Goal: Task Accomplishment & Management: Use online tool/utility

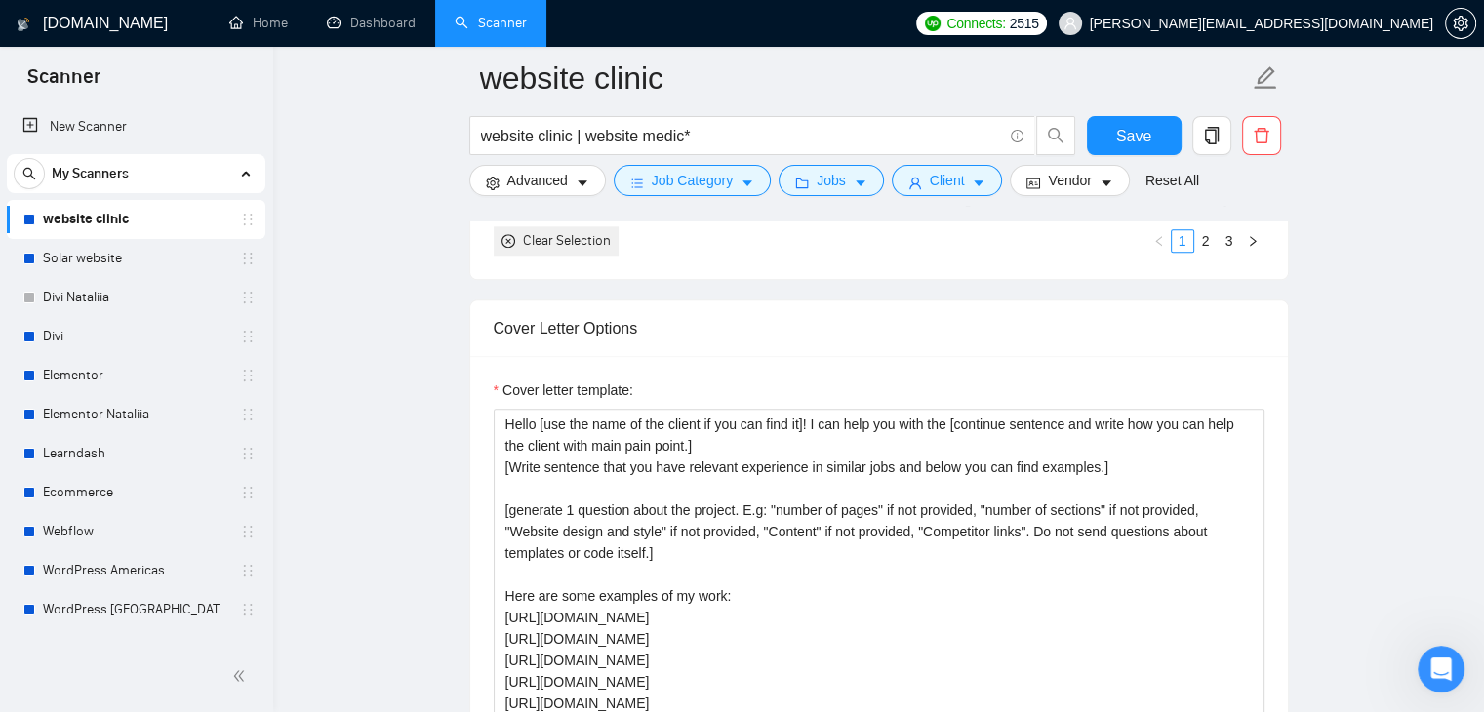
scroll to position [1366, 0]
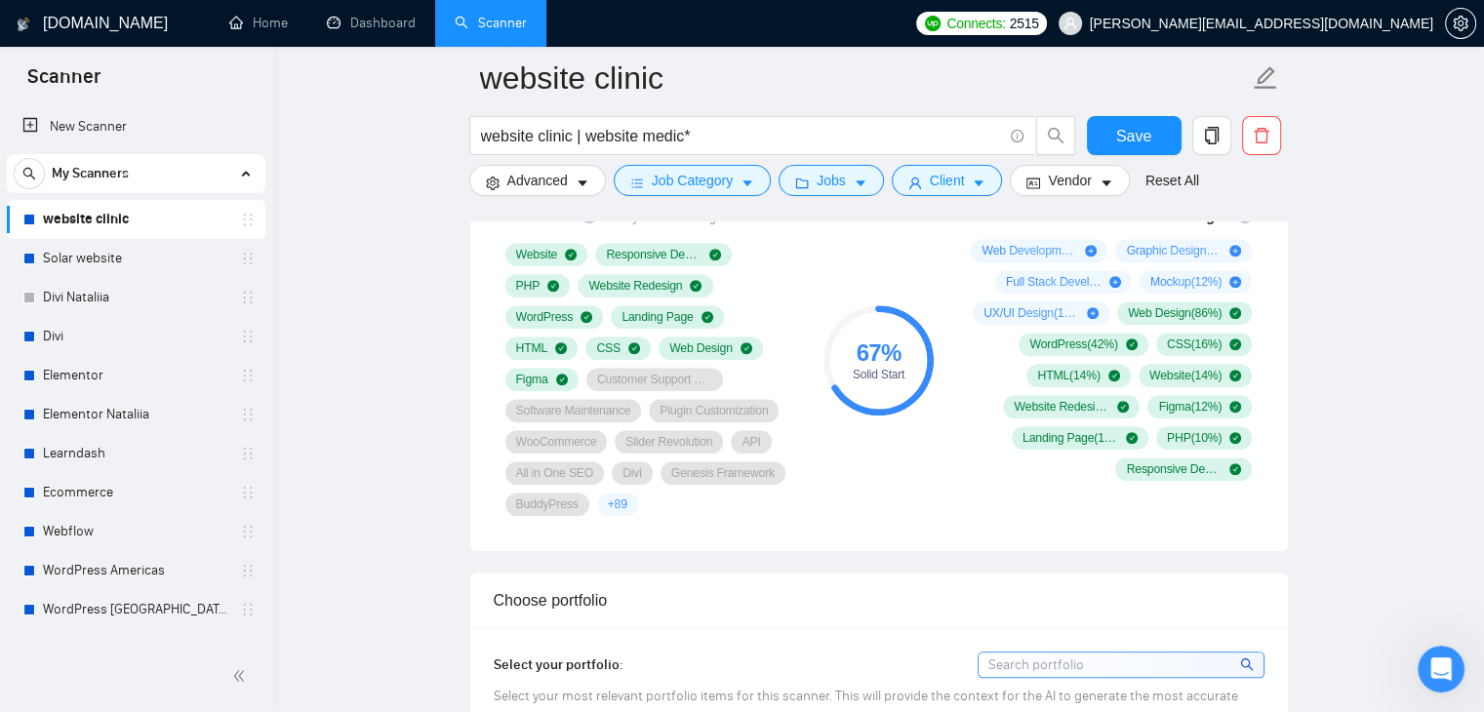
click at [1255, 23] on span "[PERSON_NAME][EMAIL_ADDRESS][DOMAIN_NAME]" at bounding box center [1262, 23] width 344 height 0
click at [278, 28] on link "Home" at bounding box center [258, 23] width 59 height 17
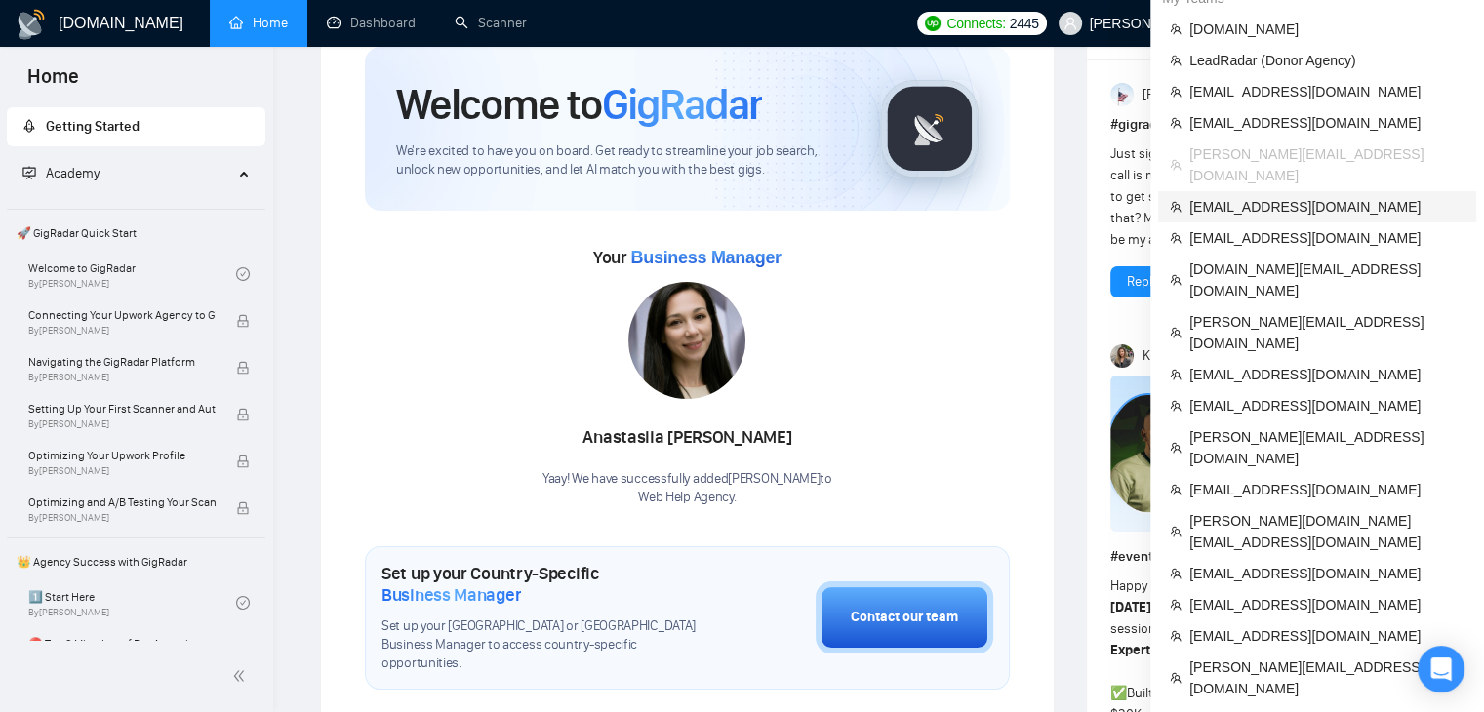
scroll to position [98, 0]
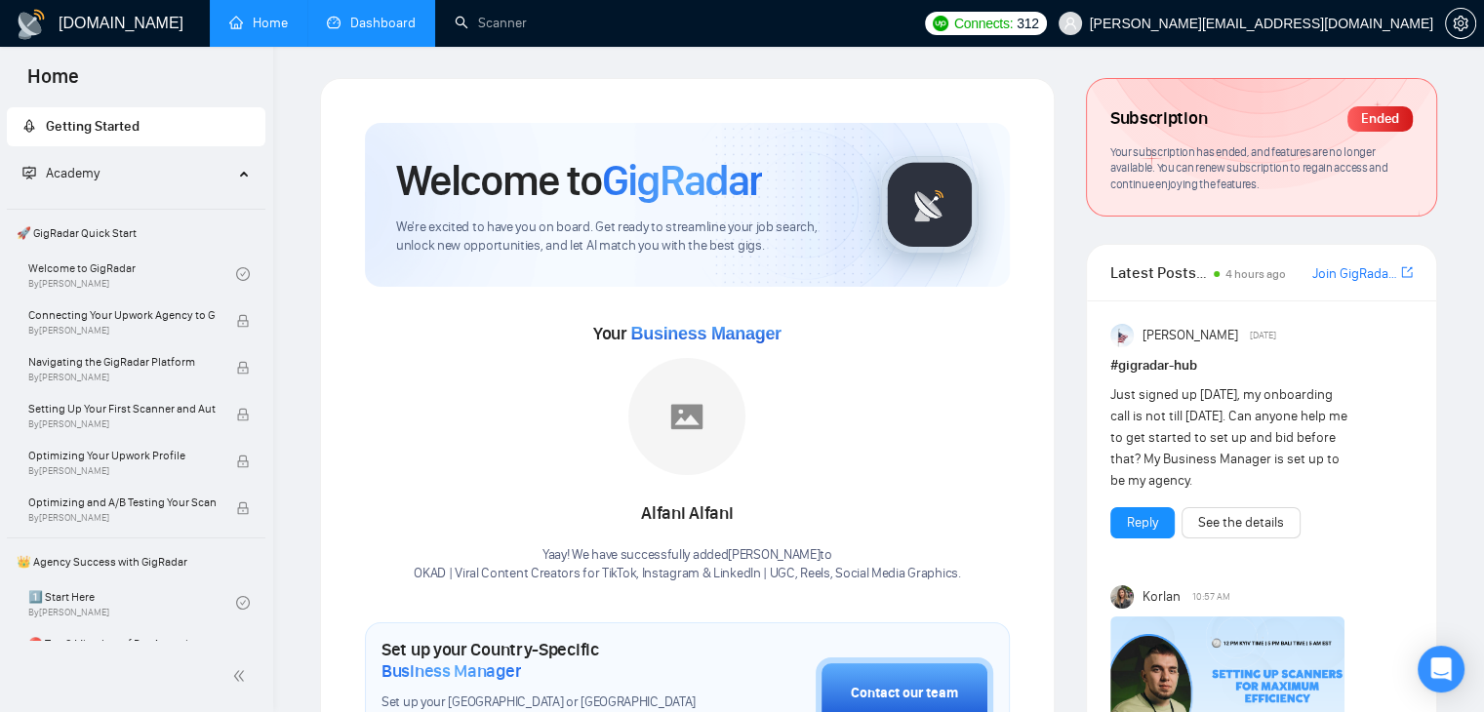
click at [344, 29] on link "Dashboard" at bounding box center [371, 23] width 89 height 17
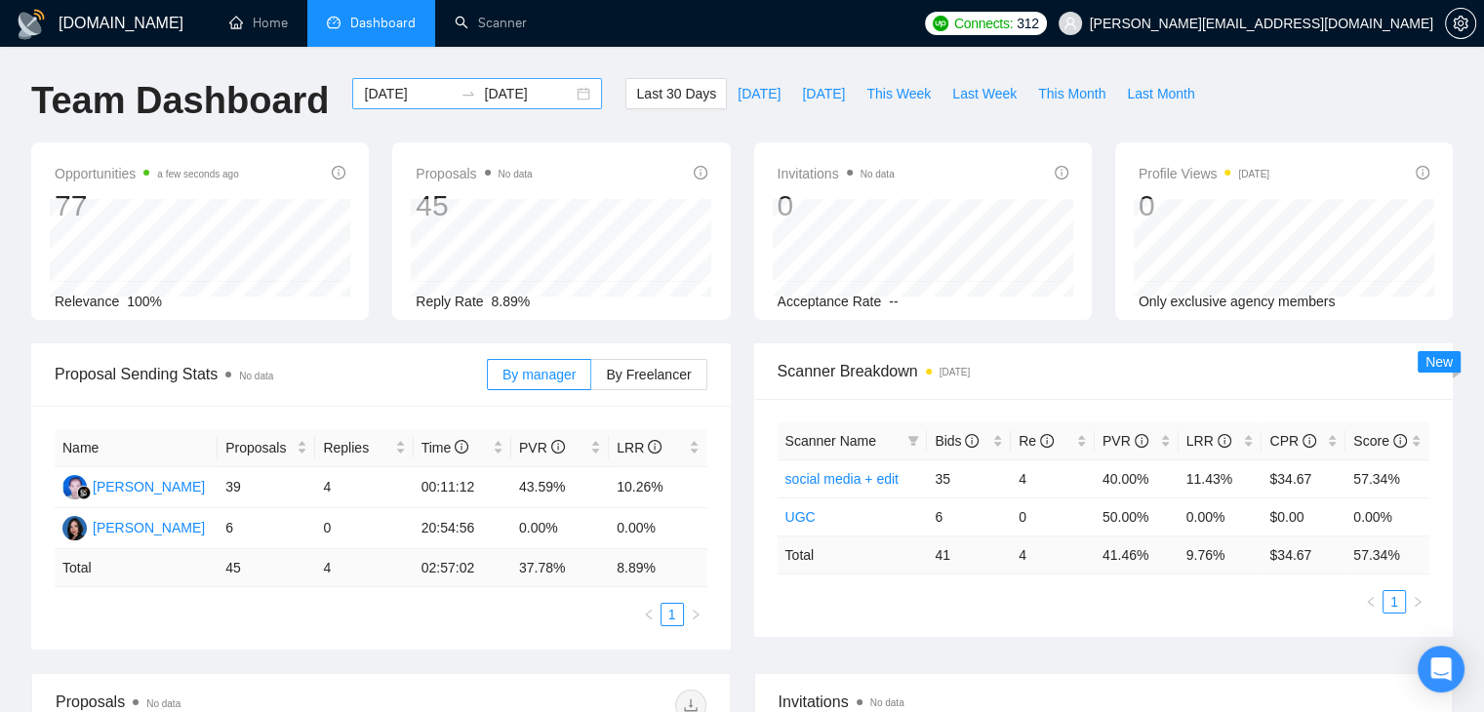
click at [399, 91] on input "2025-08-04" at bounding box center [408, 93] width 89 height 21
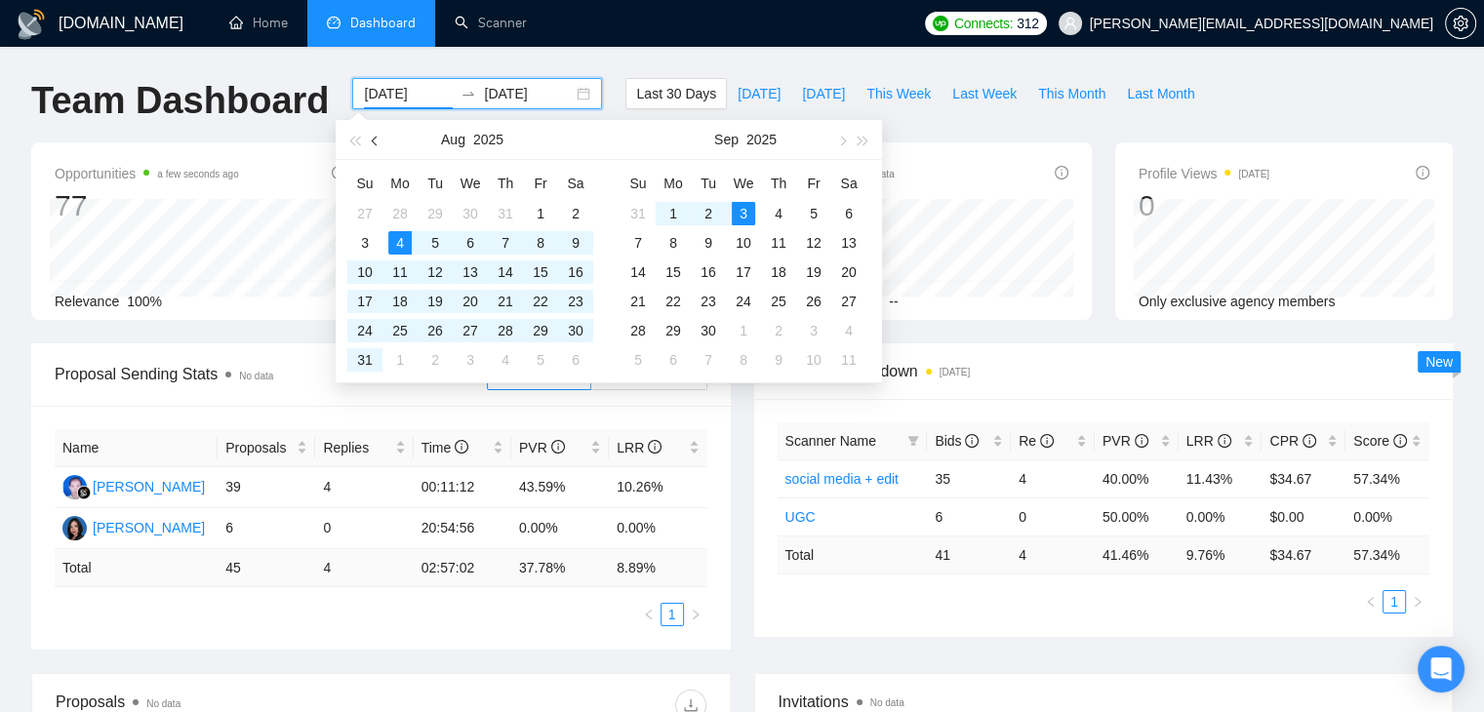
click at [375, 138] on span "button" at bounding box center [377, 141] width 10 height 10
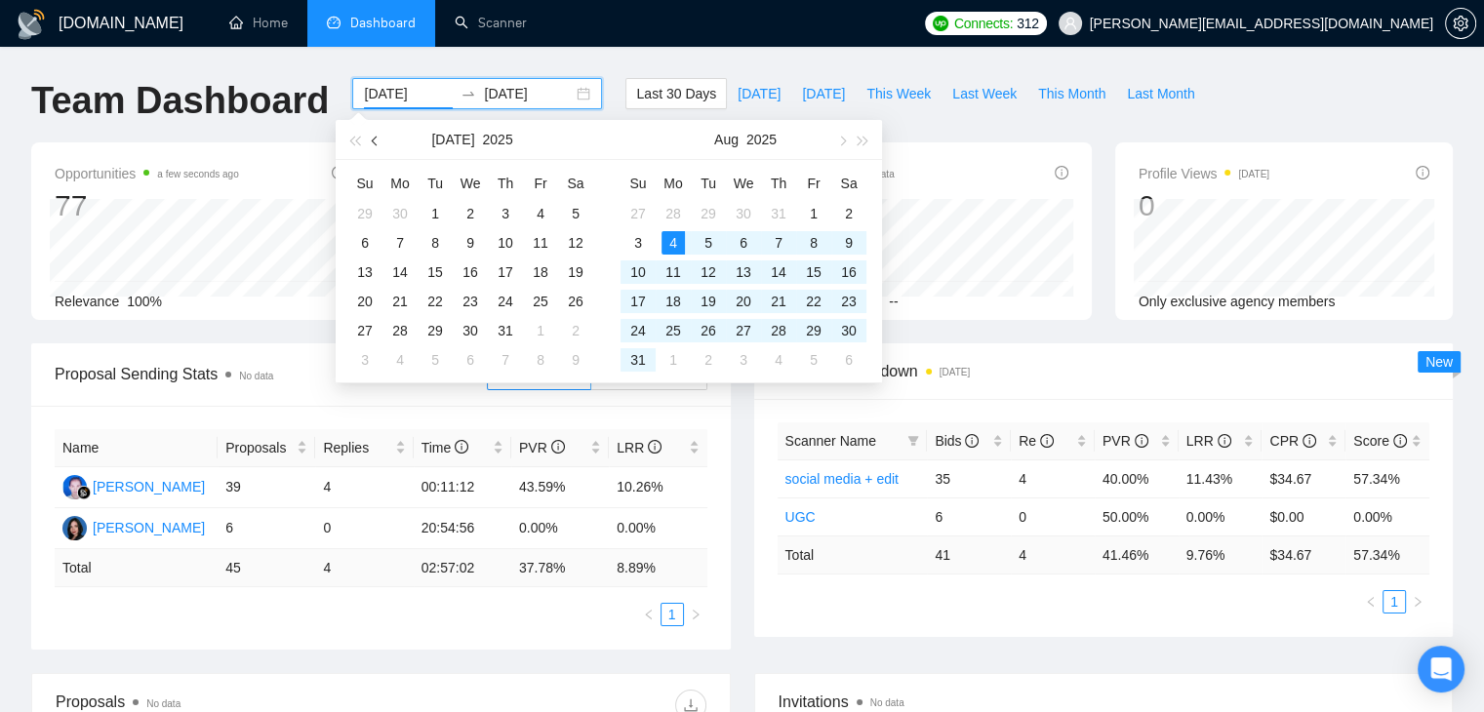
click at [375, 138] on span "button" at bounding box center [377, 141] width 10 height 10
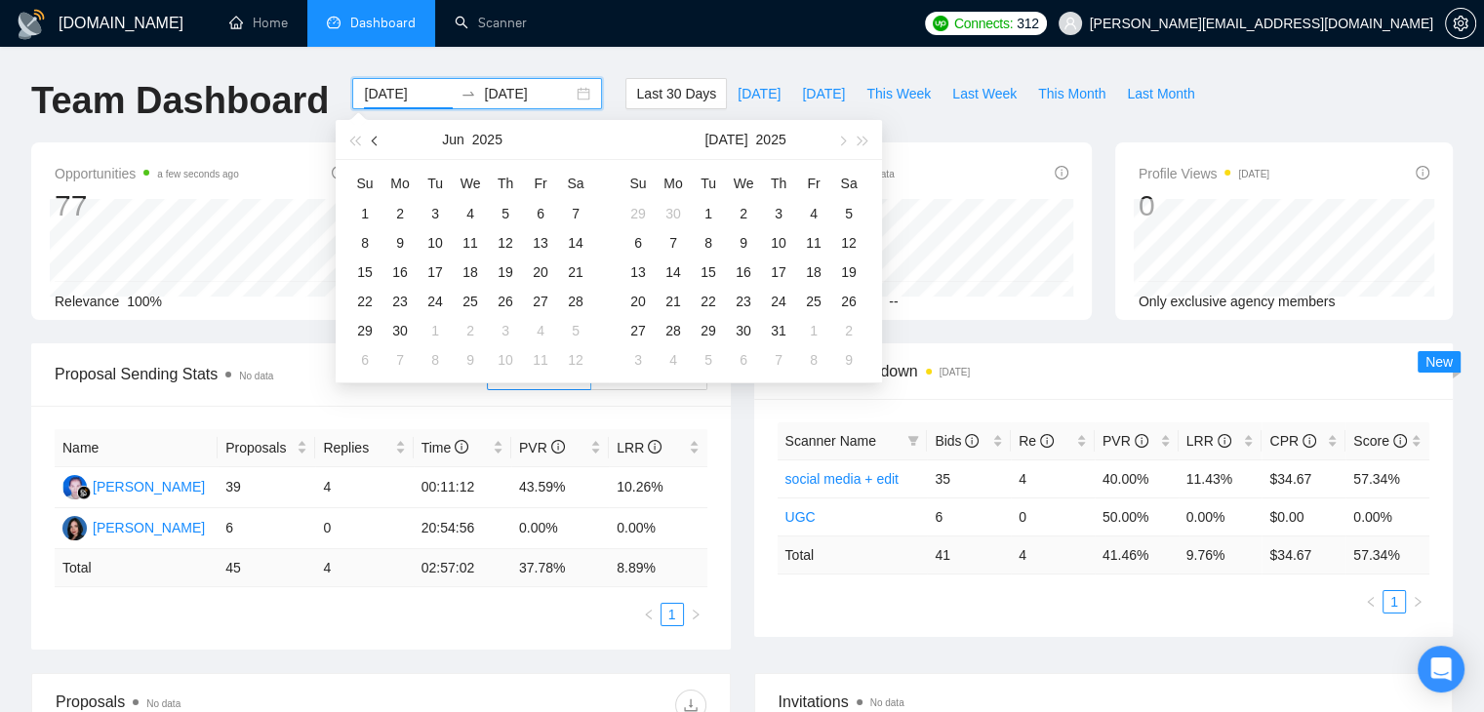
click at [375, 138] on span "button" at bounding box center [377, 141] width 10 height 10
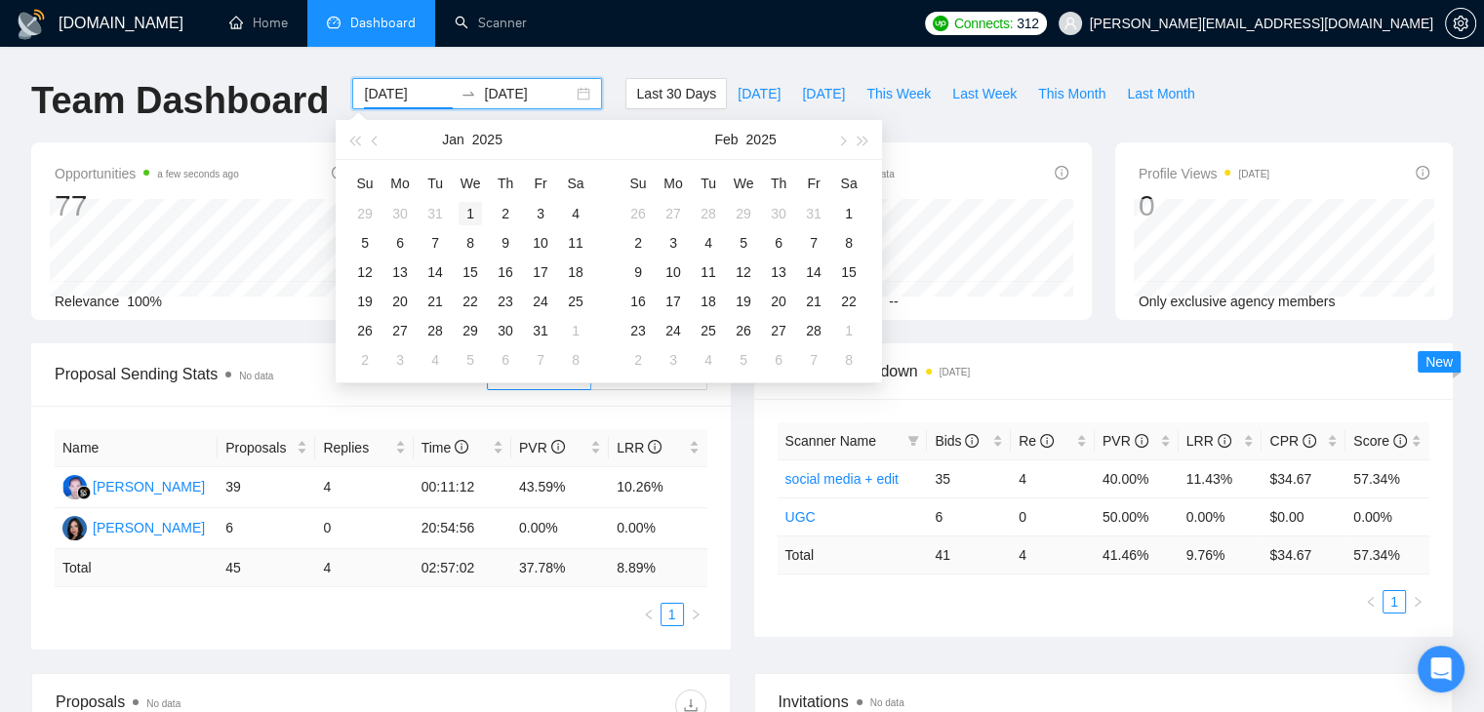
type input "2025-01-01"
click at [468, 207] on div "1" at bounding box center [470, 213] width 23 height 23
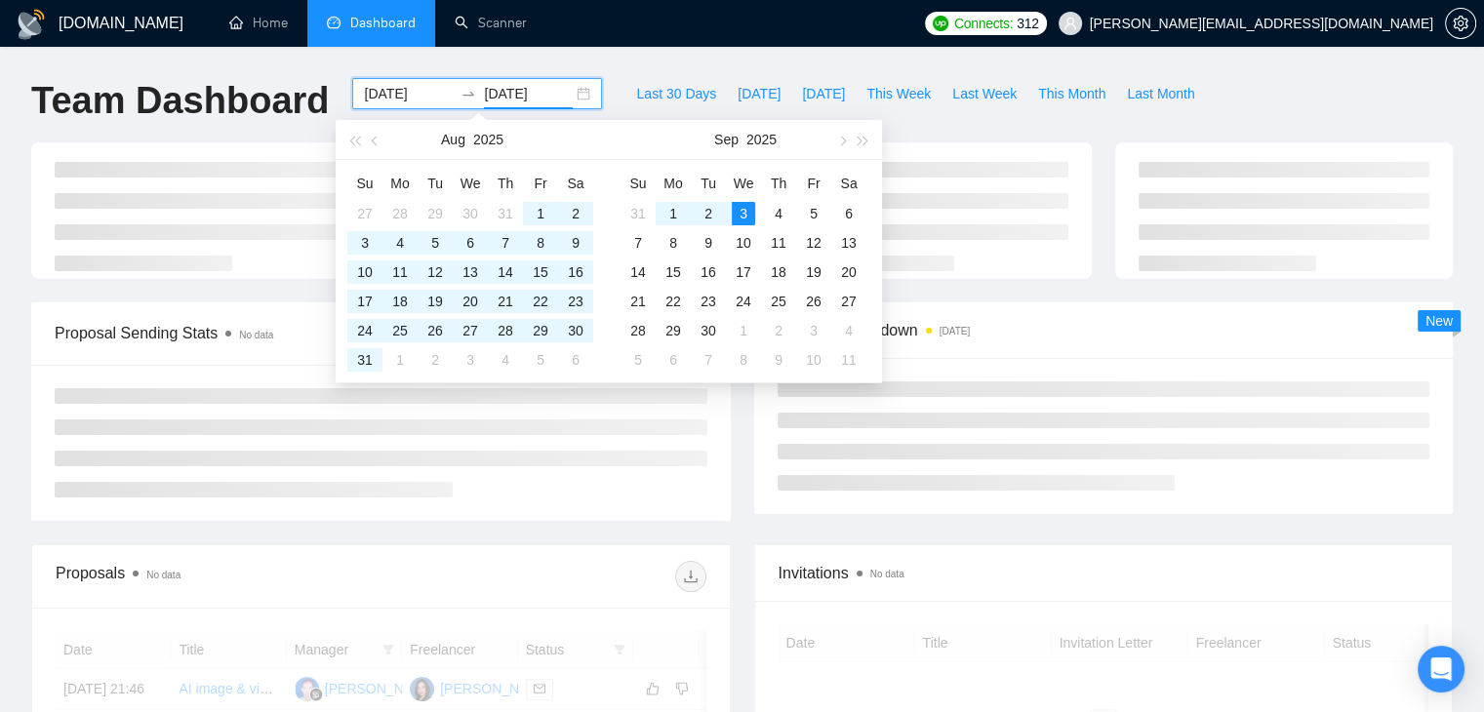
click at [255, 129] on div "Team Dashboard" at bounding box center [180, 110] width 321 height 64
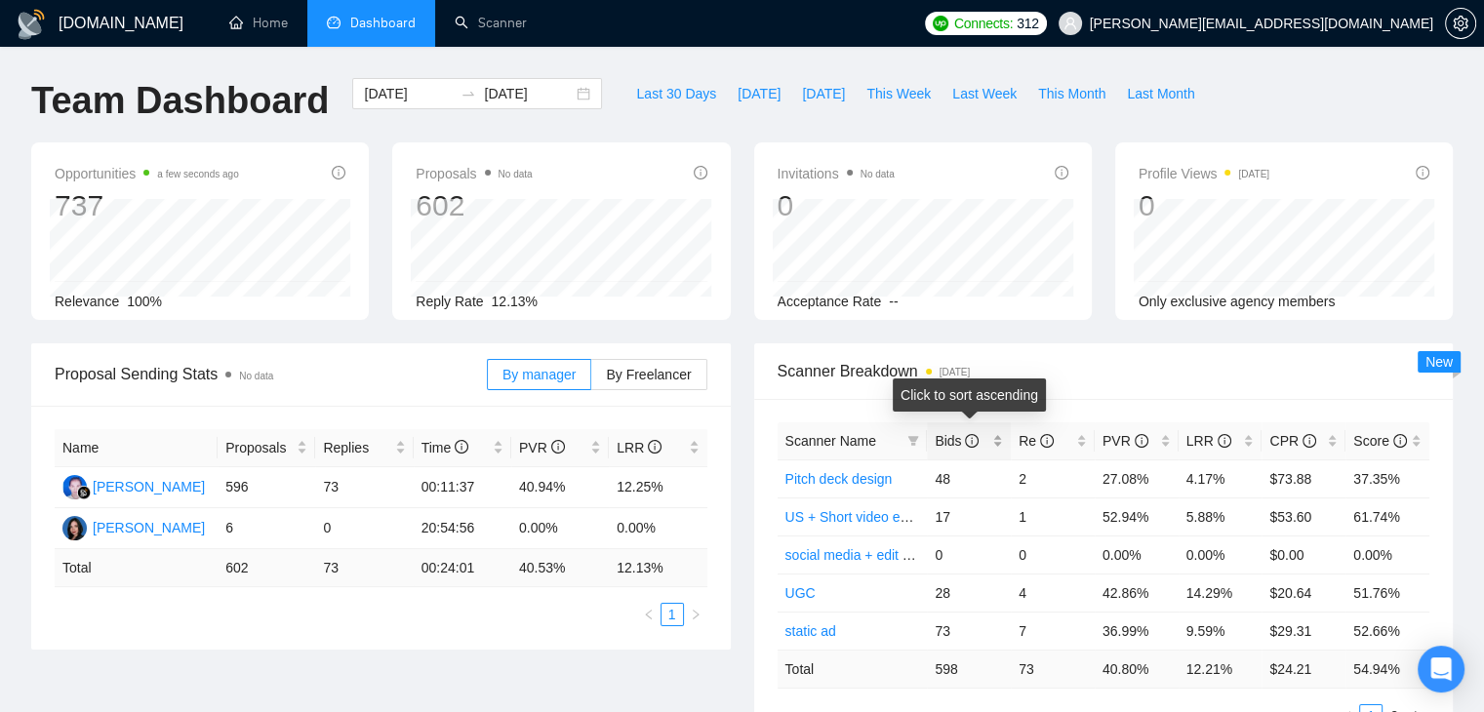
click at [999, 440] on div "Bids" at bounding box center [969, 440] width 68 height 21
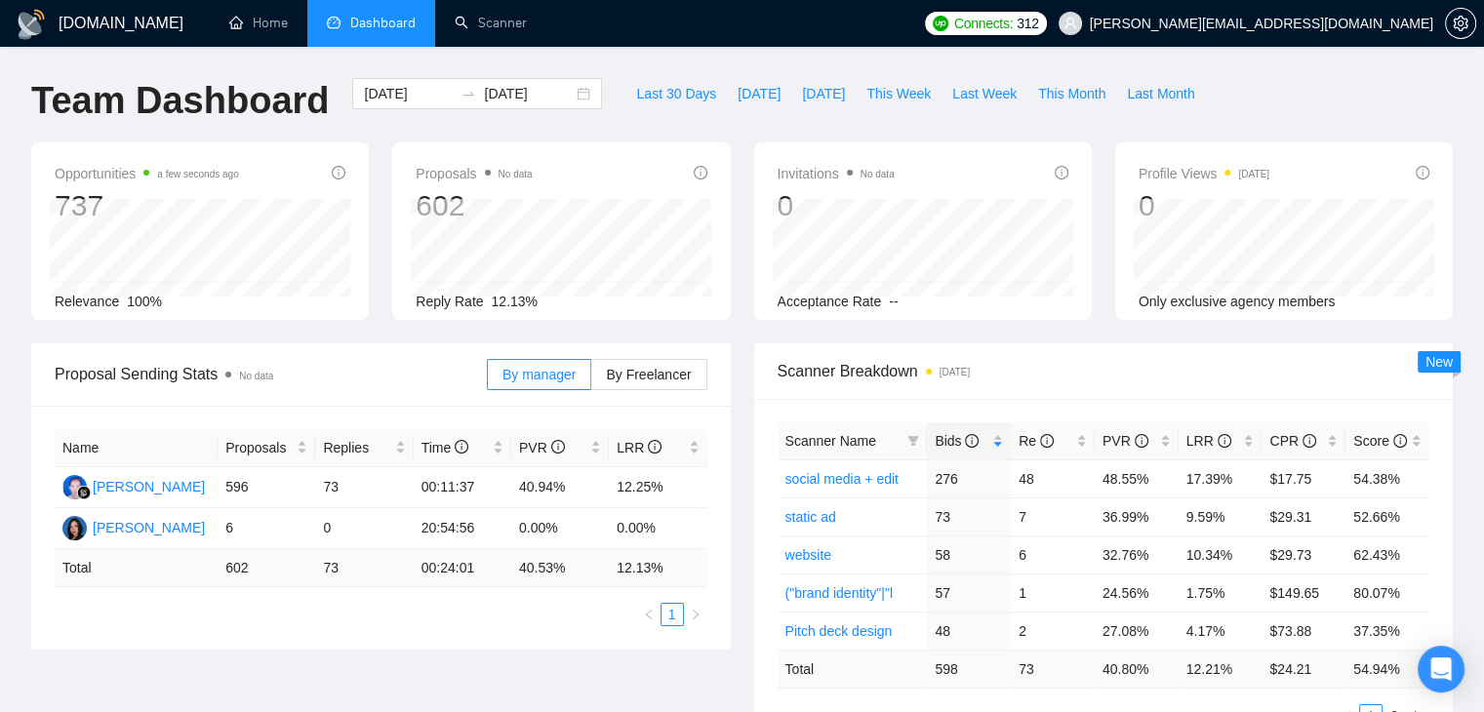
click at [874, 355] on div "Scanner Breakdown 15 days ago" at bounding box center [1104, 372] width 653 height 56
click at [913, 436] on icon "filter" at bounding box center [914, 441] width 11 height 10
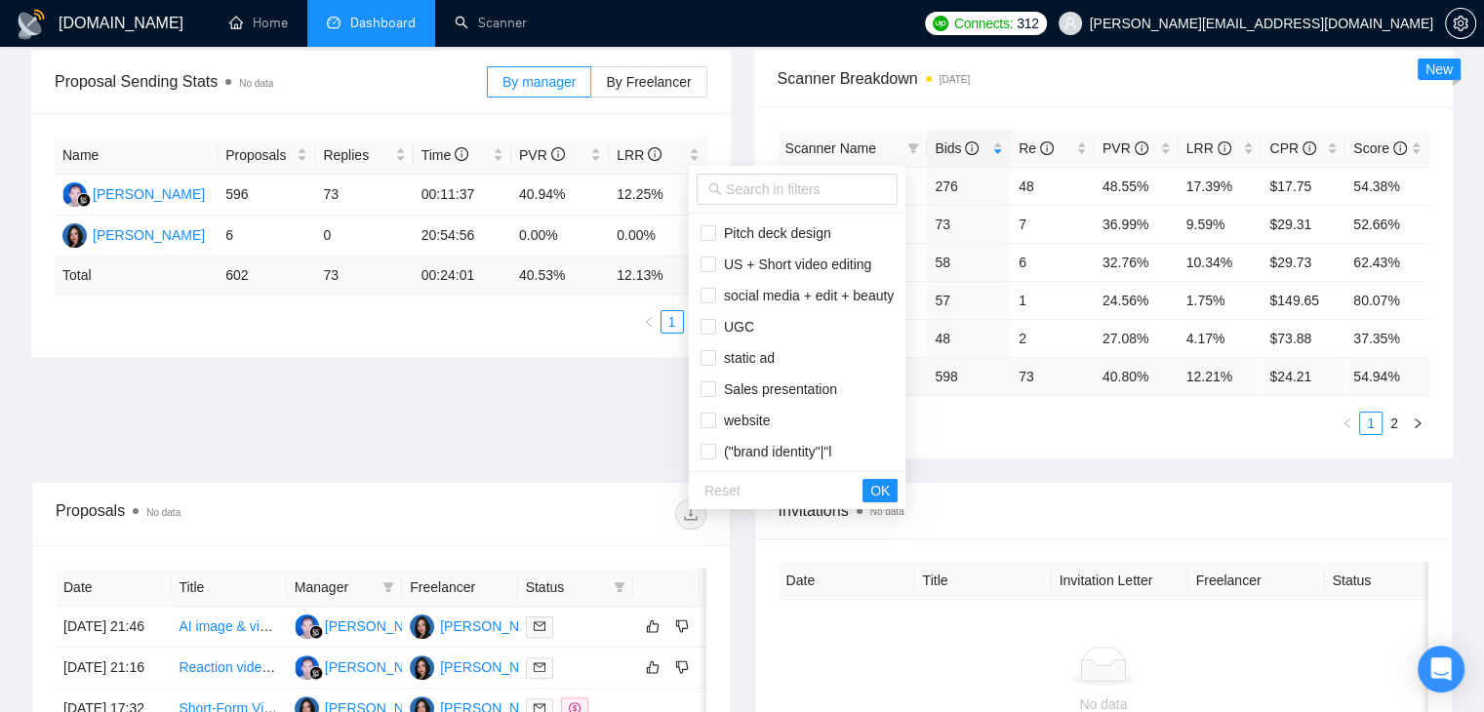
click at [738, 127] on div "Proposal Sending Stats No data By manager By Freelancer Name Proposals Replies …" at bounding box center [381, 204] width 723 height 306
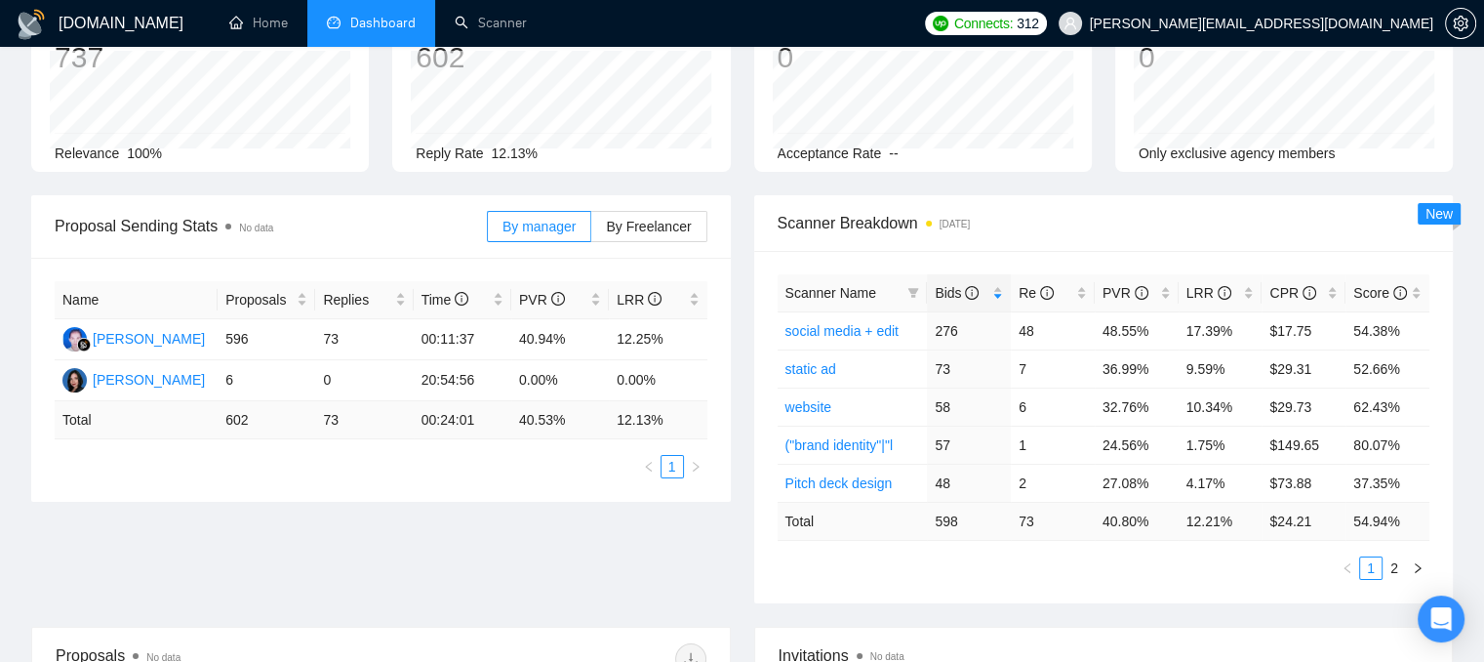
scroll to position [195, 0]
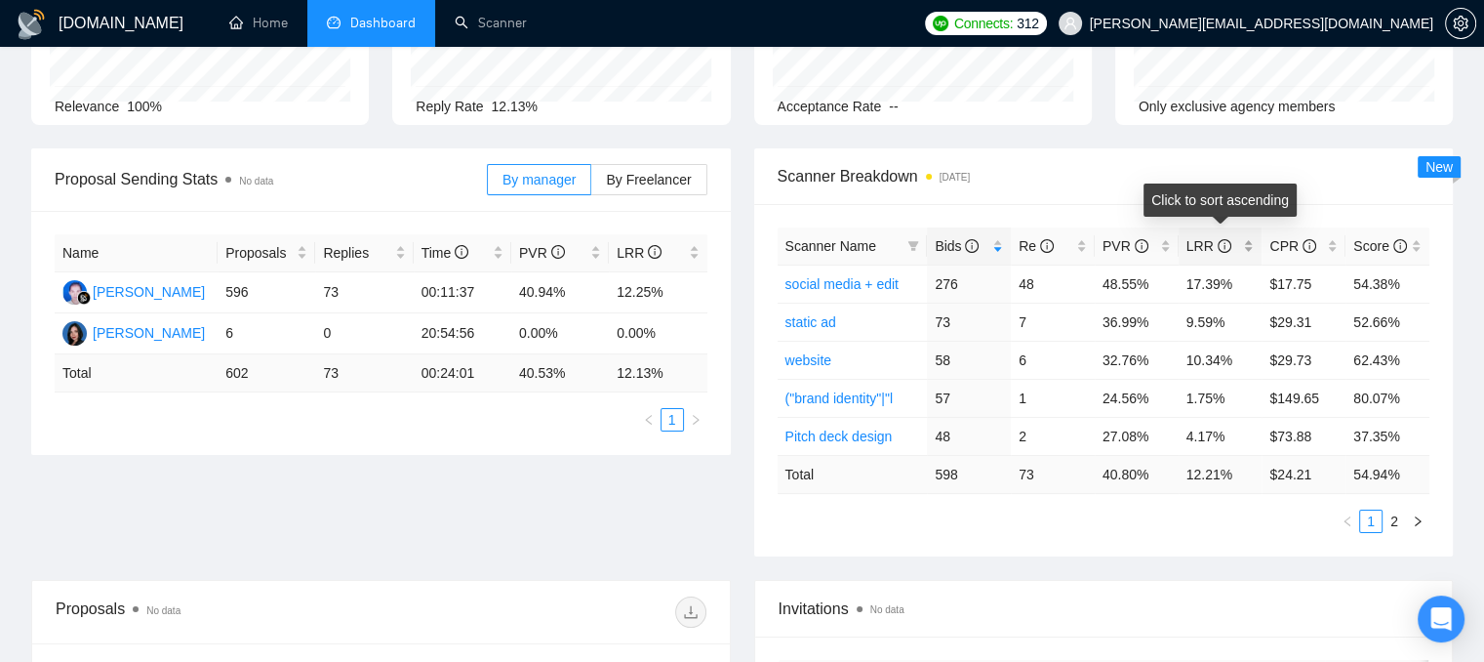
drag, startPoint x: 1183, startPoint y: 245, endPoint x: 1209, endPoint y: 247, distance: 26.4
click at [1209, 247] on div "LRR" at bounding box center [1221, 245] width 68 height 21
click at [1247, 250] on div "LRR" at bounding box center [1221, 245] width 68 height 21
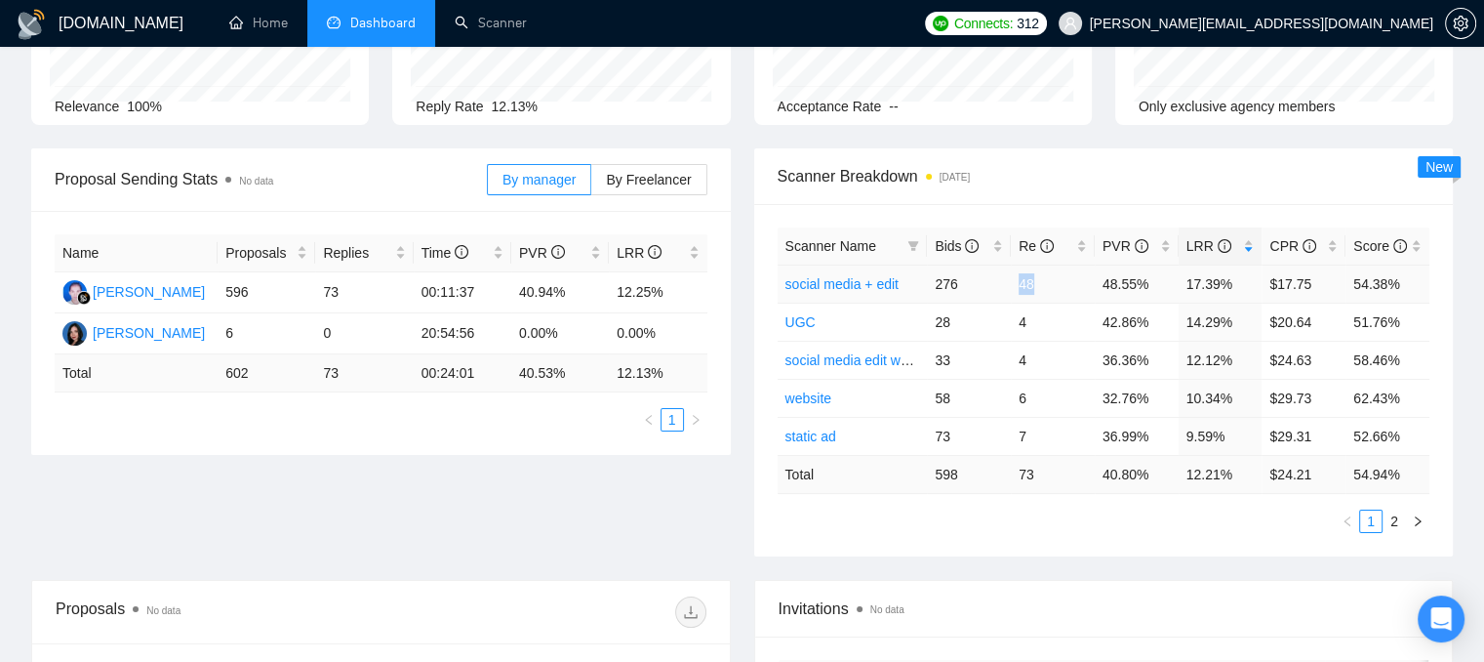
drag, startPoint x: 1017, startPoint y: 284, endPoint x: 1032, endPoint y: 284, distance: 14.6
click at [1032, 284] on td "48" at bounding box center [1053, 283] width 84 height 38
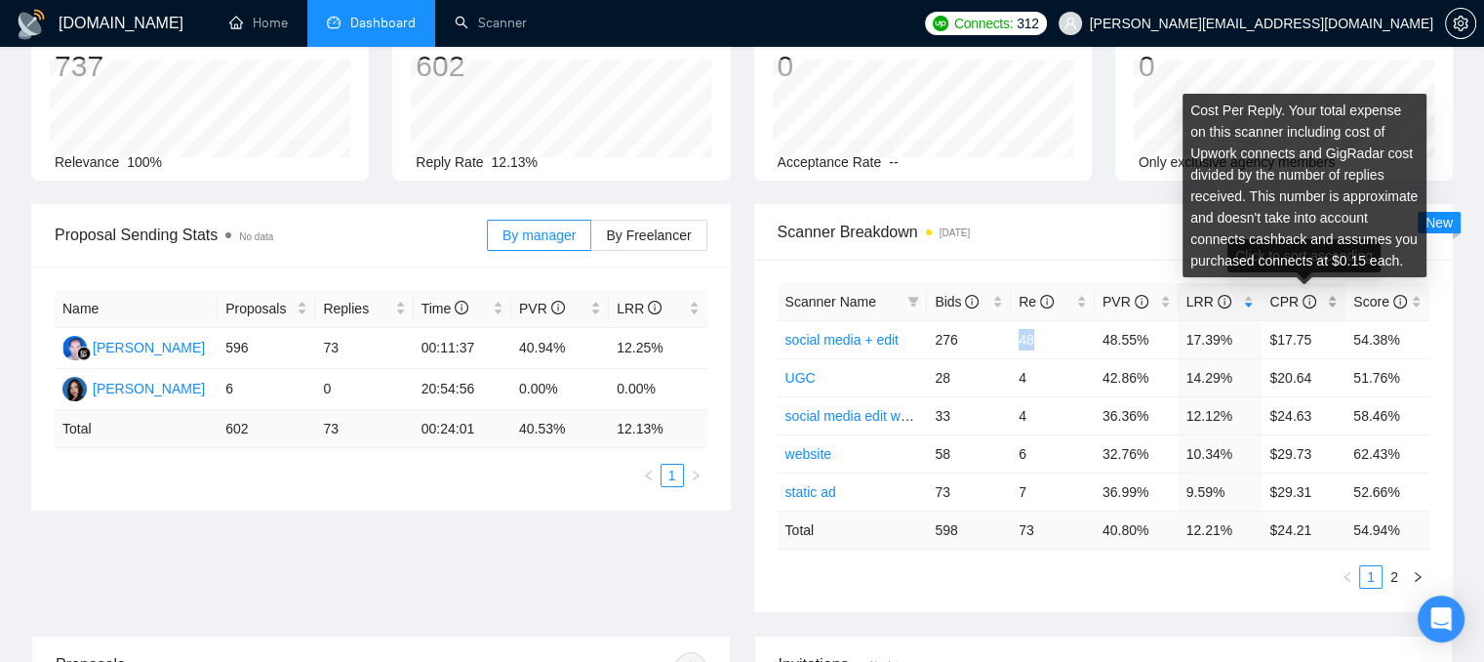
scroll to position [98, 0]
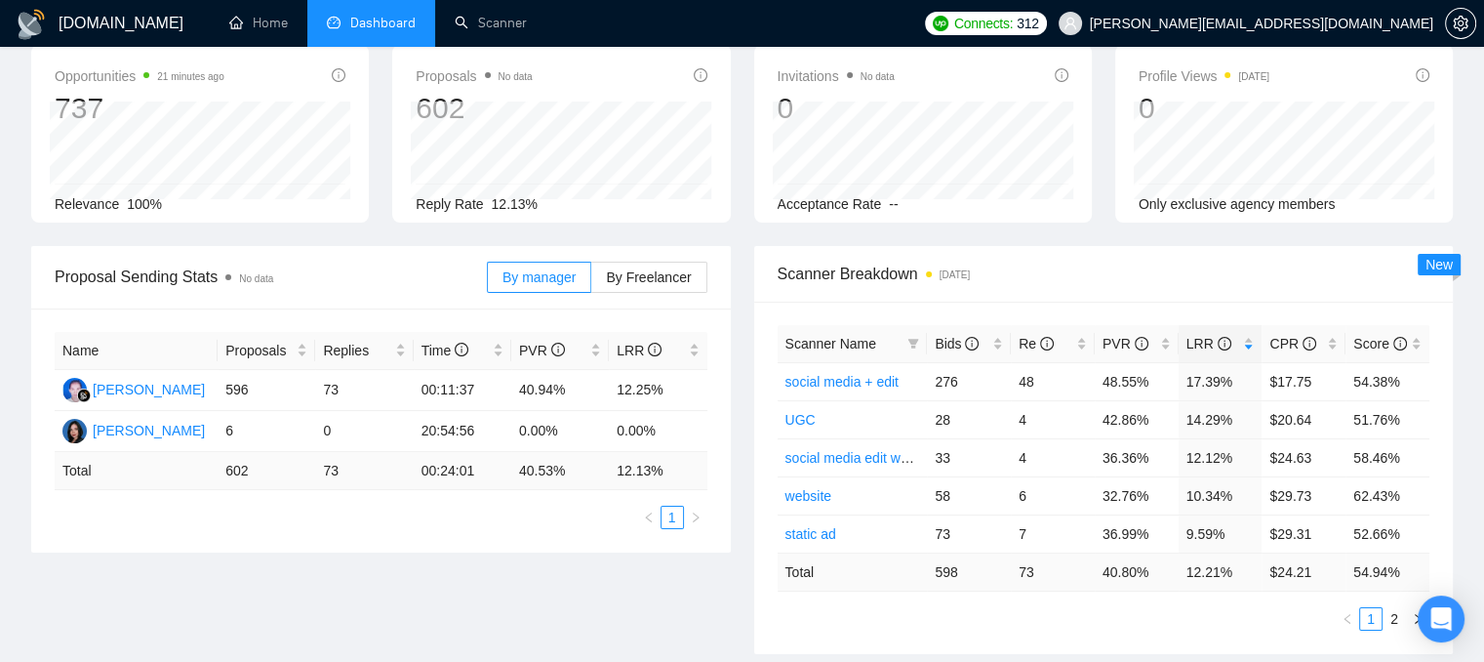
click at [1093, 278] on span "Scanner Breakdown 15 days ago" at bounding box center [1104, 274] width 653 height 24
drag, startPoint x: 1316, startPoint y: 385, endPoint x: 1276, endPoint y: 387, distance: 39.1
click at [1276, 387] on td "$17.75" at bounding box center [1304, 381] width 84 height 38
click at [1281, 271] on span "Scanner Breakdown 15 days ago" at bounding box center [1104, 274] width 653 height 24
click at [1430, 612] on div "Open Intercom Messenger" at bounding box center [1442, 619] width 52 height 52
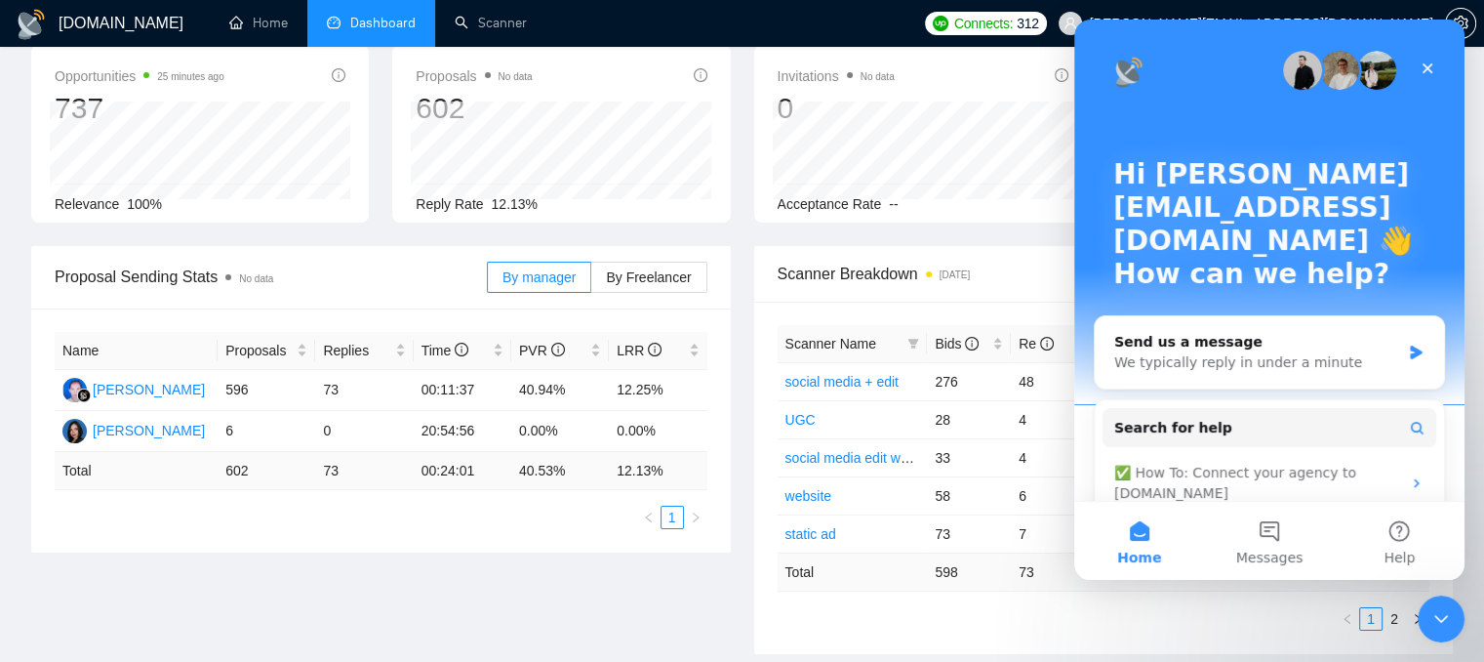
scroll to position [0, 0]
click at [1262, 550] on span "Messages" at bounding box center [1269, 557] width 67 height 14
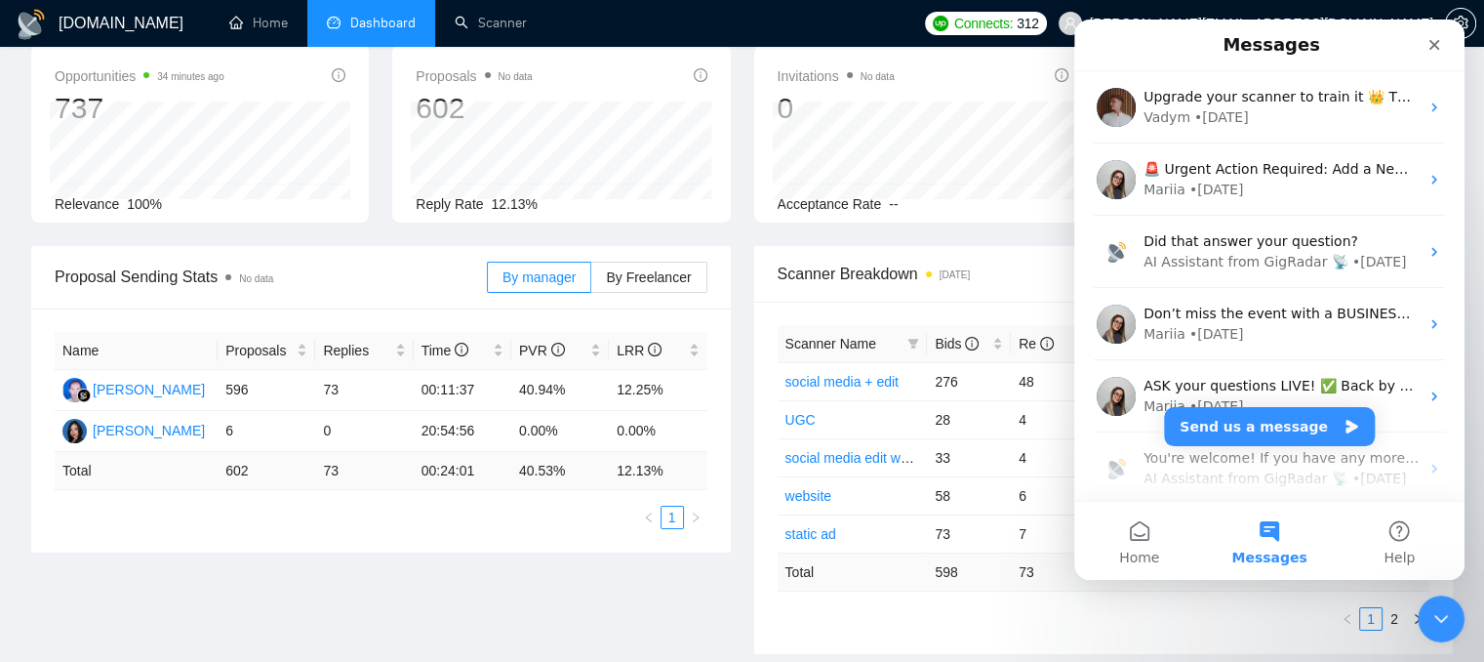
click at [914, 38] on ul "Home Dashboard Scanner" at bounding box center [558, 23] width 711 height 47
click at [1441, 603] on div "Close Intercom Messenger" at bounding box center [1438, 615] width 47 height 47
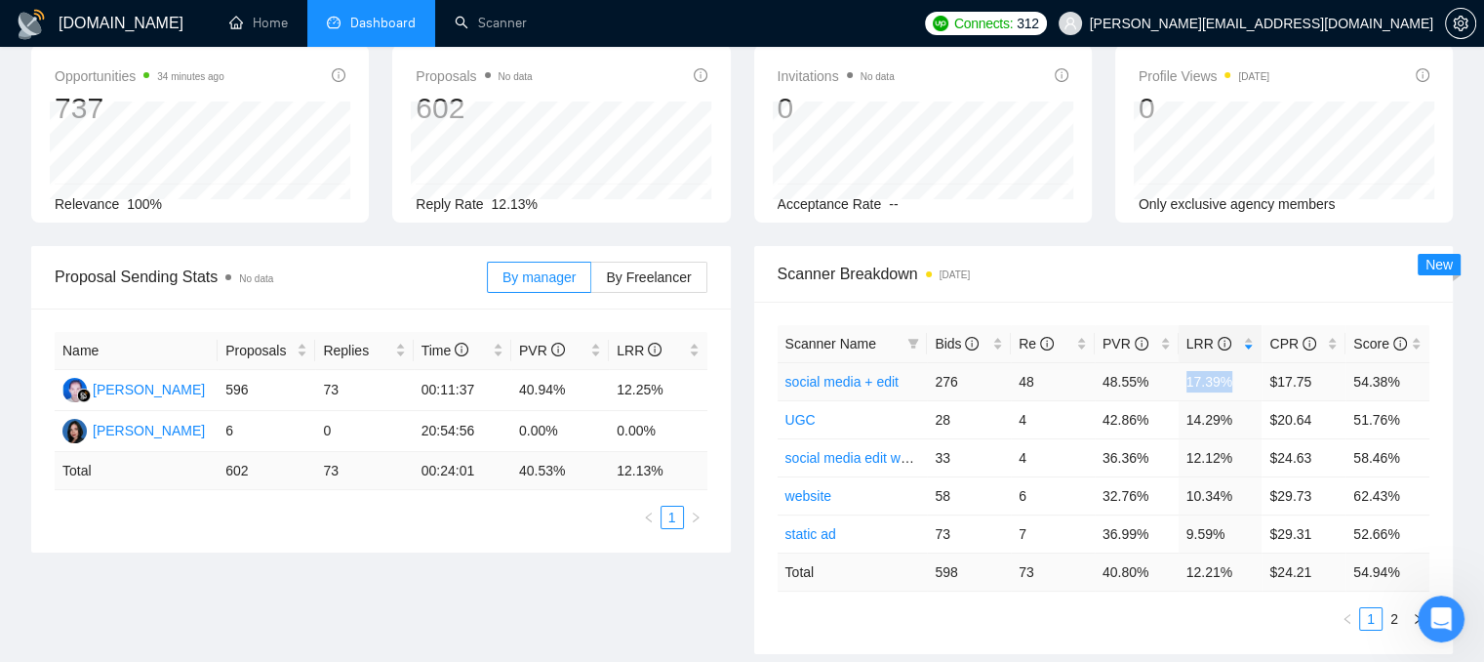
drag, startPoint x: 1230, startPoint y: 382, endPoint x: 1174, endPoint y: 374, distance: 56.2
click at [1174, 374] on tr "social media + edit 276 48 48.55% 17.39% $17.75 54.38%" at bounding box center [1104, 381] width 653 height 38
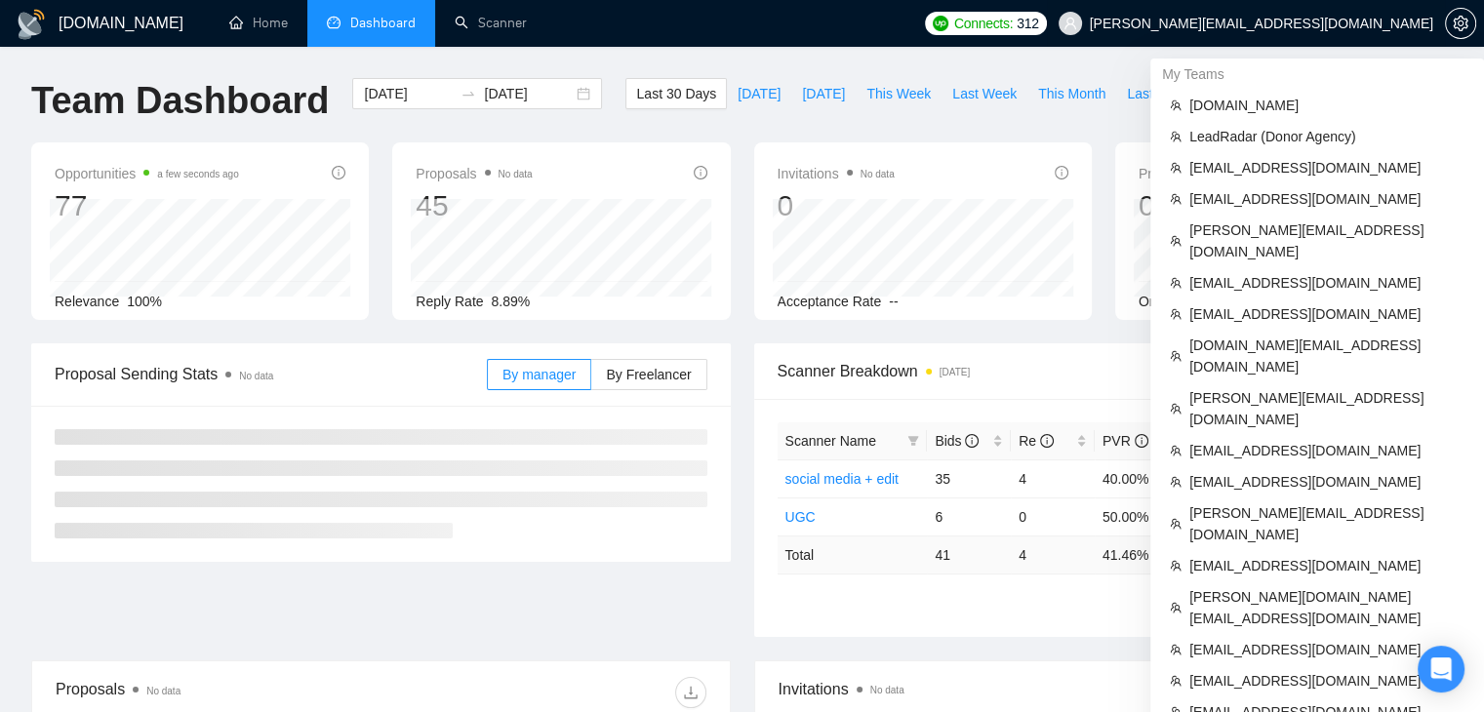
click at [1335, 23] on span "olga@okad.agency" at bounding box center [1262, 23] width 344 height 0
click at [1222, 141] on span "LeadRadar (Donor Agency)" at bounding box center [1327, 136] width 275 height 21
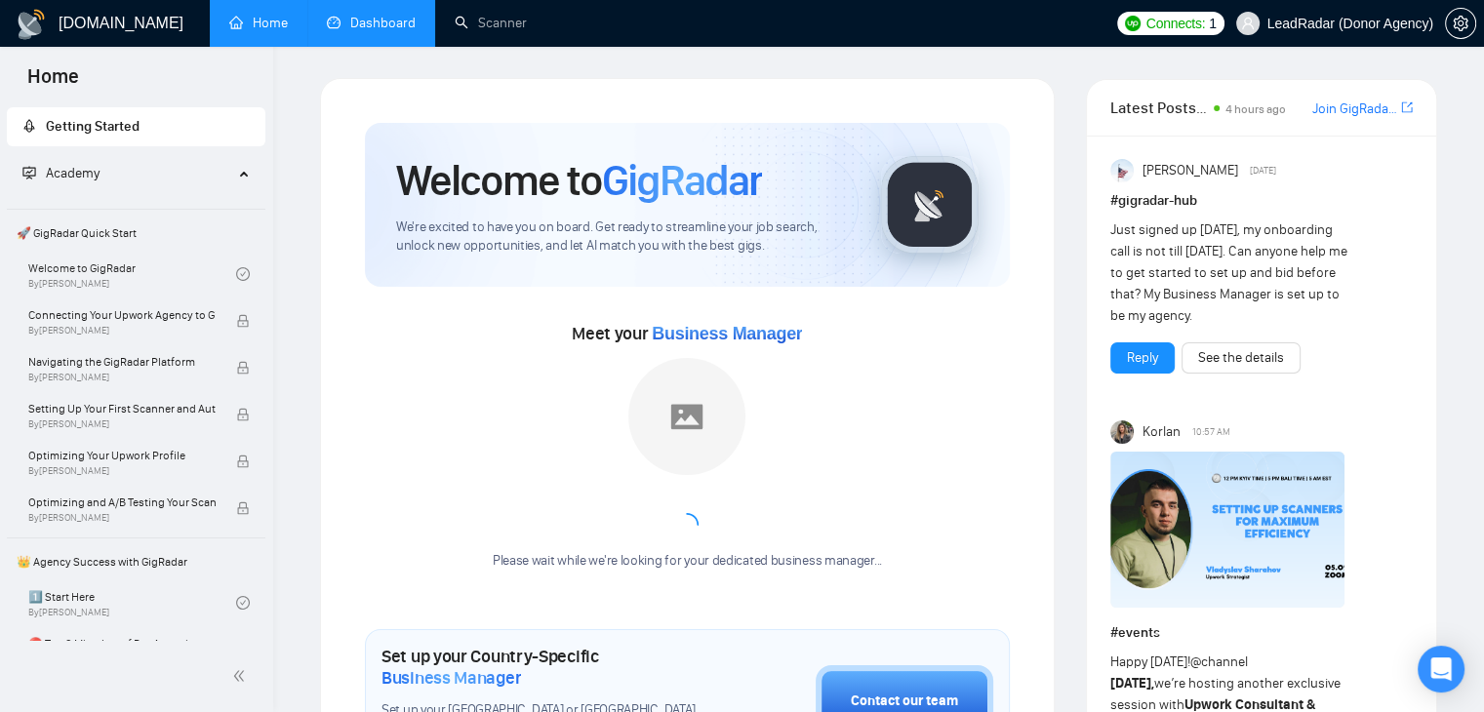
click at [386, 27] on link "Dashboard" at bounding box center [371, 23] width 89 height 17
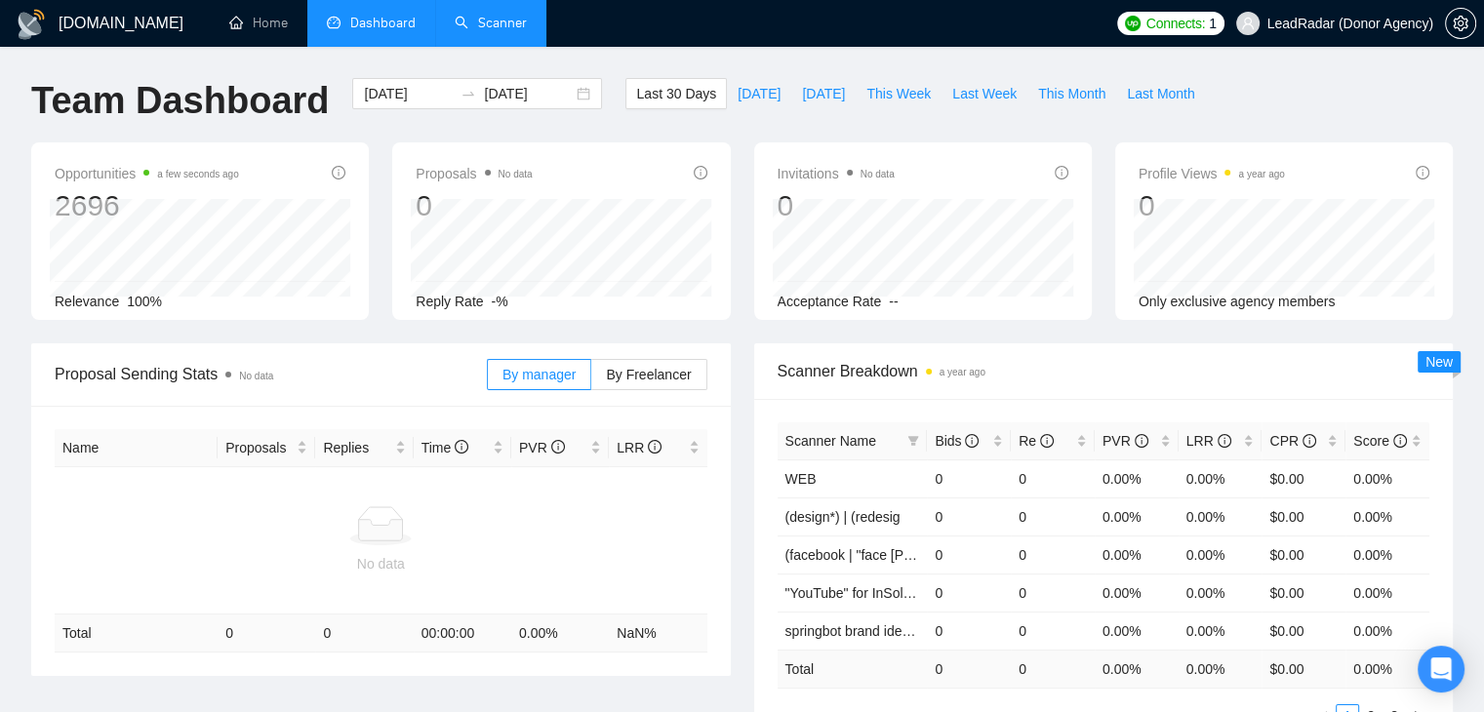
click at [474, 31] on link "Scanner" at bounding box center [491, 23] width 72 height 17
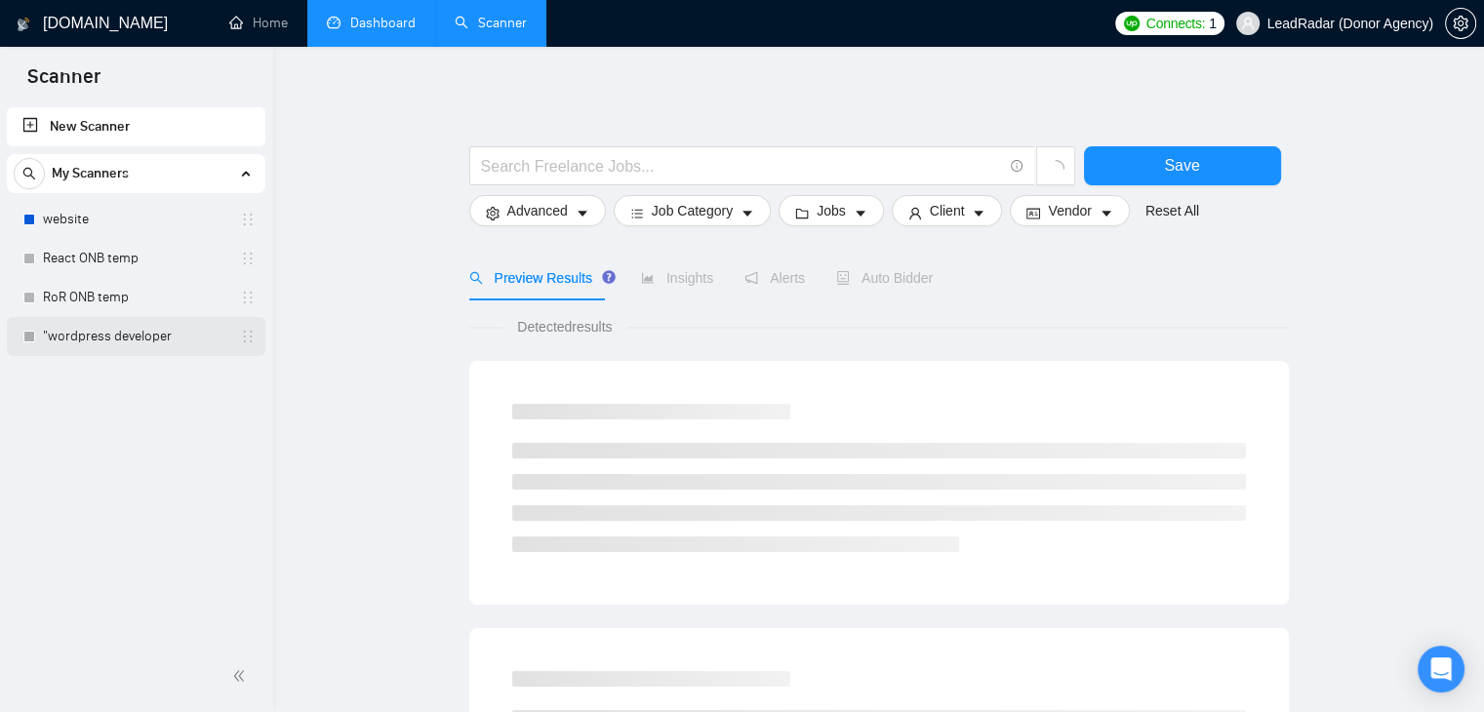
click at [138, 332] on link ""wordpress developer" at bounding box center [135, 336] width 185 height 39
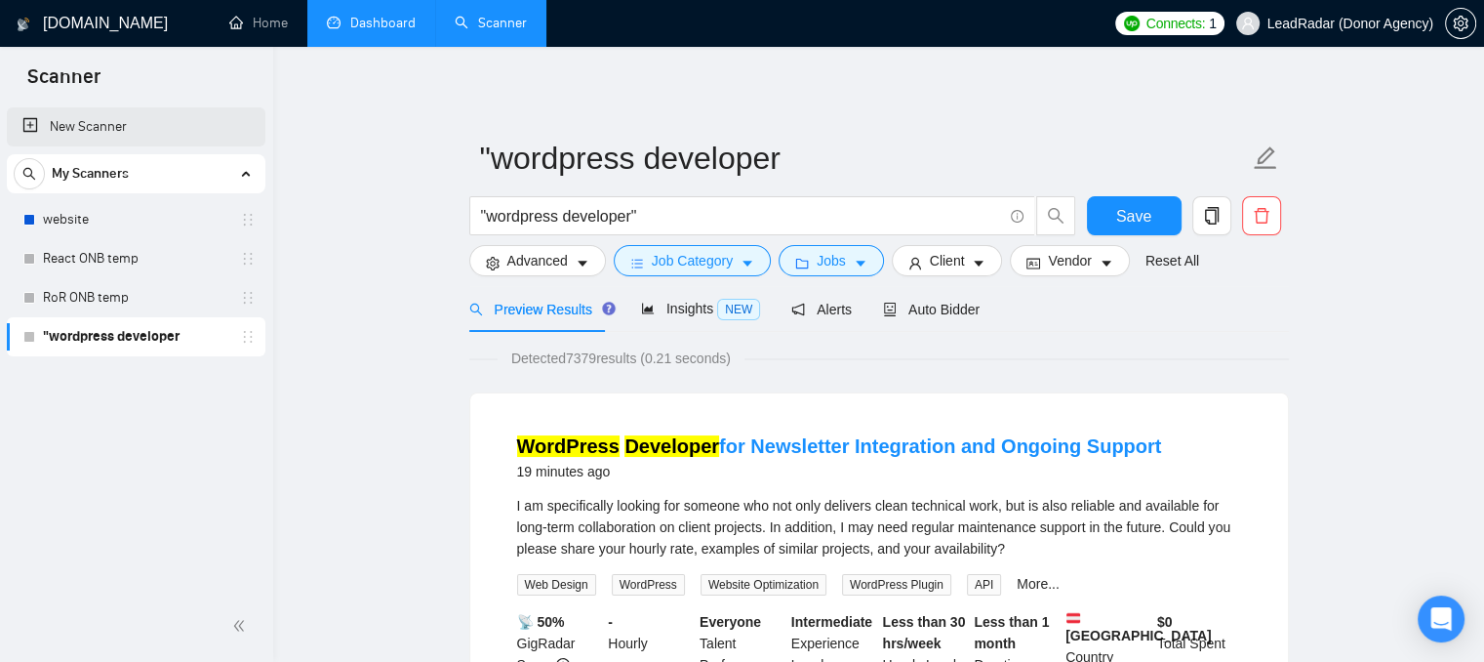
click at [91, 138] on link "New Scanner" at bounding box center [135, 126] width 227 height 39
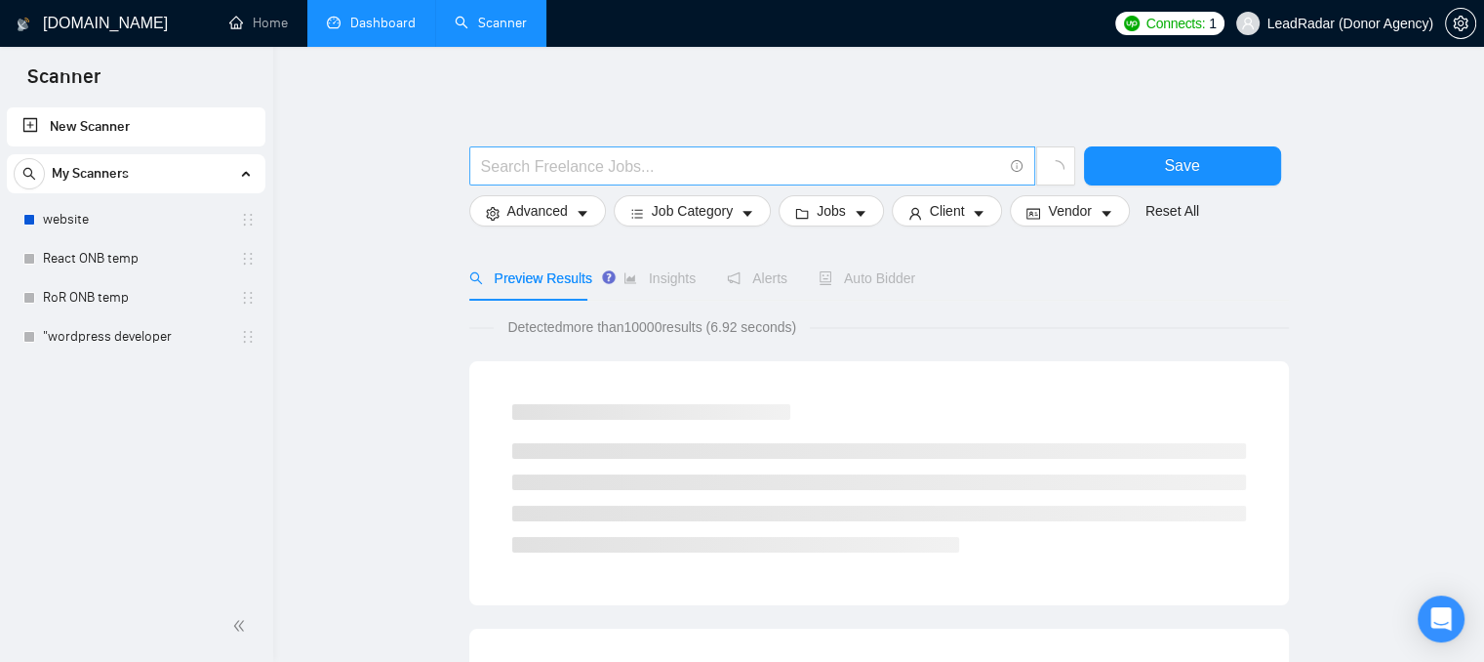
click at [515, 165] on input "text" at bounding box center [741, 166] width 521 height 24
type input "(video edit*)"
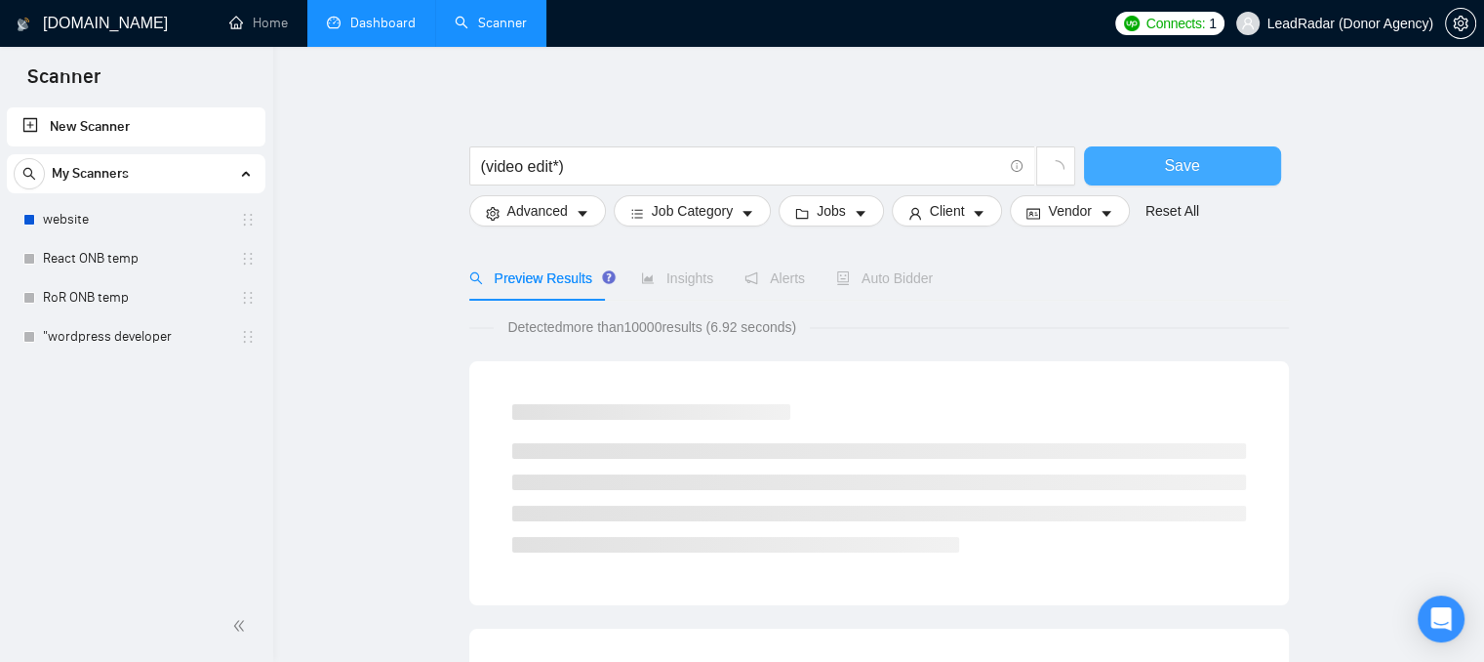
click at [1107, 169] on button "Save" at bounding box center [1182, 165] width 197 height 39
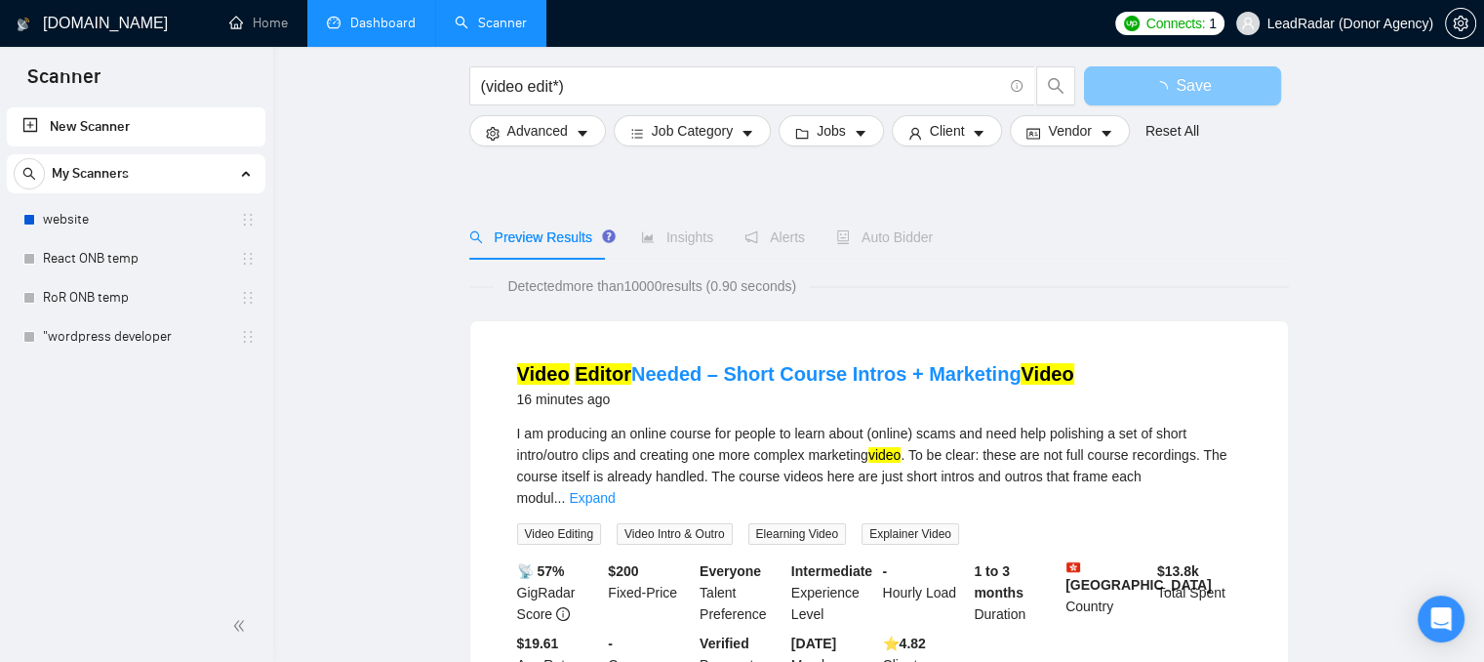
scroll to position [98, 0]
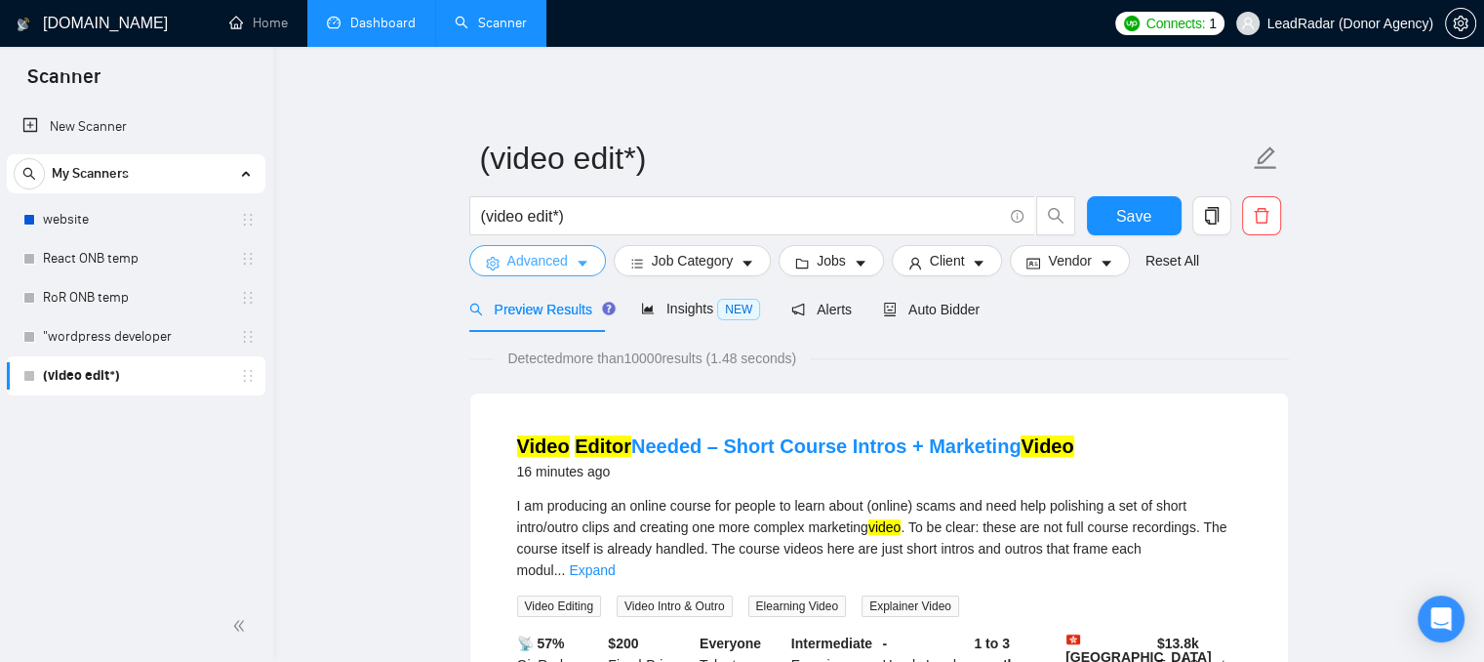
click at [532, 270] on span "Advanced" at bounding box center [537, 260] width 61 height 21
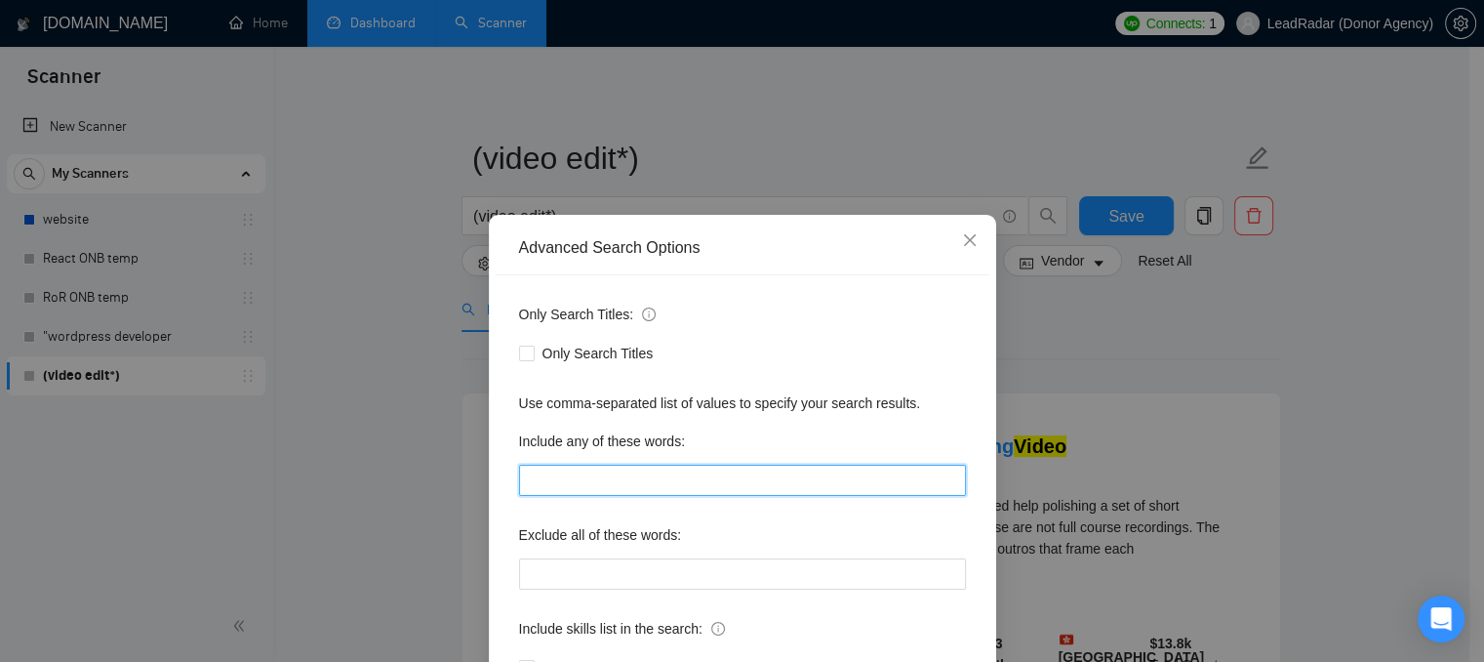
click at [655, 485] on input "text" at bounding box center [742, 480] width 447 height 31
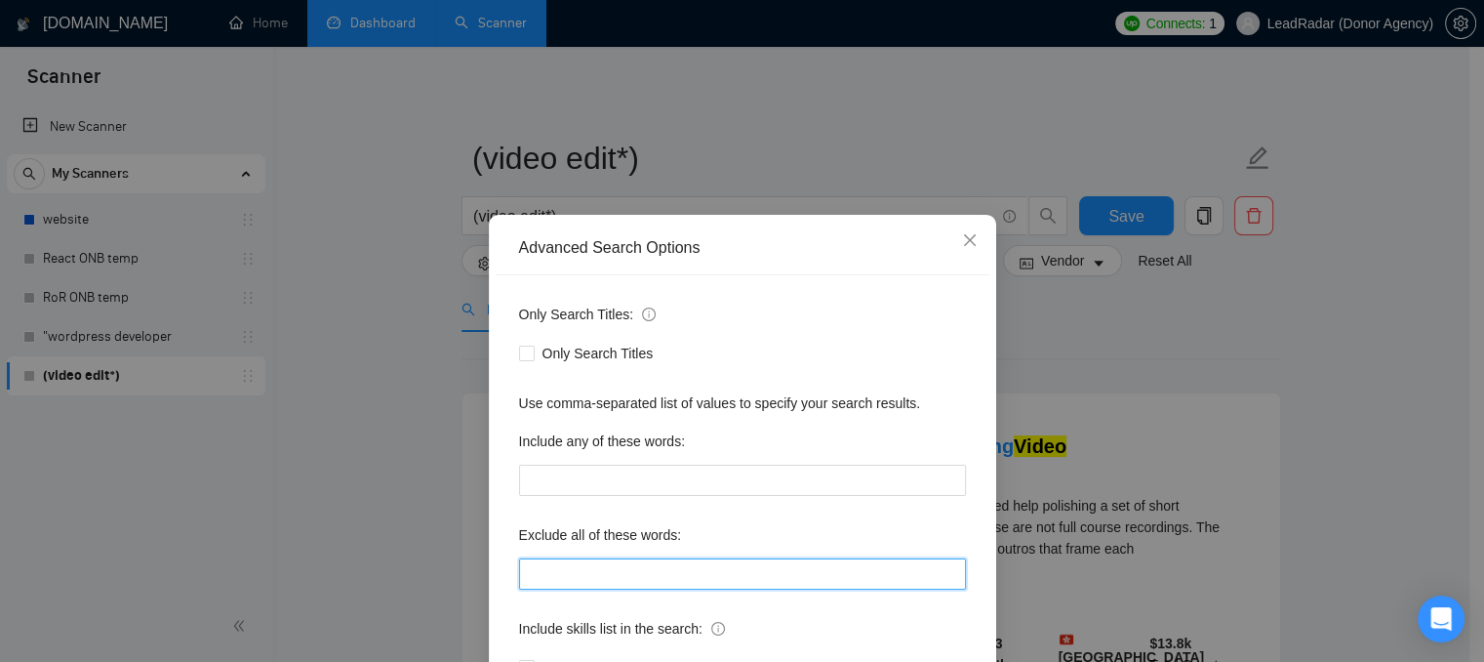
click at [544, 568] on input "text" at bounding box center [742, 573] width 447 height 31
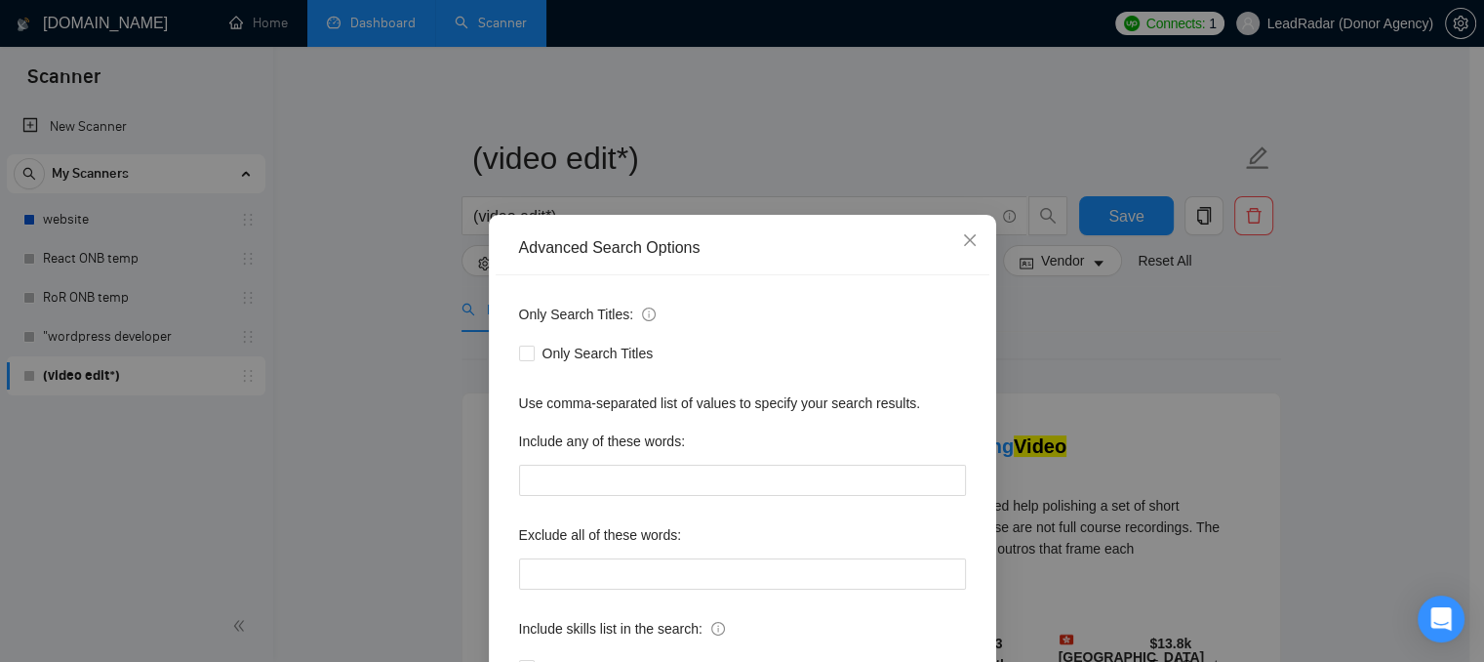
click at [539, 514] on div "Only Search Titles: Only Search Titles Use comma-separated list of values to sp…" at bounding box center [743, 502] width 494 height 455
click at [964, 246] on icon "close" at bounding box center [970, 240] width 16 height 16
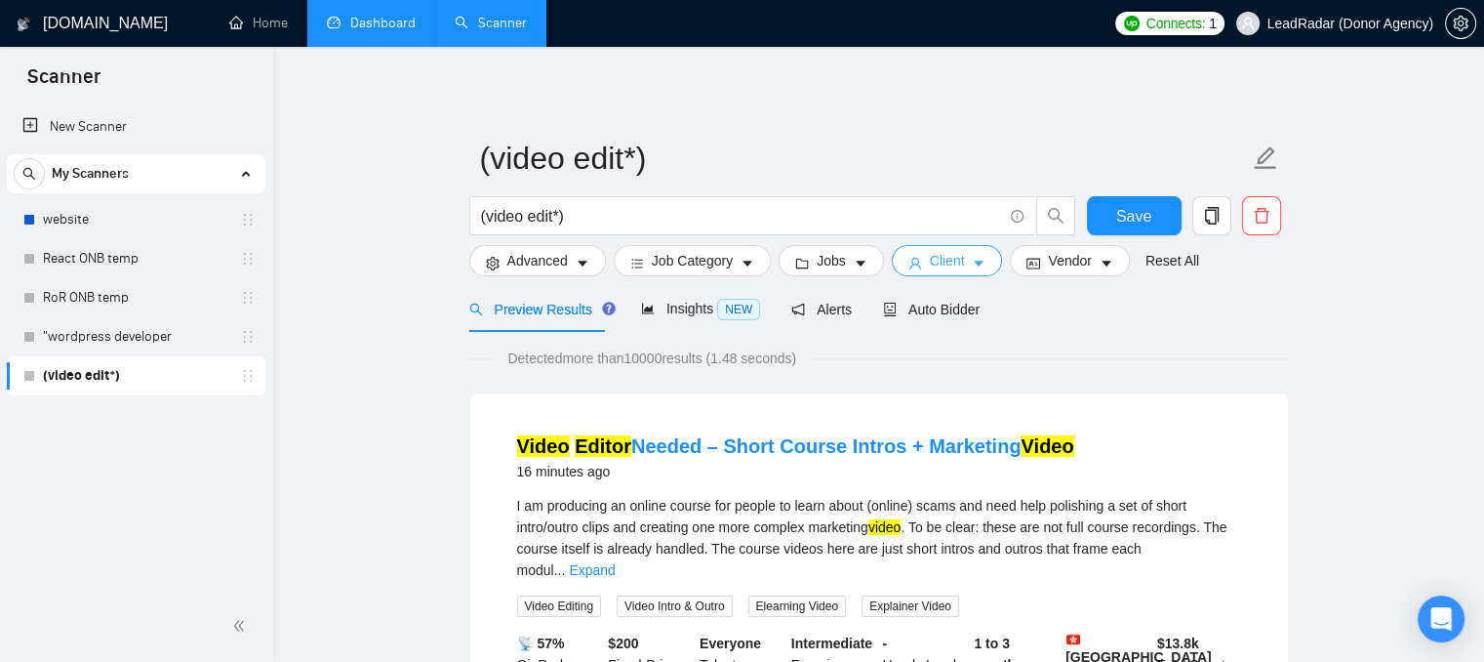
click at [939, 271] on button "Client" at bounding box center [947, 260] width 111 height 31
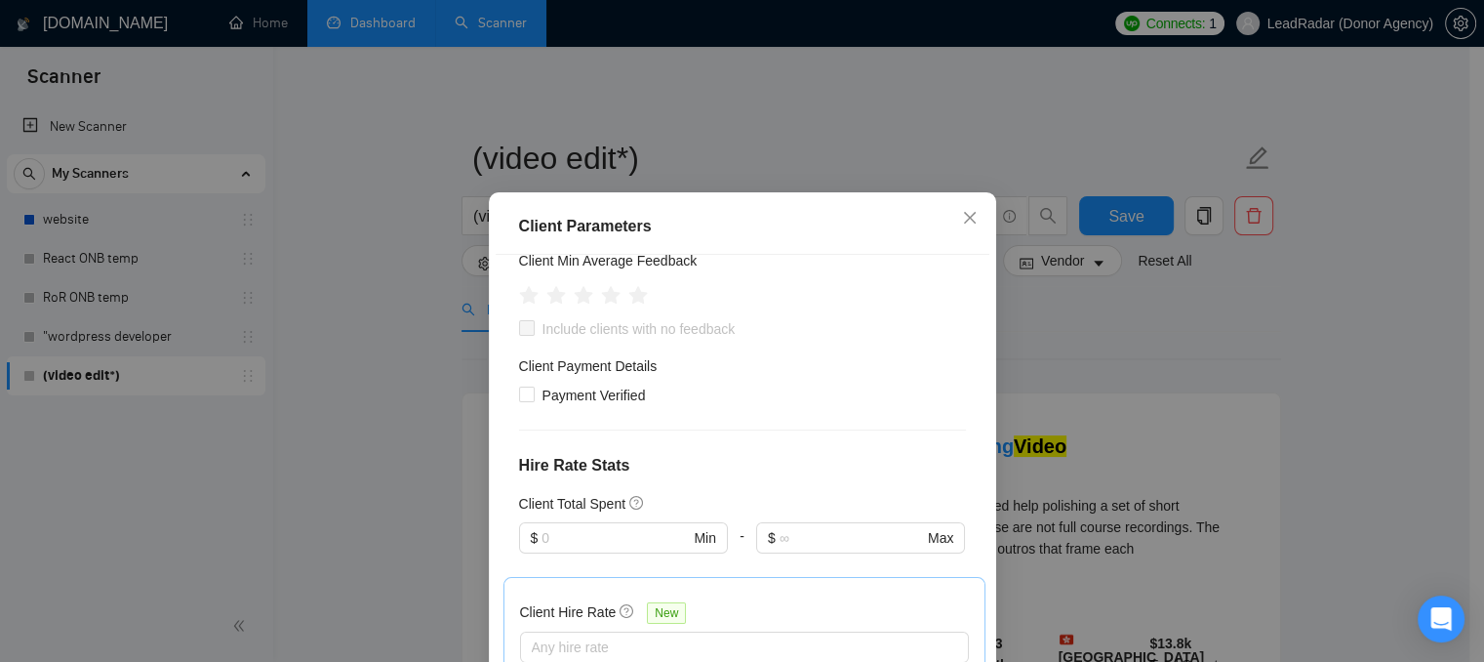
scroll to position [293, 0]
drag, startPoint x: 648, startPoint y: 372, endPoint x: 552, endPoint y: 369, distance: 95.7
click at [552, 369] on div "Client Payment Details" at bounding box center [742, 367] width 447 height 29
click at [670, 370] on div "Client Payment Details" at bounding box center [742, 367] width 447 height 29
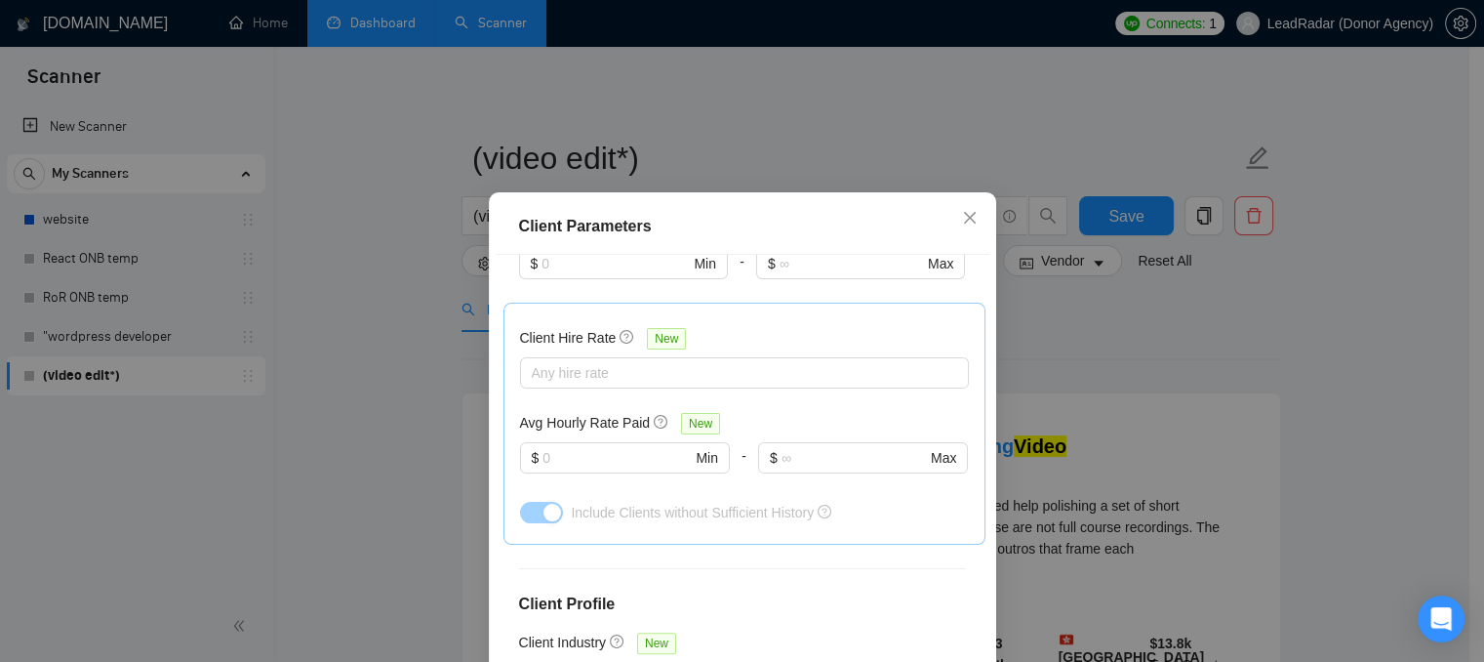
scroll to position [586, 0]
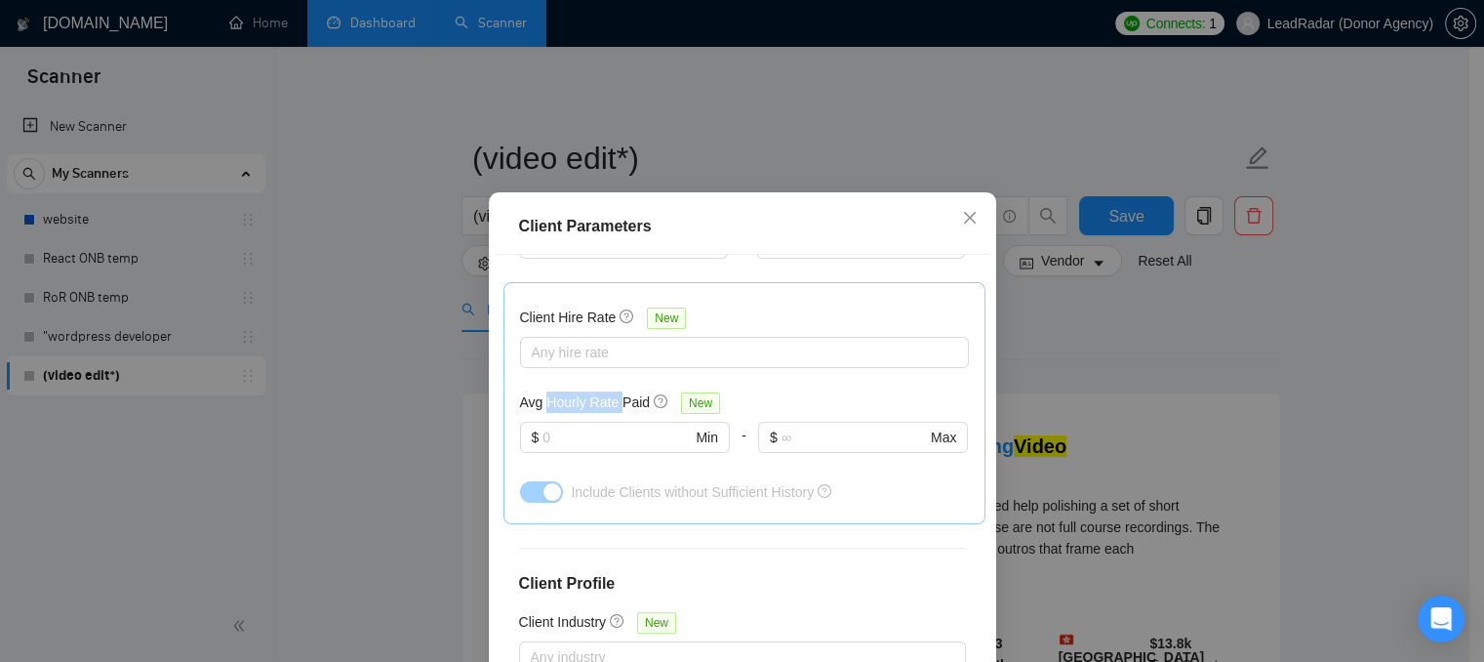
drag, startPoint x: 537, startPoint y: 395, endPoint x: 613, endPoint y: 399, distance: 76.2
click at [613, 399] on h5 "Avg Hourly Rate Paid" at bounding box center [585, 401] width 131 height 21
click at [595, 446] on input "text" at bounding box center [617, 436] width 148 height 21
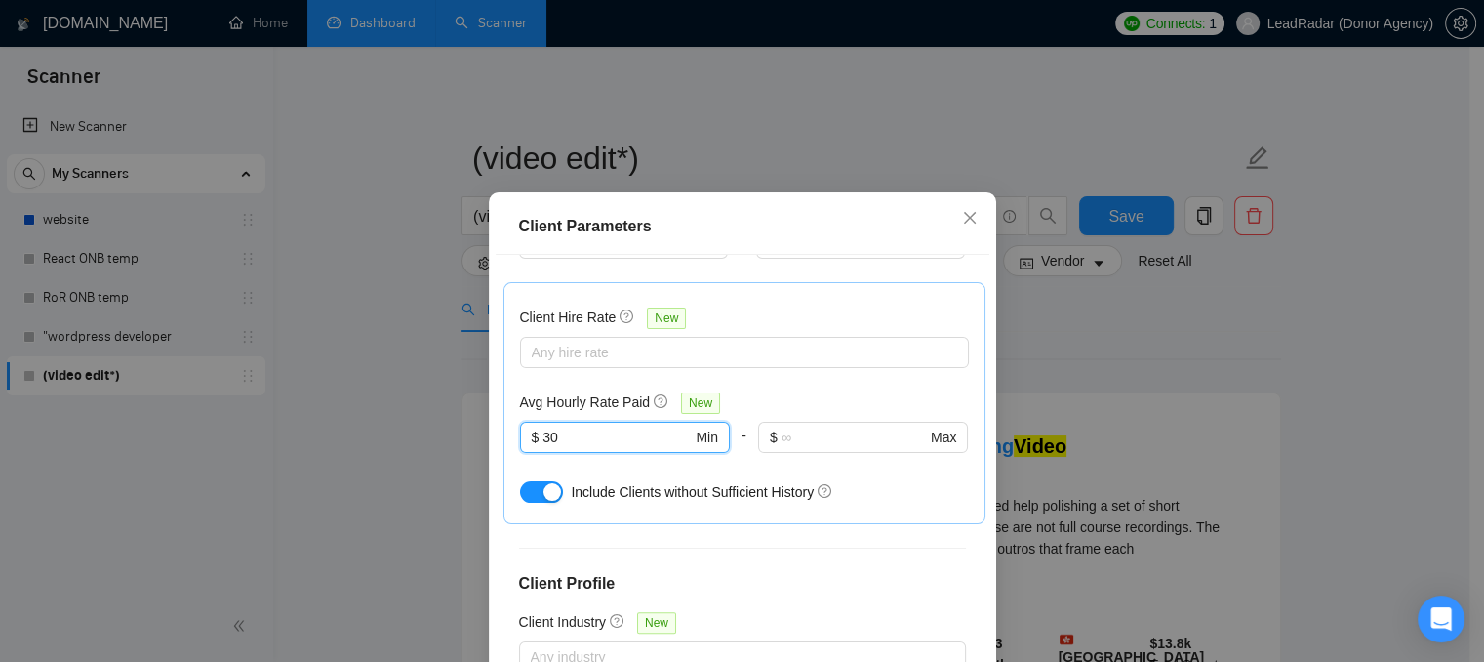
type input "30"
click at [528, 500] on button "button" at bounding box center [541, 491] width 43 height 21
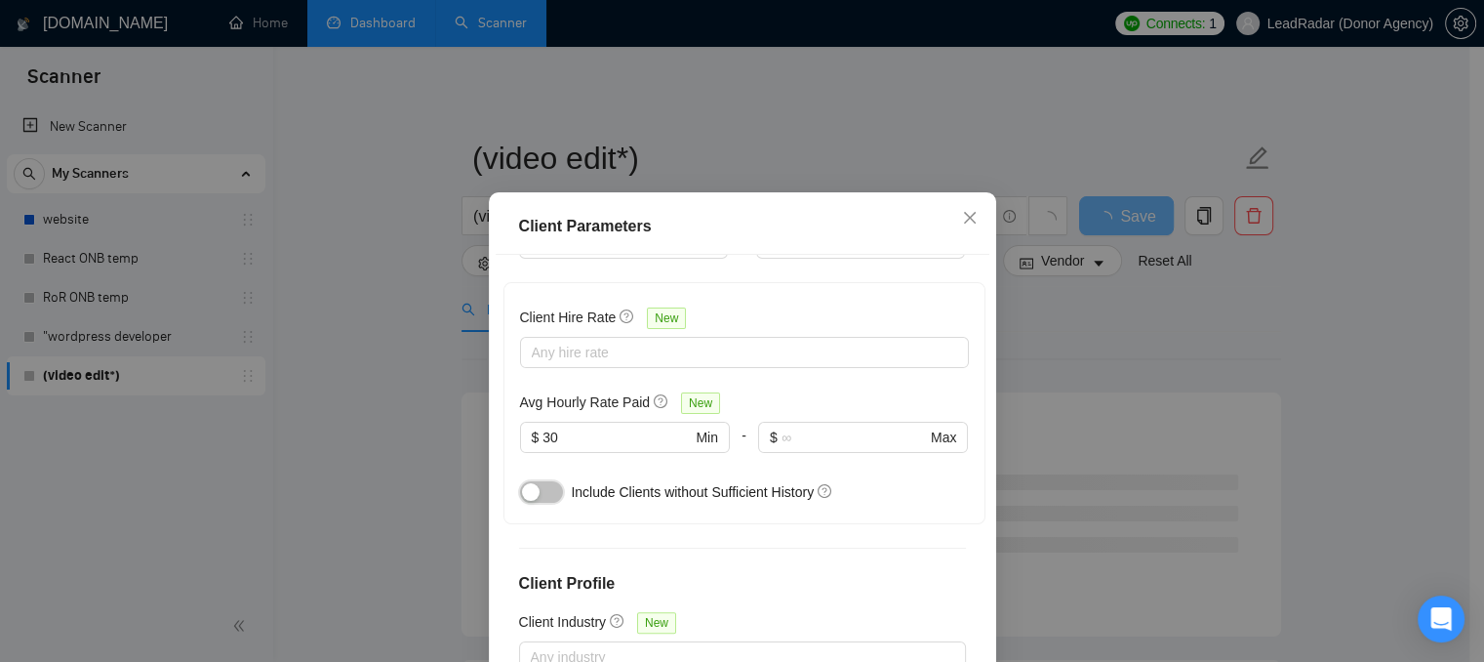
scroll to position [488, 0]
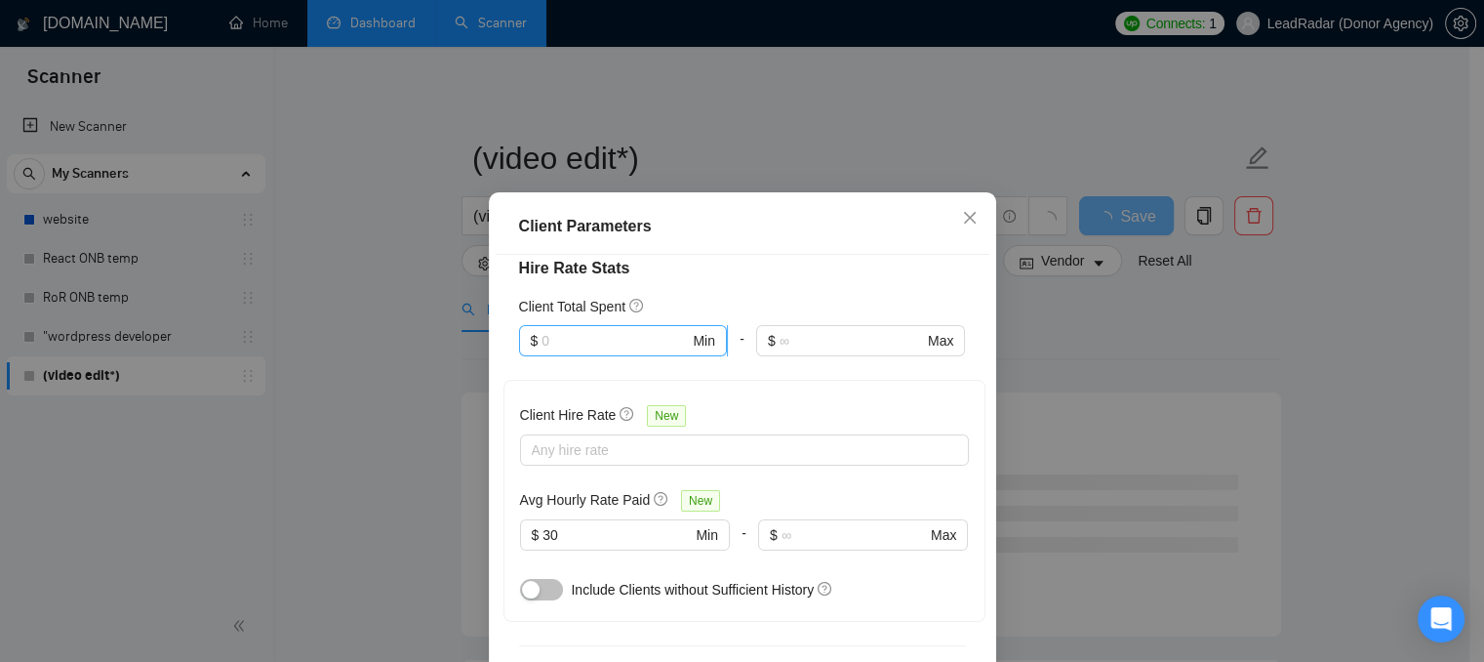
click at [564, 341] on input "text" at bounding box center [615, 340] width 147 height 21
drag, startPoint x: 601, startPoint y: 472, endPoint x: 593, endPoint y: 317, distance: 155.4
click at [601, 472] on div "$10,000" at bounding box center [613, 471] width 182 height 21
type input "1000"
click at [746, 298] on div "Client Total Spent" at bounding box center [742, 306] width 447 height 21
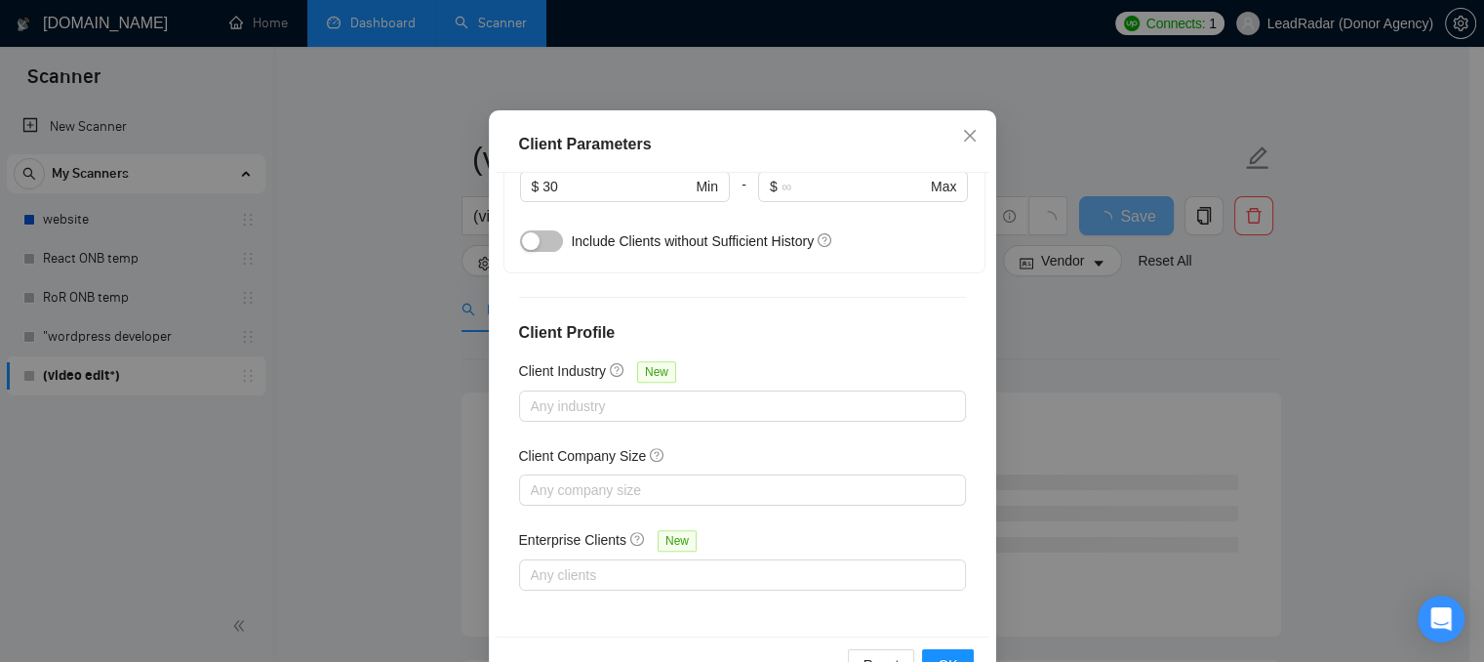
scroll to position [98, 0]
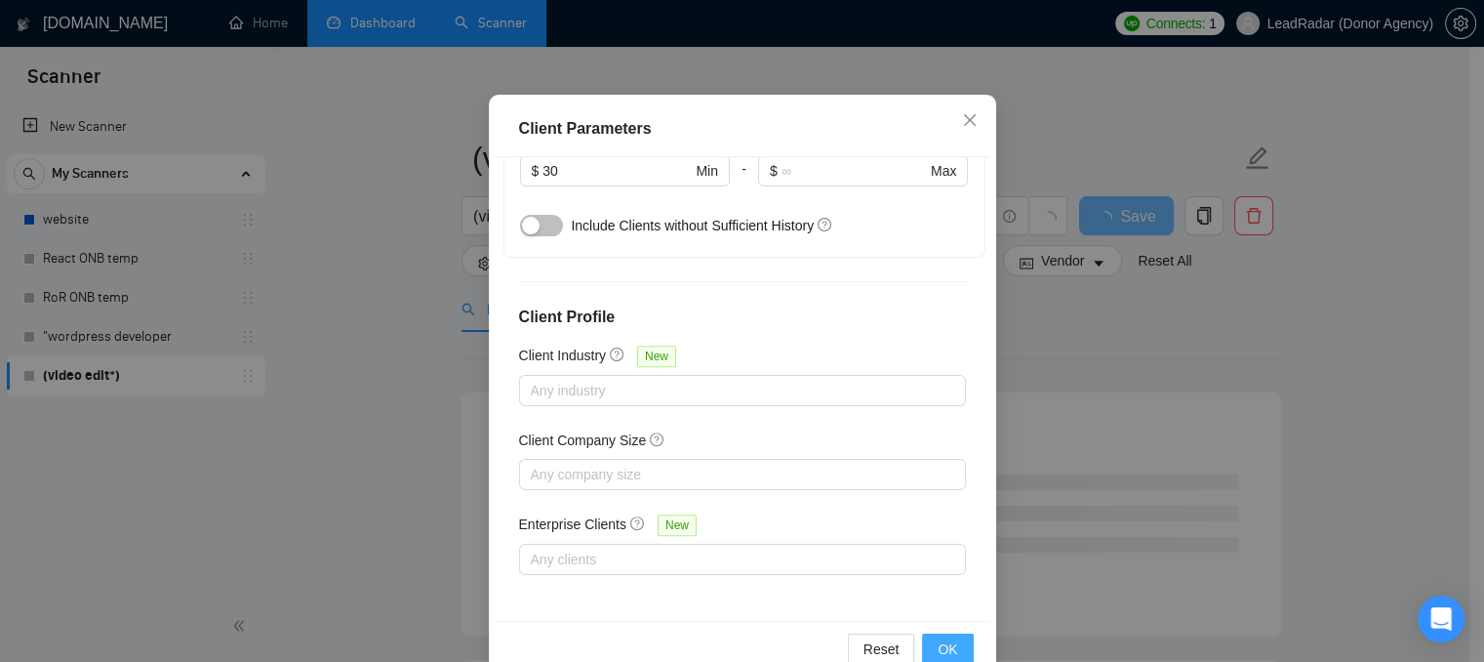
click at [925, 644] on button "OK" at bounding box center [947, 648] width 51 height 31
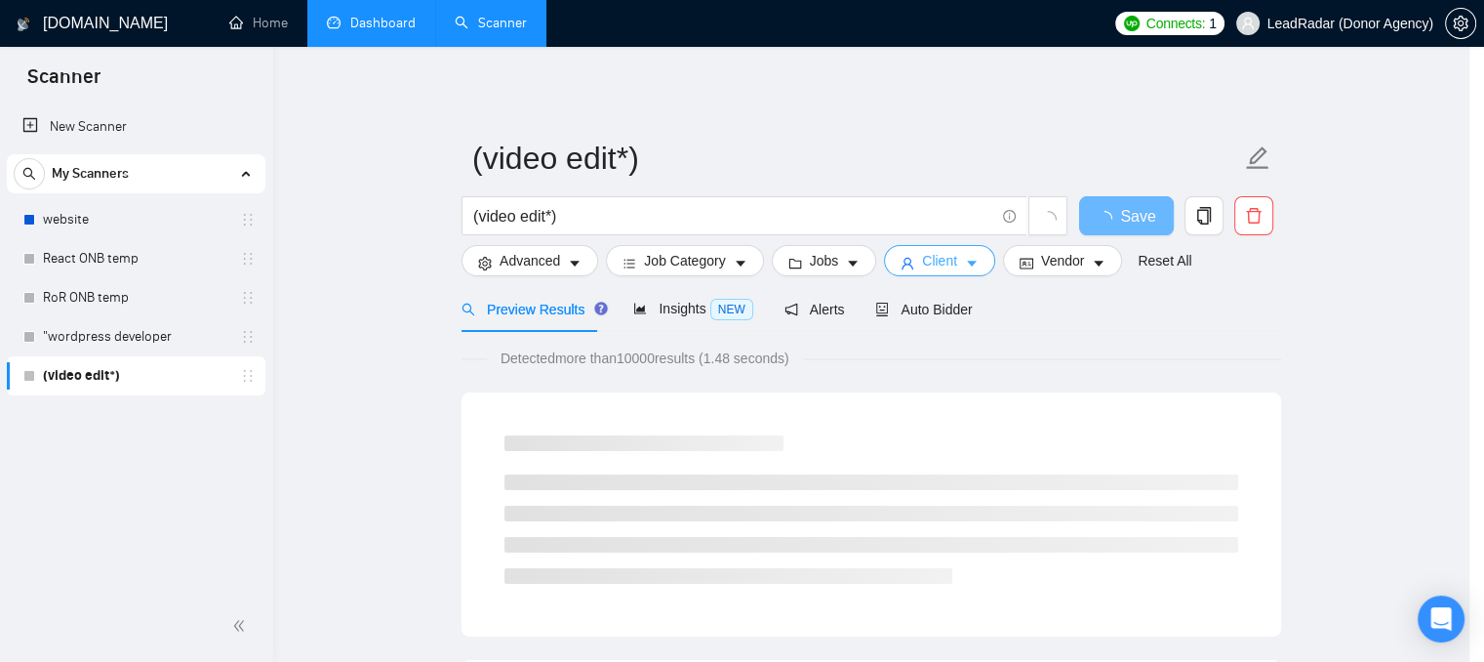
scroll to position [0, 0]
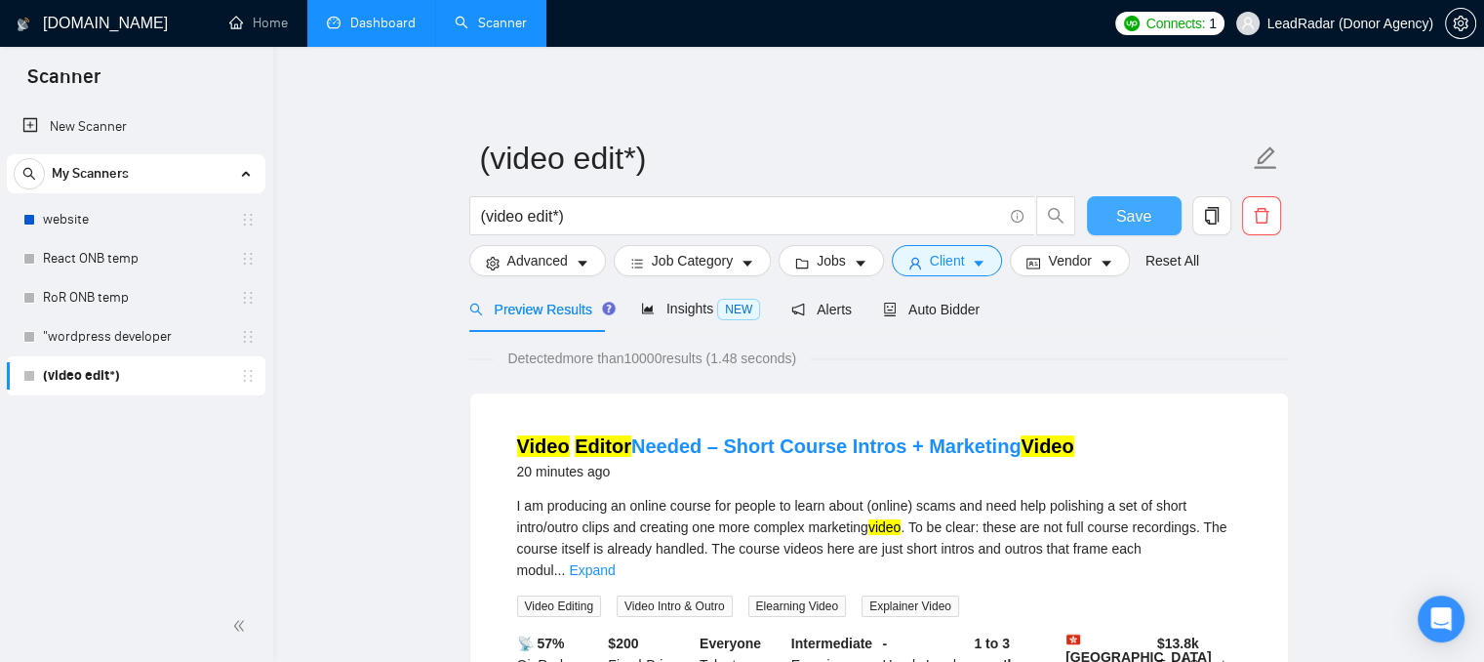
click at [1128, 223] on span "Save" at bounding box center [1133, 216] width 35 height 24
click at [936, 251] on span "Client" at bounding box center [947, 260] width 35 height 21
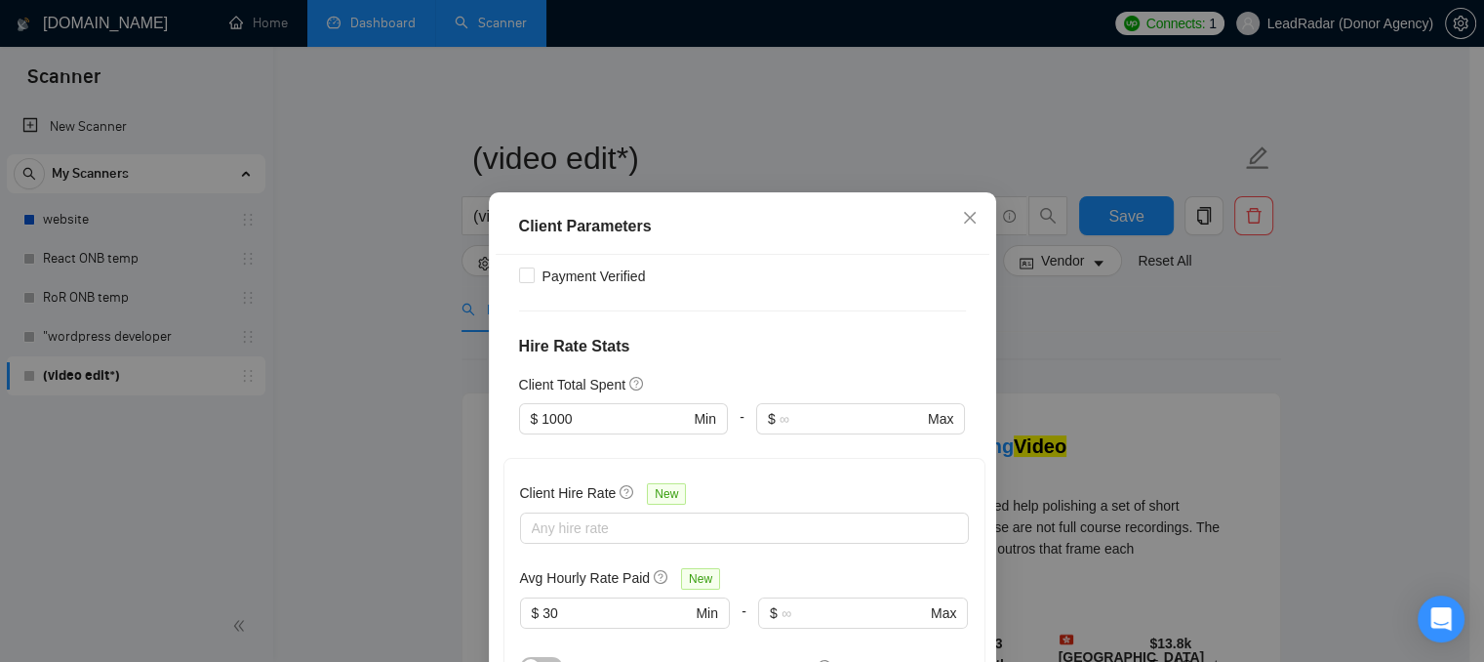
scroll to position [266, 0]
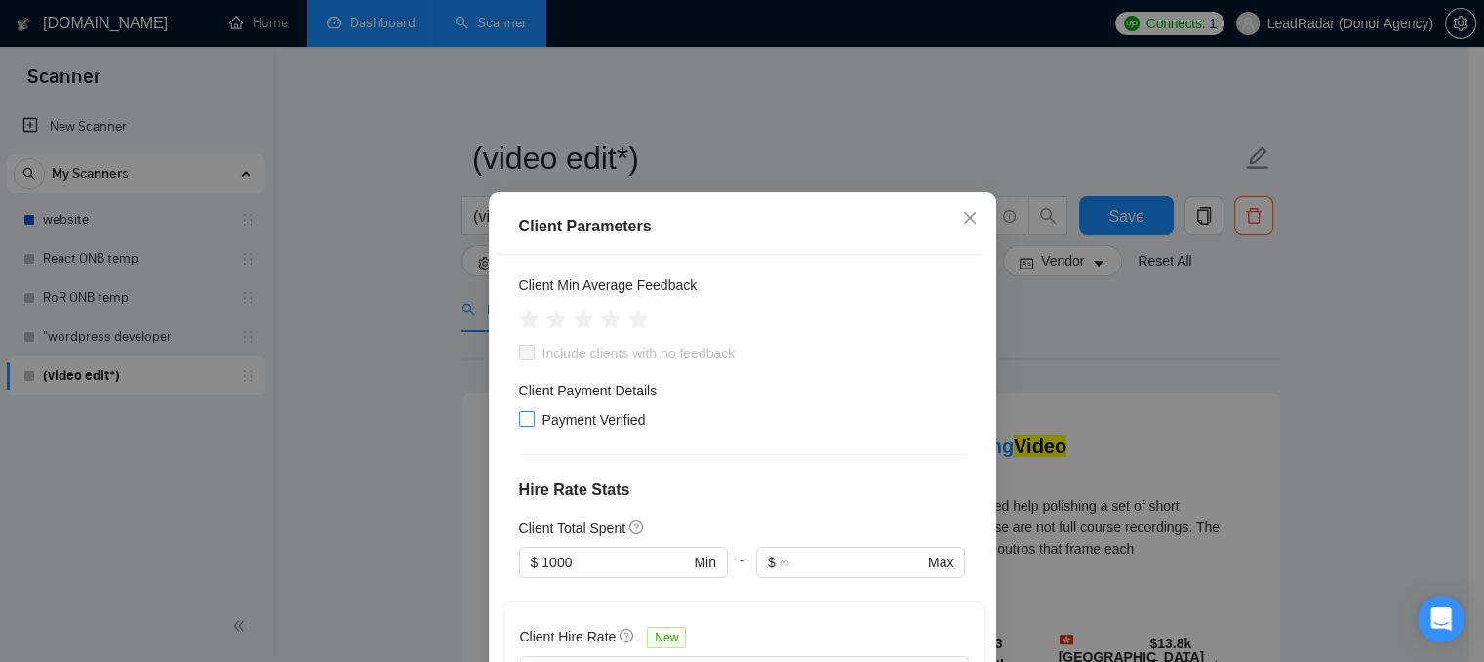
click at [535, 419] on span "Payment Verified" at bounding box center [594, 419] width 119 height 21
click at [530, 419] on input "Payment Verified" at bounding box center [526, 418] width 14 height 14
checkbox input "true"
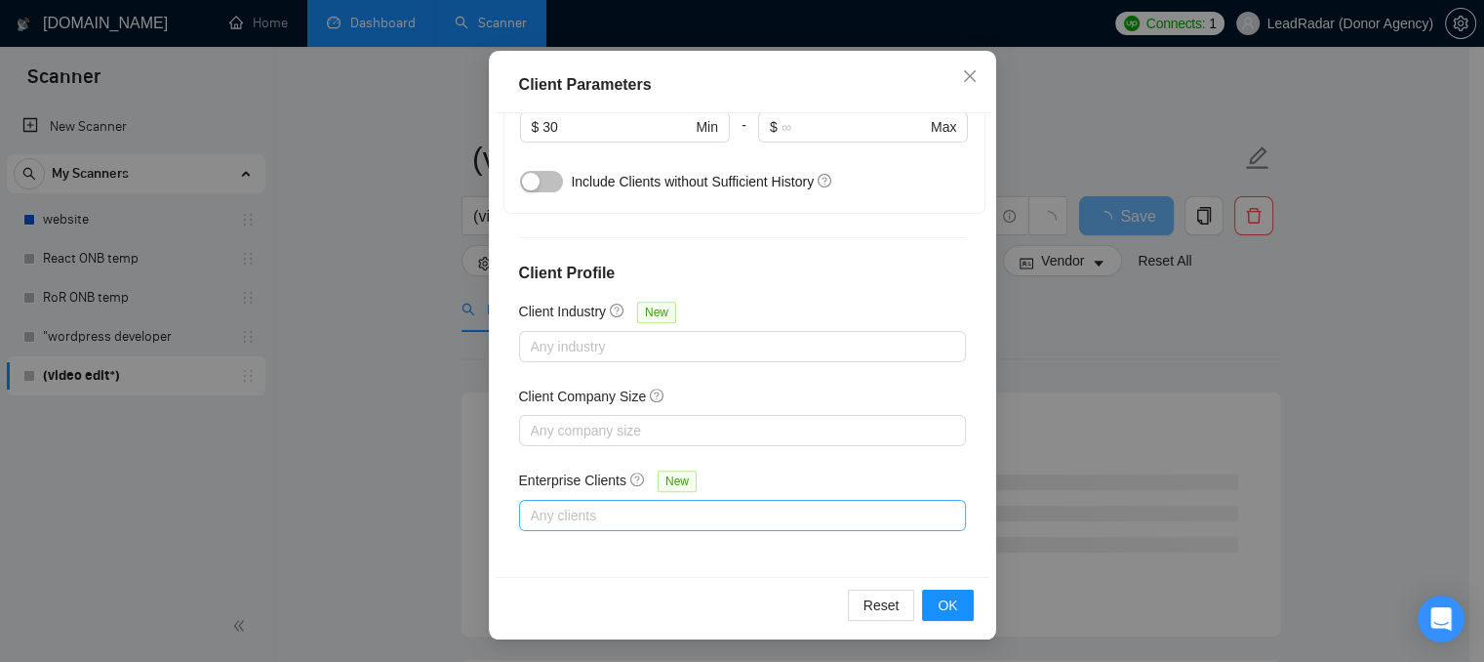
scroll to position [293, 0]
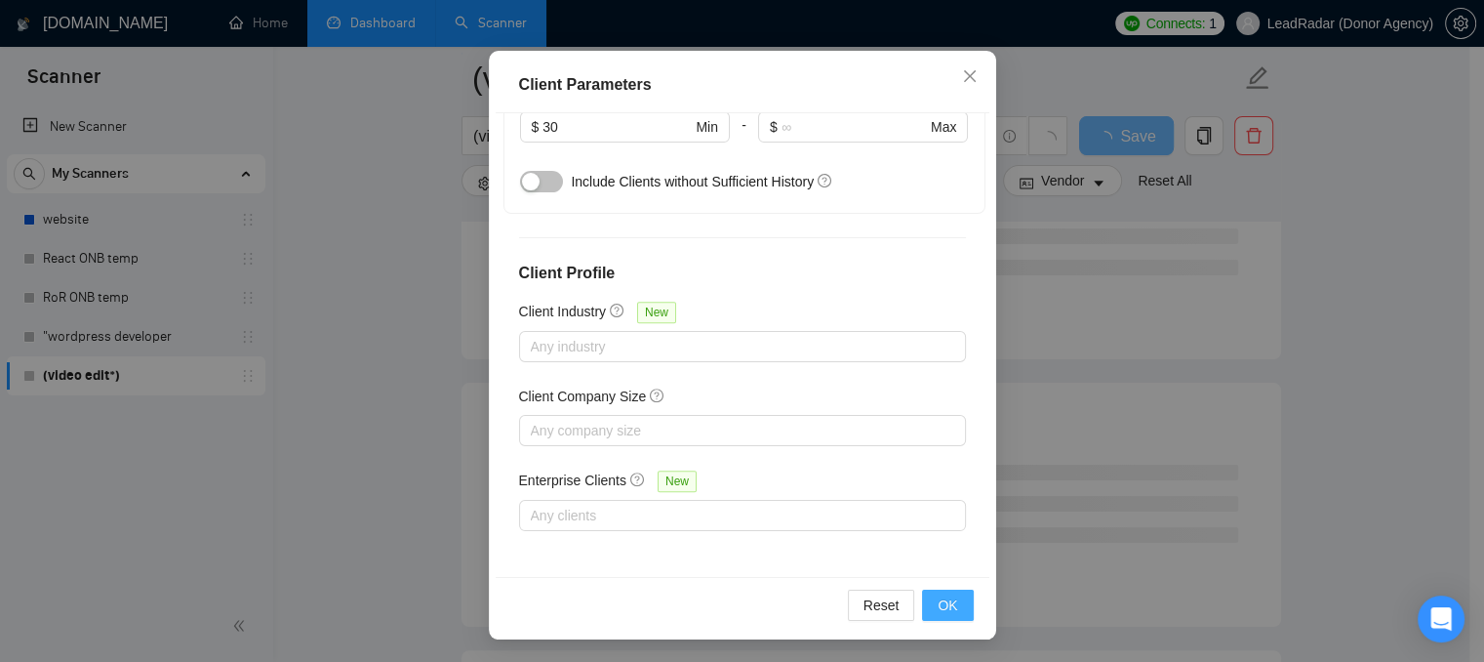
click at [958, 592] on button "OK" at bounding box center [947, 604] width 51 height 31
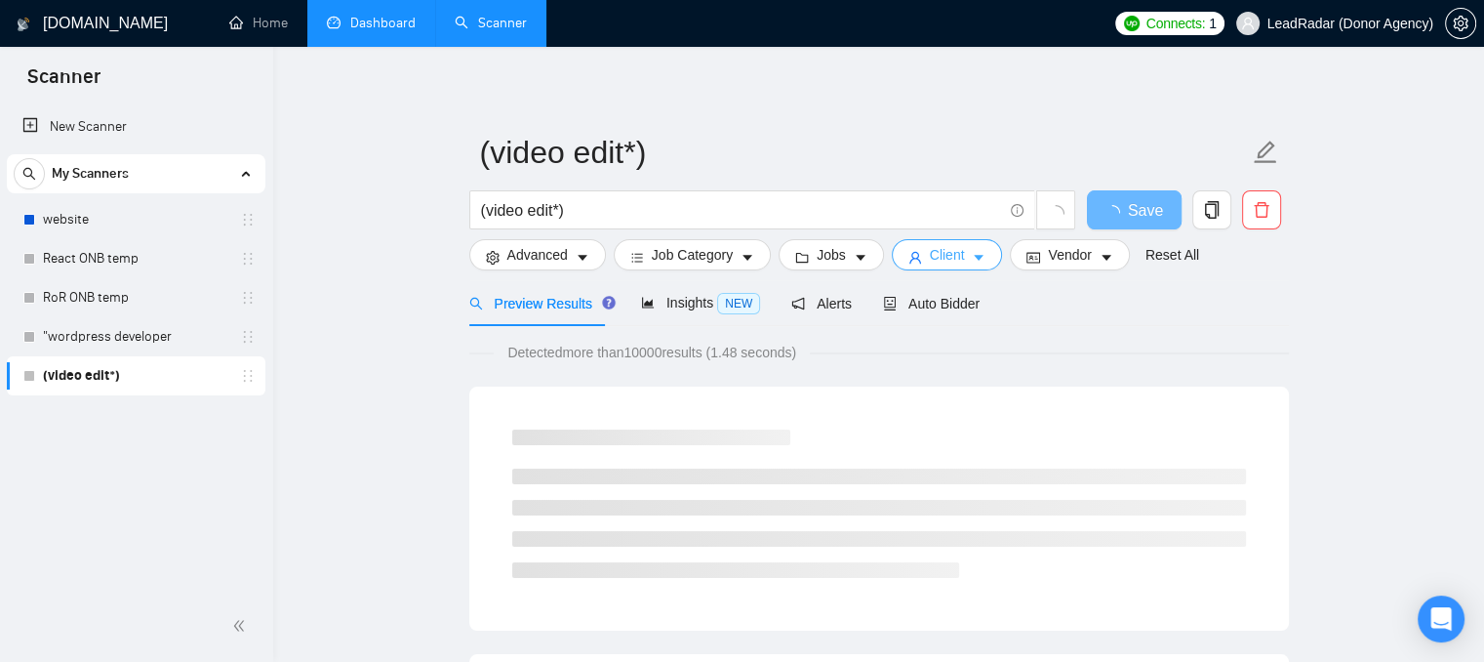
scroll to position [0, 0]
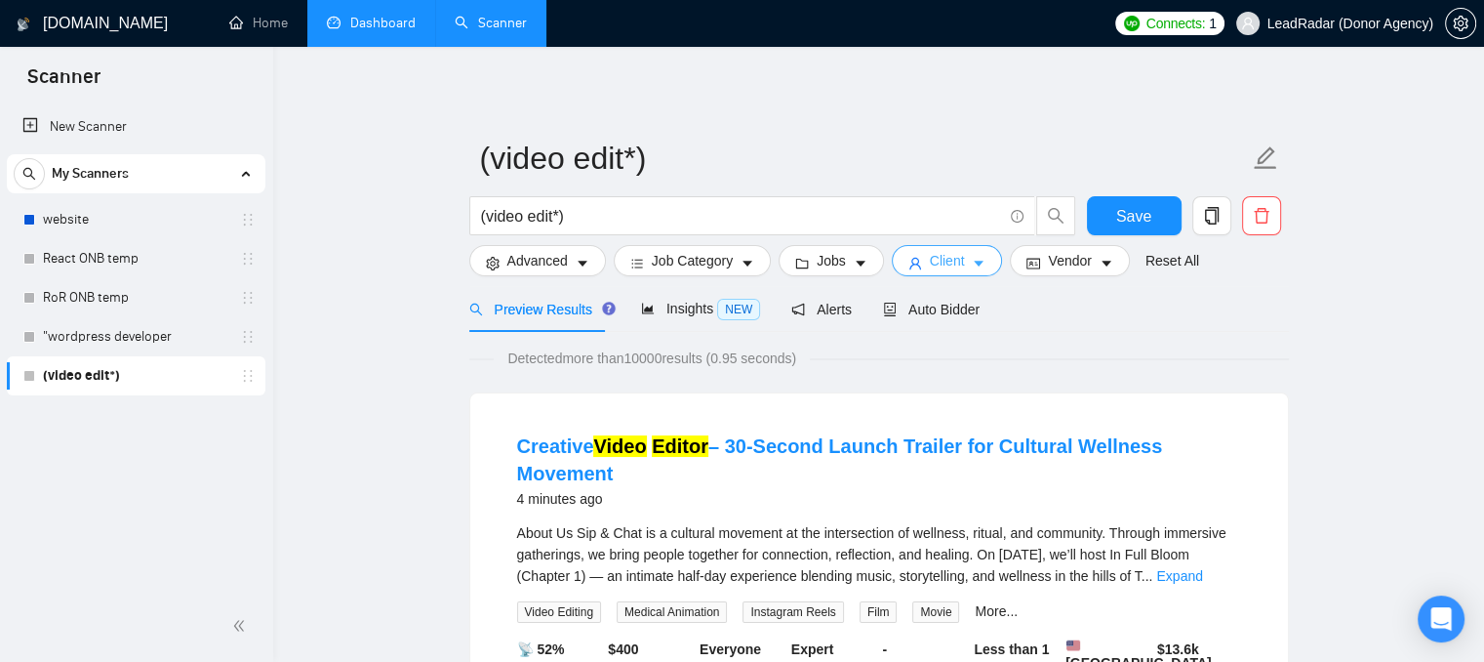
click at [909, 262] on icon "user" at bounding box center [916, 264] width 14 height 14
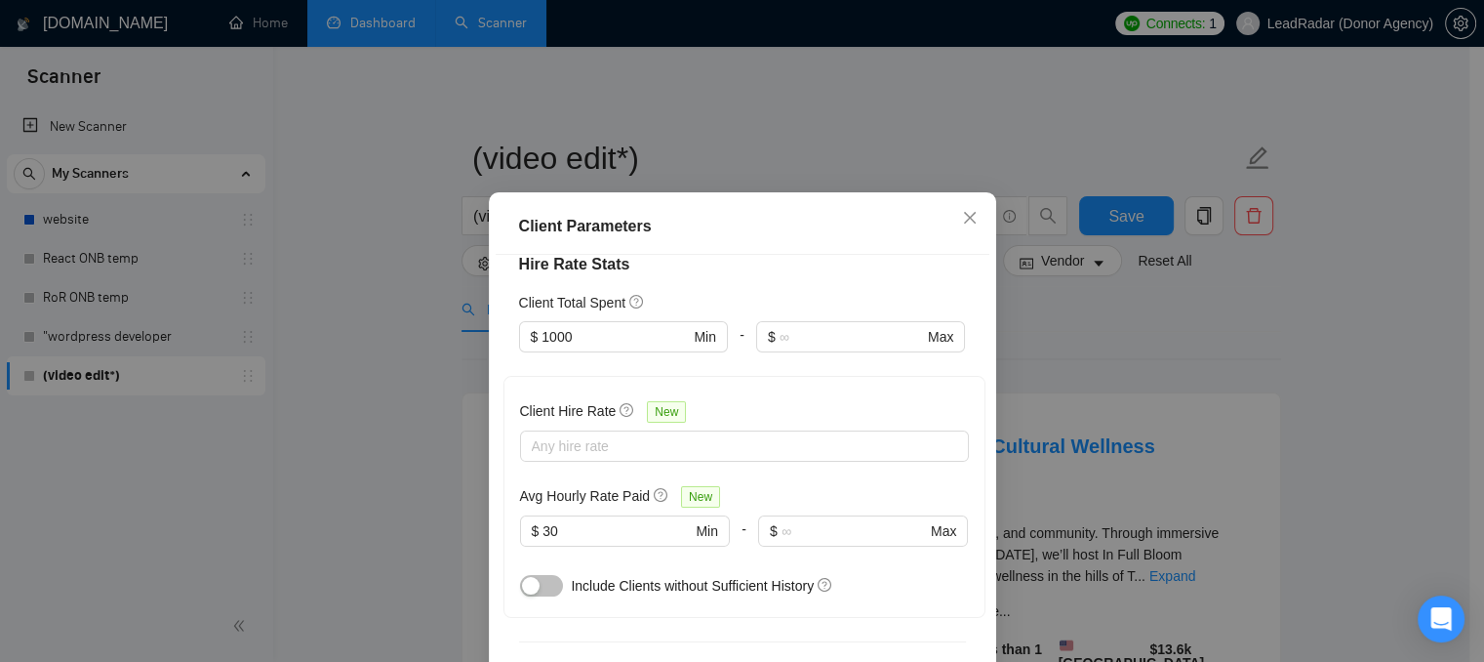
scroll to position [559, 0]
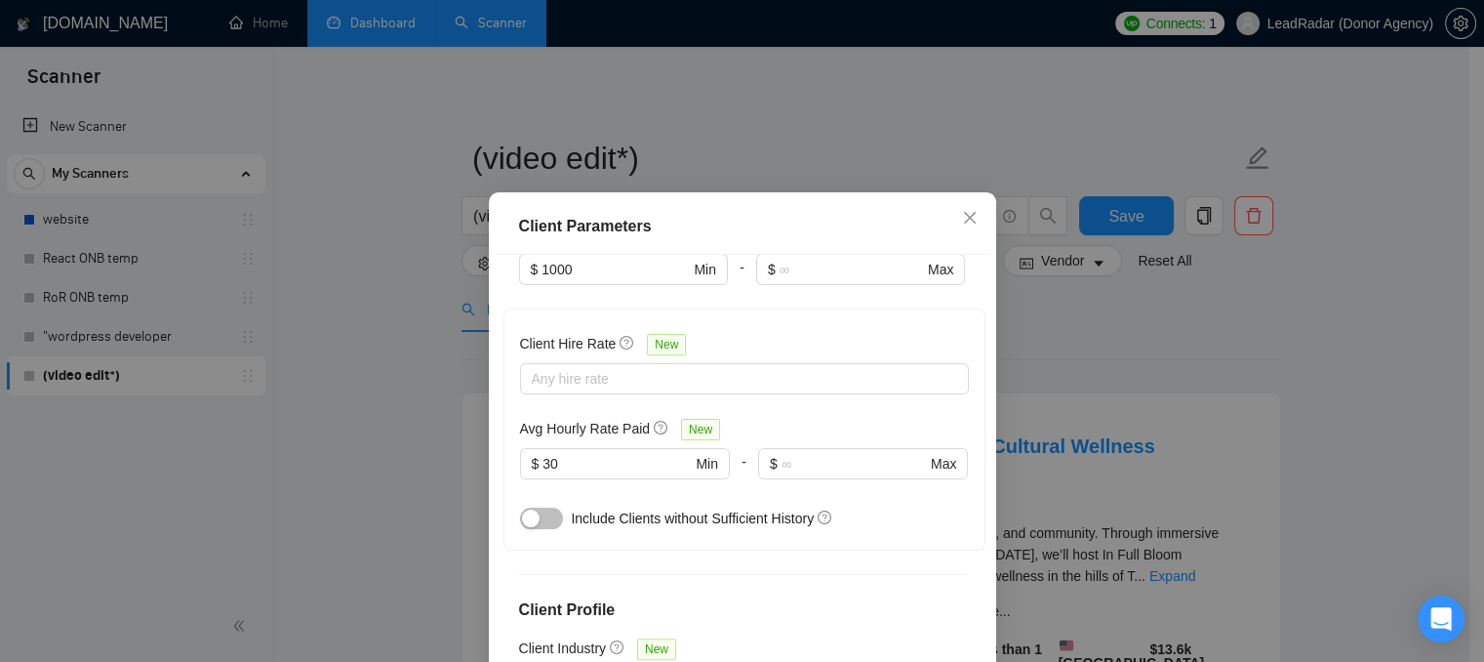
click at [738, 375] on div at bounding box center [735, 378] width 420 height 23
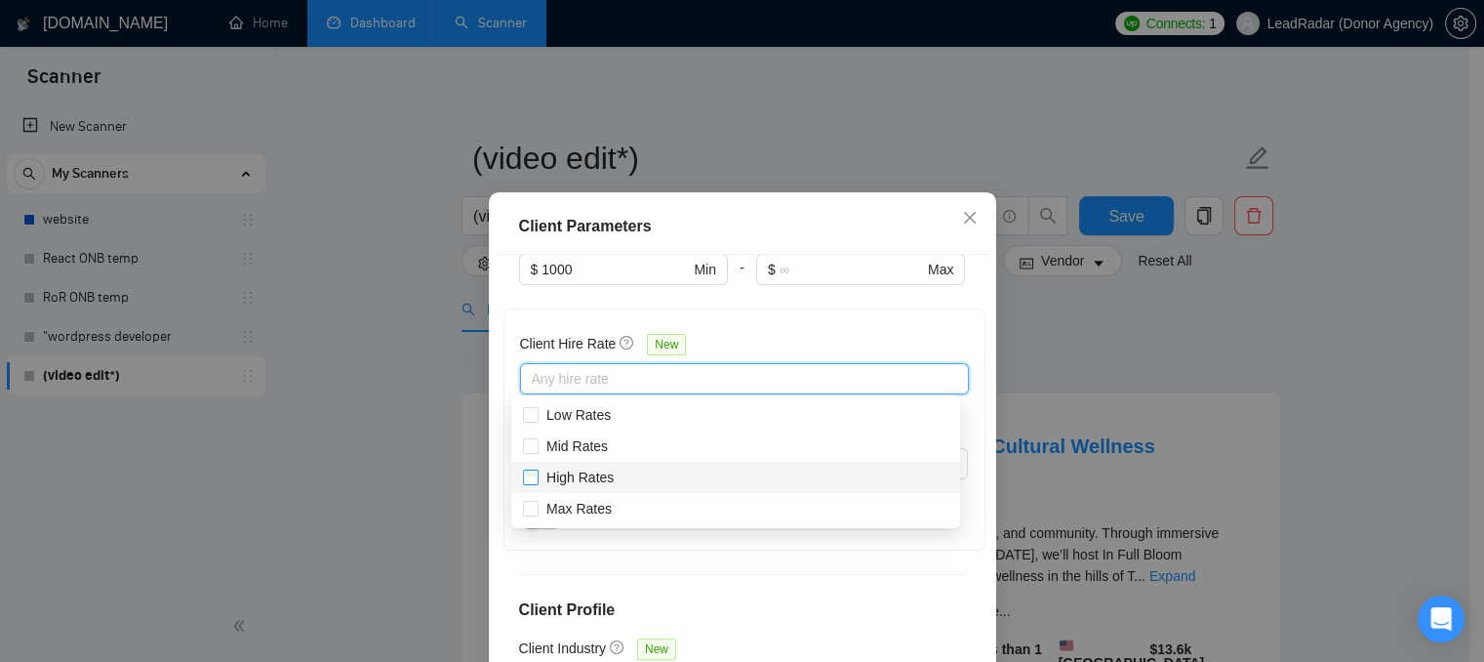
click at [597, 474] on span "High Rates" at bounding box center [579, 477] width 67 height 16
click at [537, 474] on input "High Rates" at bounding box center [530, 476] width 14 height 14
checkbox input "true"
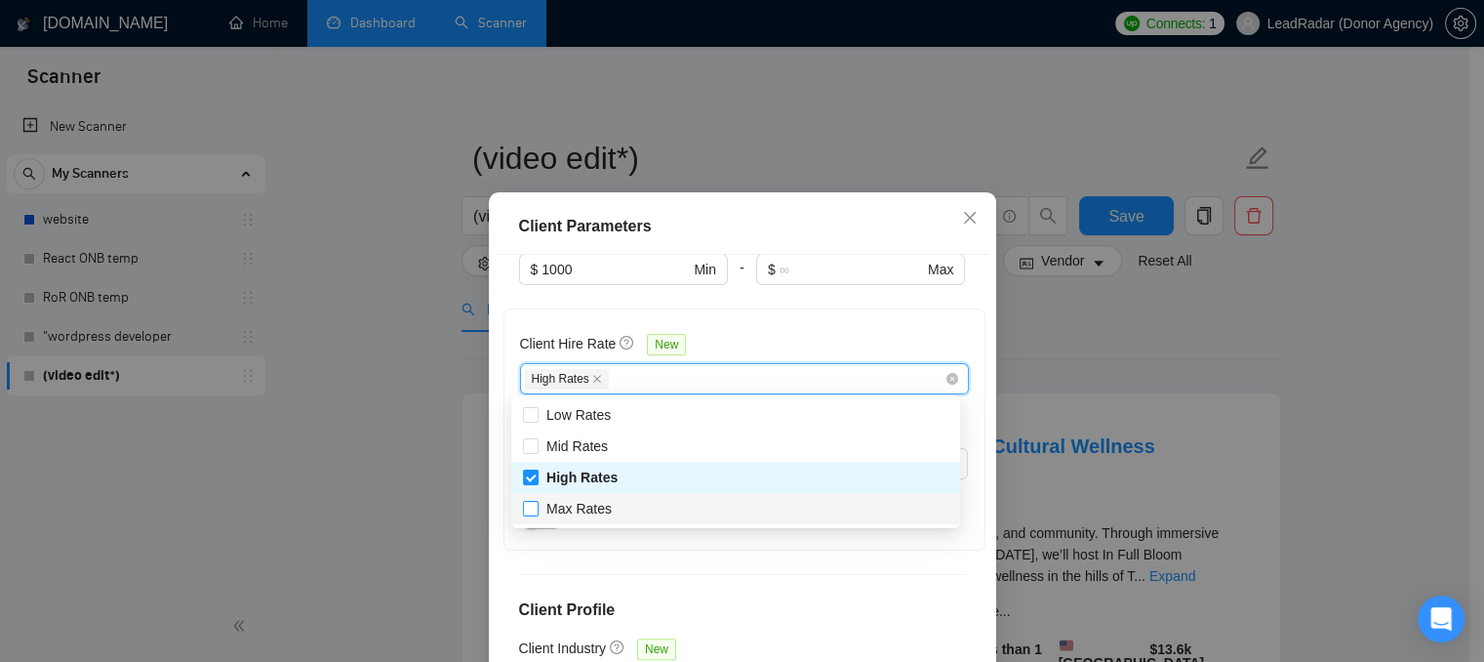
click at [587, 510] on span "Max Rates" at bounding box center [578, 509] width 65 height 16
click at [537, 510] on input "Max Rates" at bounding box center [530, 508] width 14 height 14
checkbox input "true"
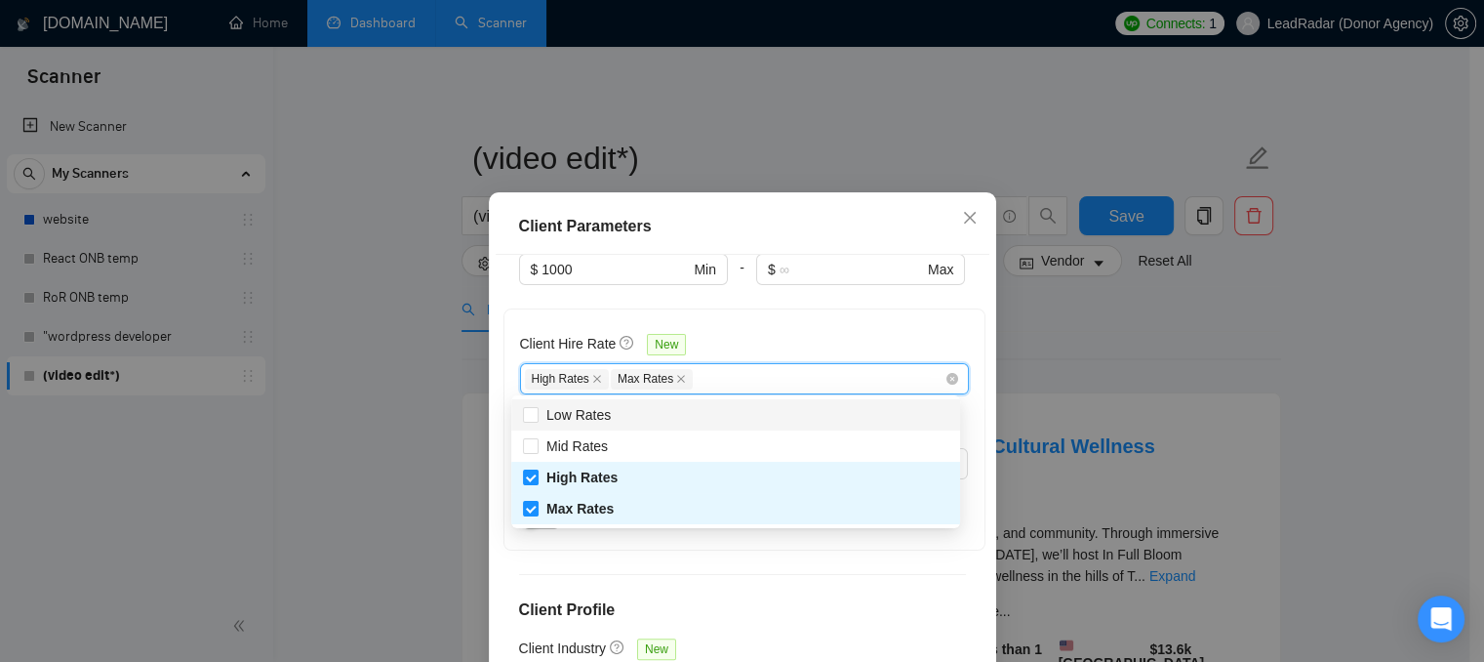
click at [754, 334] on div "Client Hire Rate New" at bounding box center [744, 348] width 449 height 30
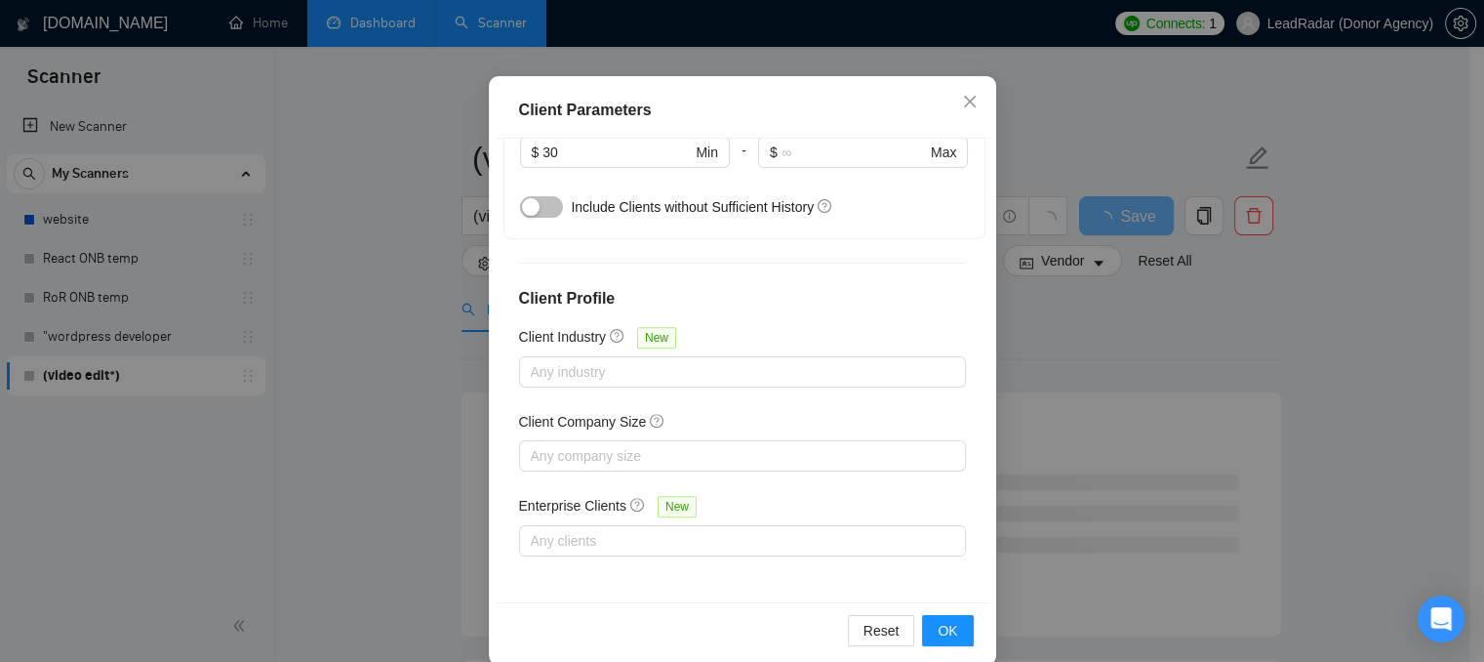
scroll to position [142, 0]
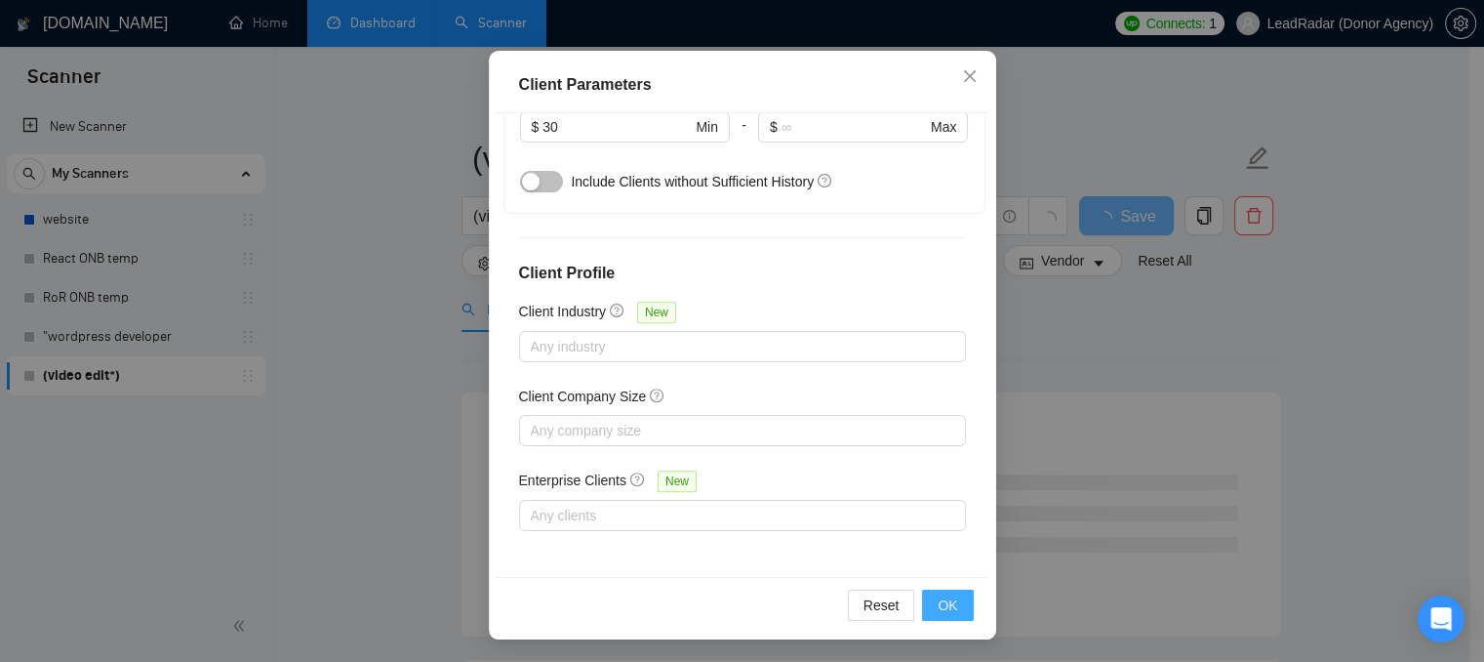
click at [938, 598] on span "OK" at bounding box center [948, 604] width 20 height 21
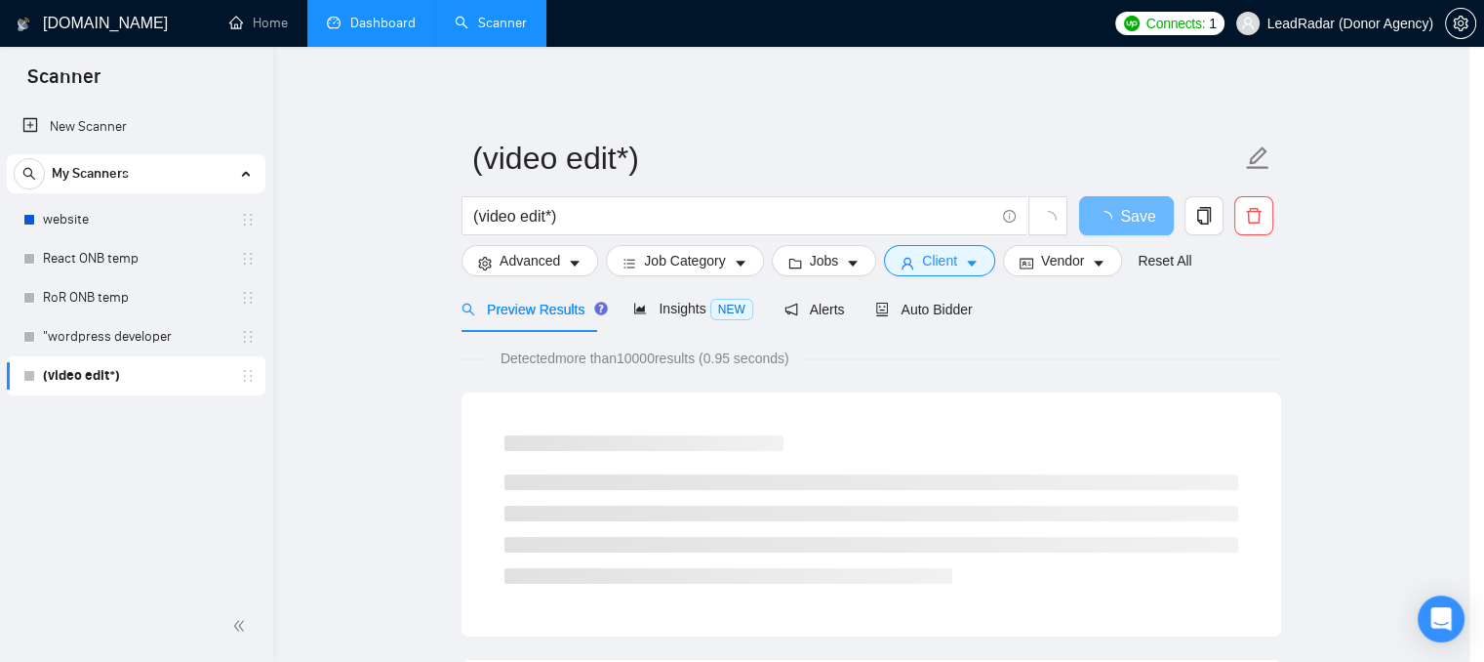
scroll to position [66, 0]
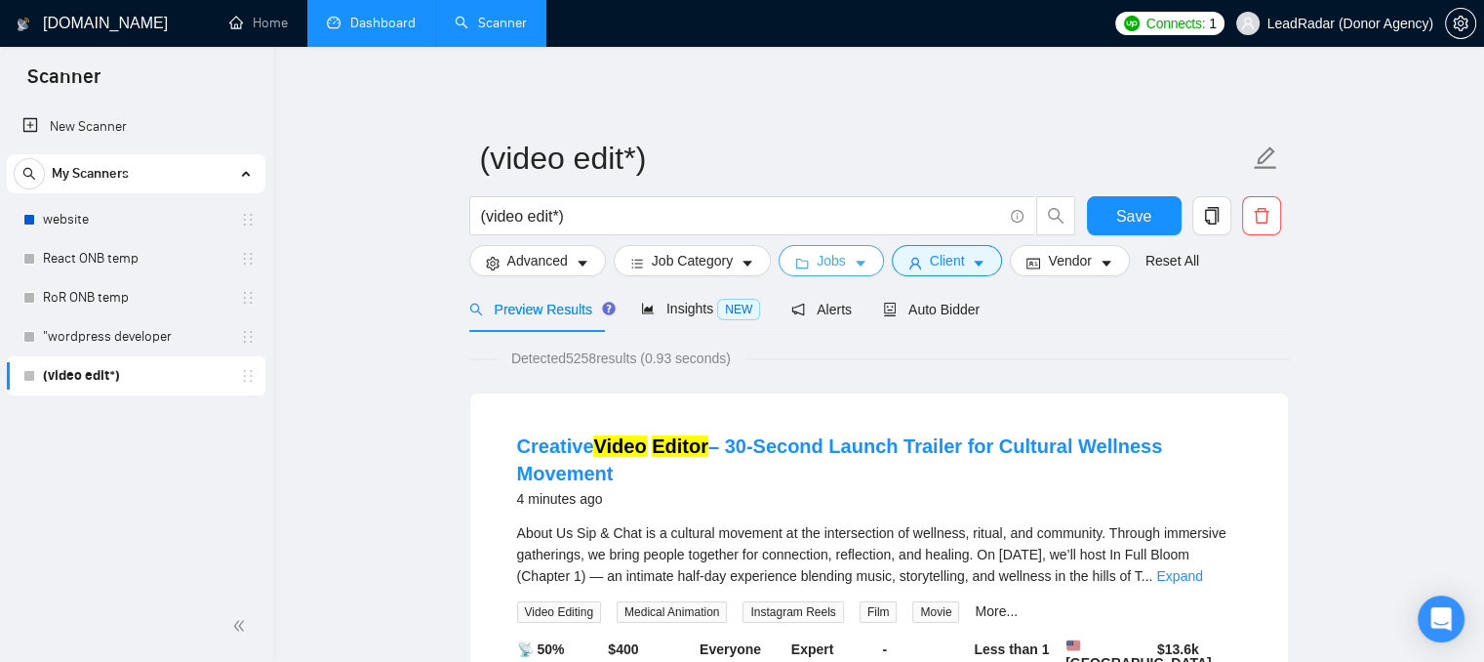
click at [789, 266] on button "Jobs" at bounding box center [831, 260] width 105 height 31
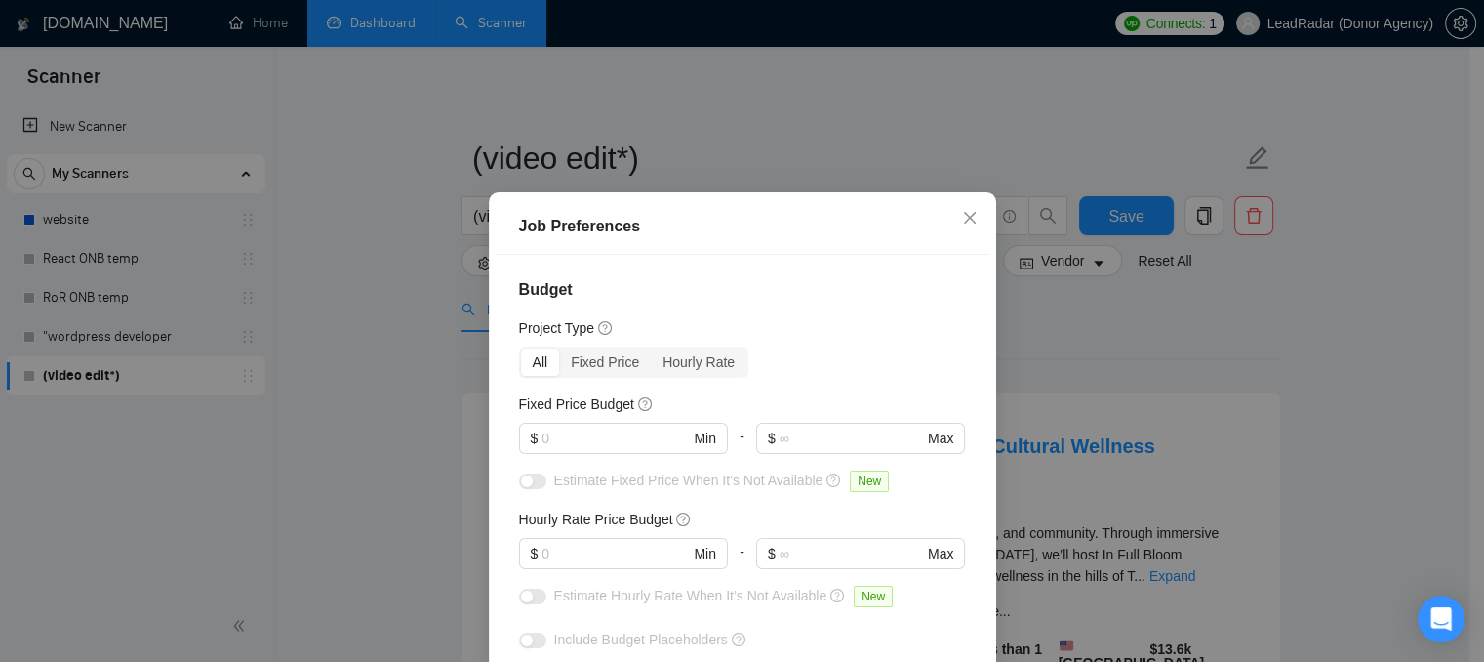
scroll to position [98, 0]
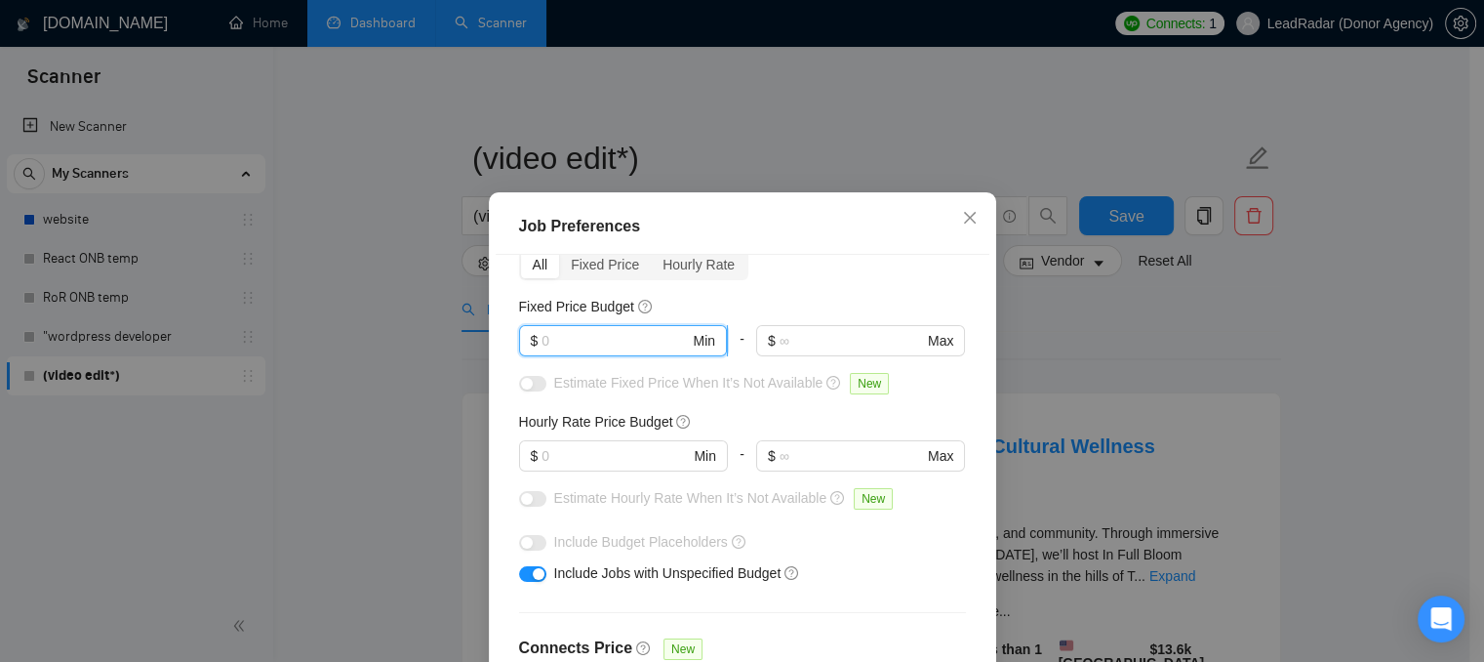
click at [570, 335] on input "text" at bounding box center [615, 340] width 147 height 21
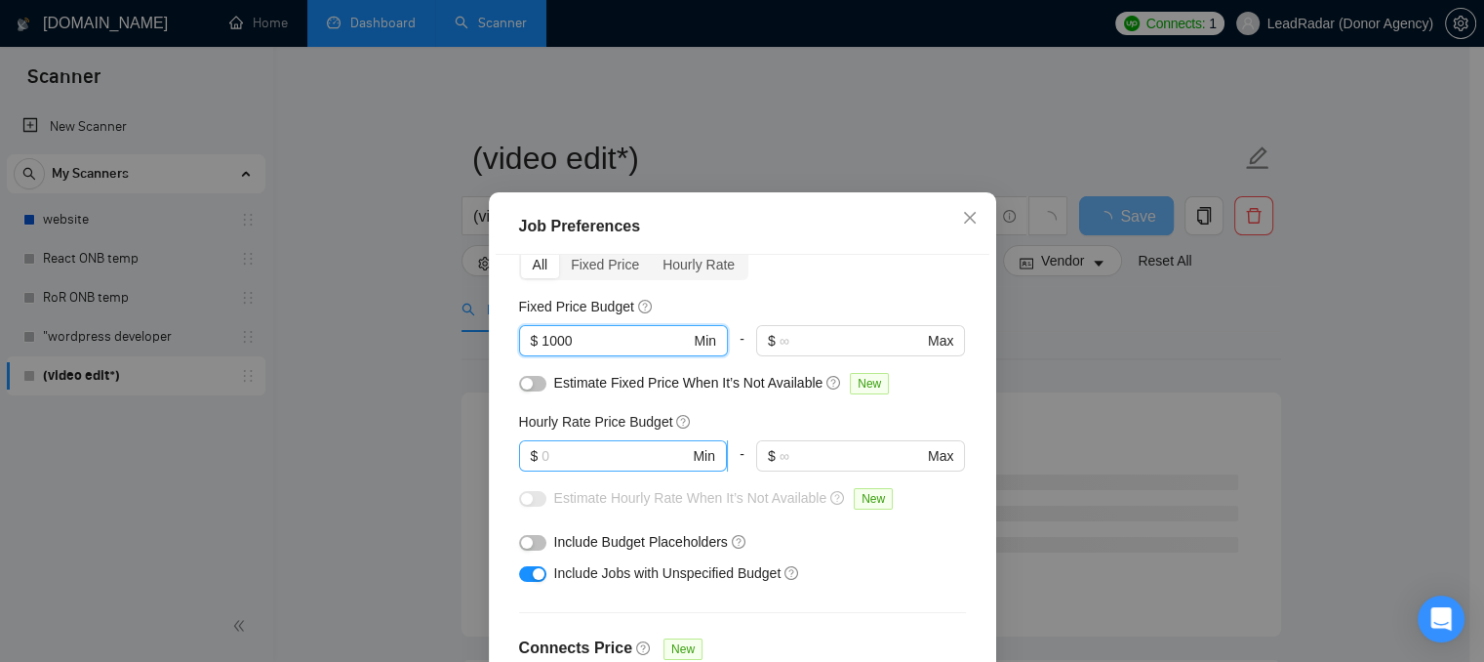
type input "1000"
click at [571, 456] on input "text" at bounding box center [615, 455] width 147 height 21
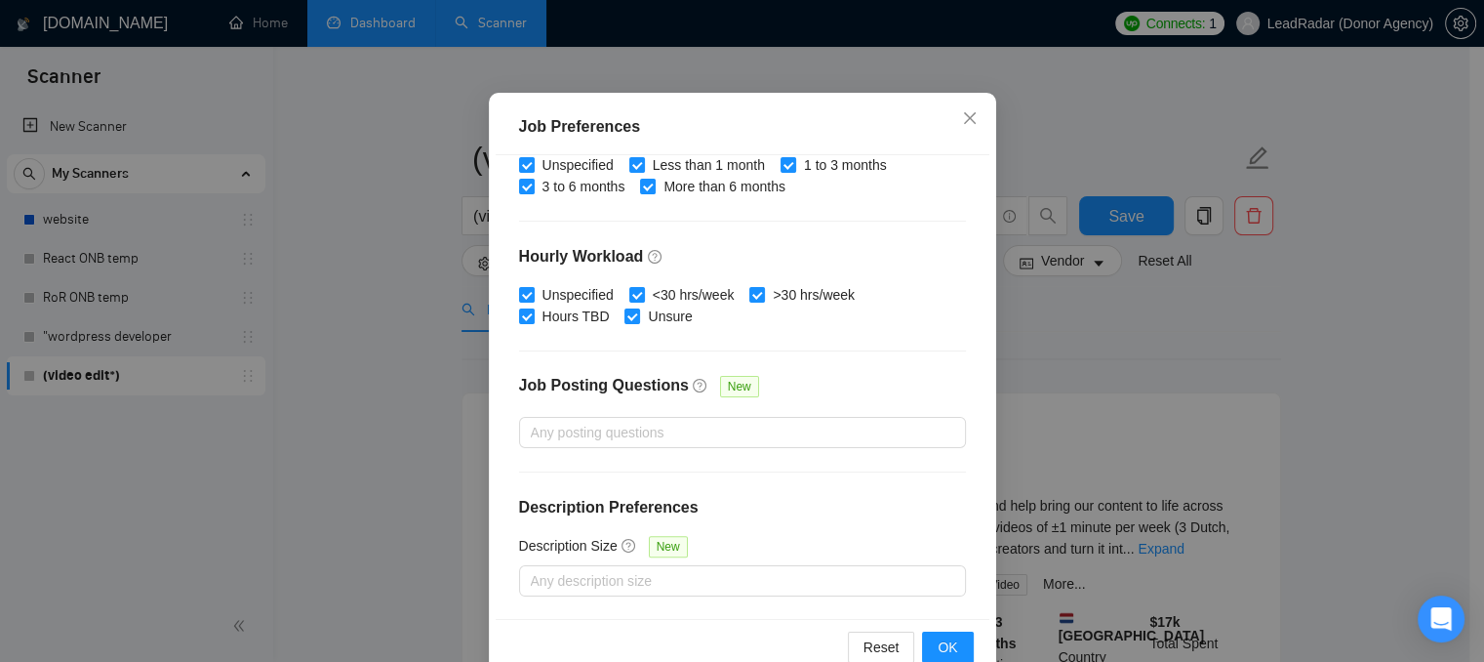
scroll to position [142, 0]
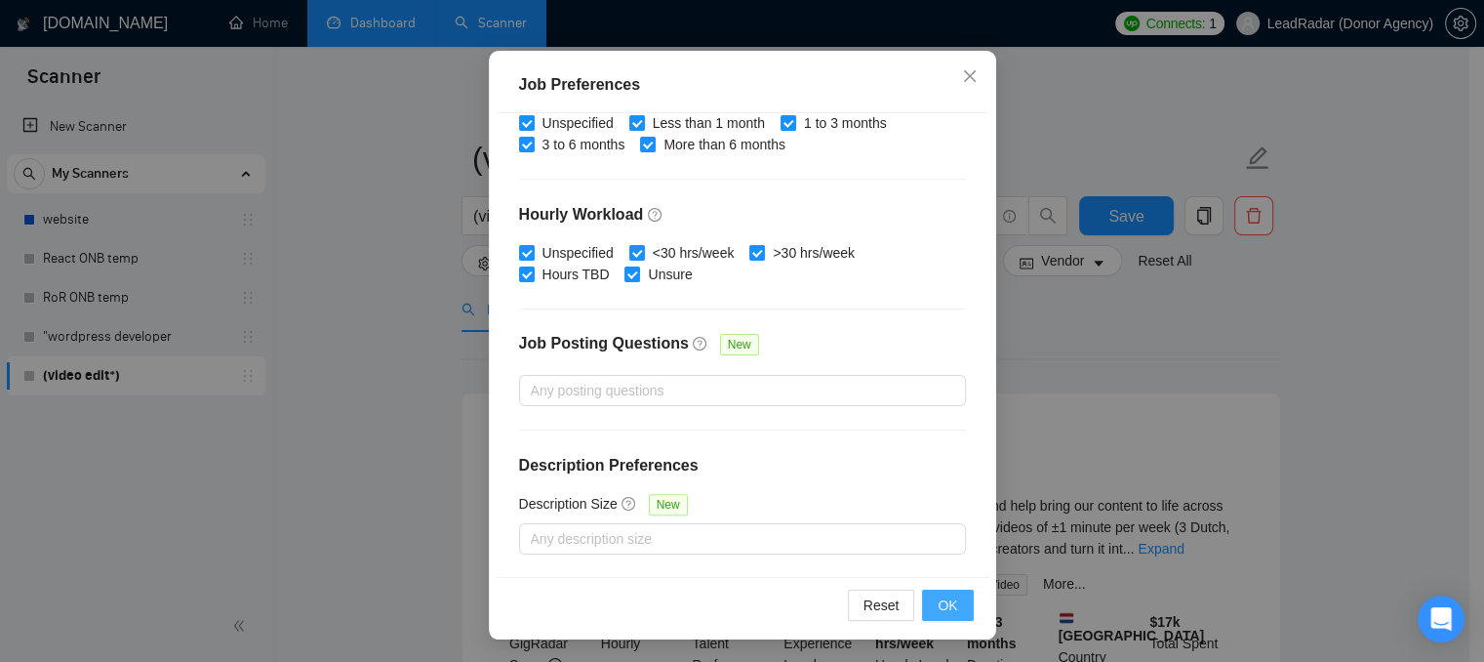
type input "30"
click at [956, 592] on button "OK" at bounding box center [947, 604] width 51 height 31
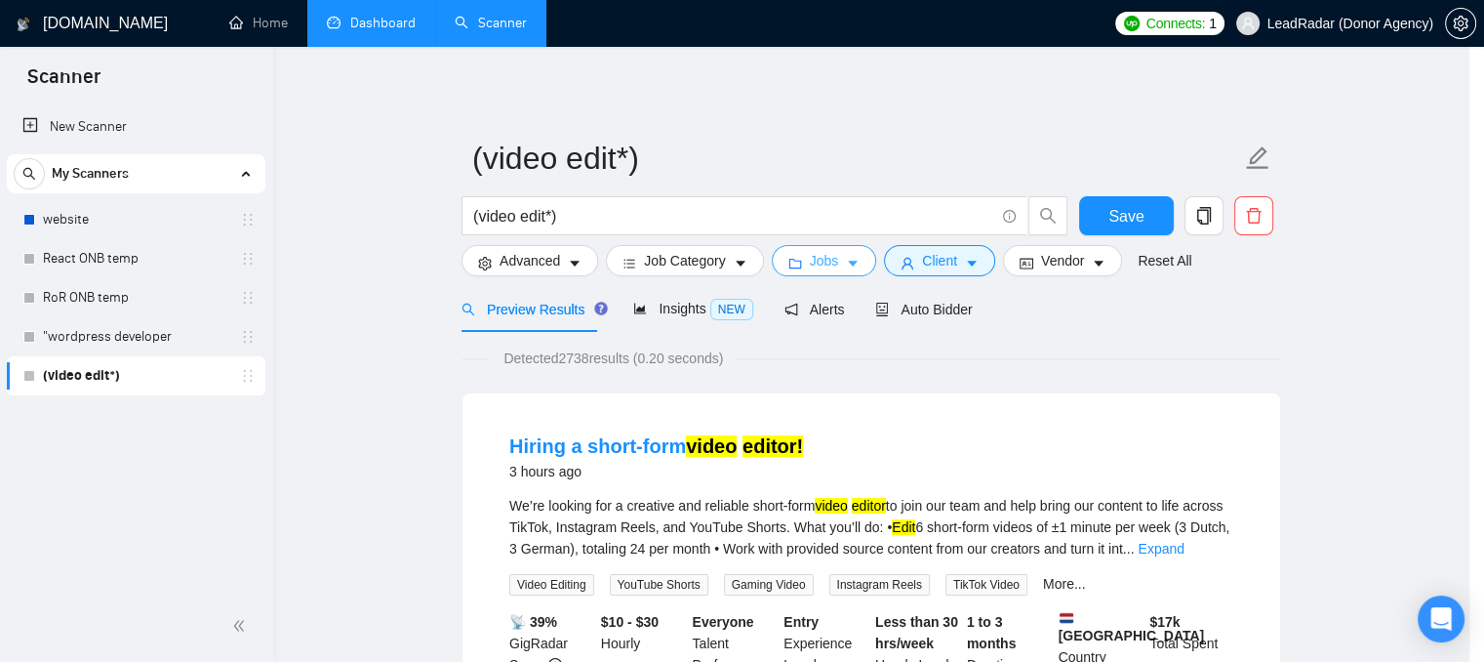
scroll to position [0, 0]
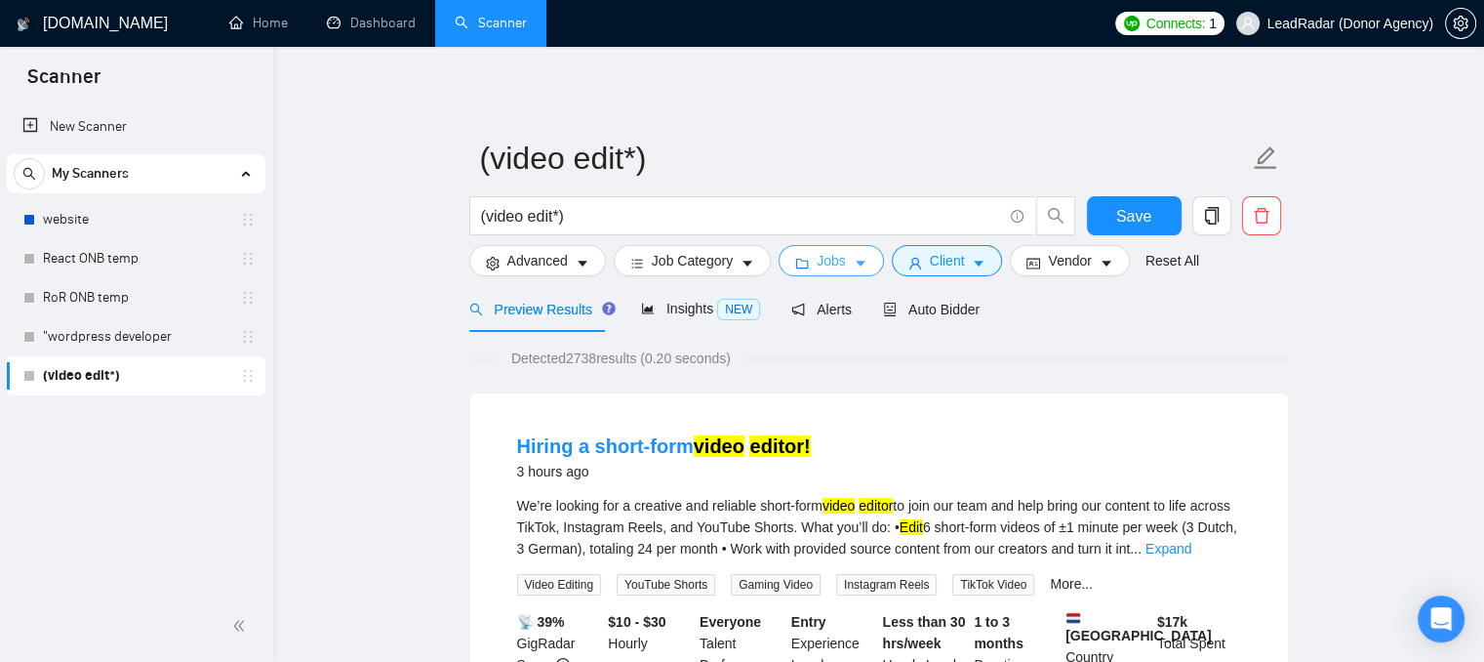
click at [828, 266] on span "Jobs" at bounding box center [831, 260] width 29 height 21
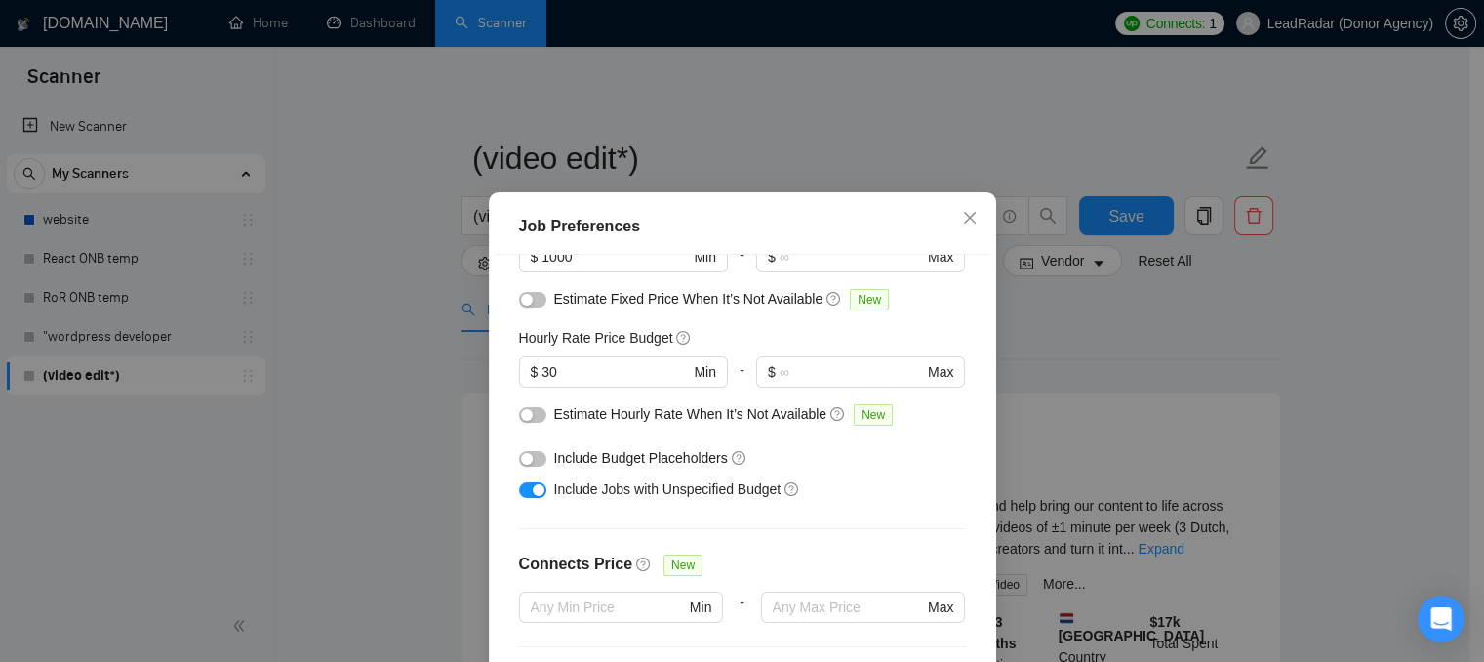
scroll to position [149, 0]
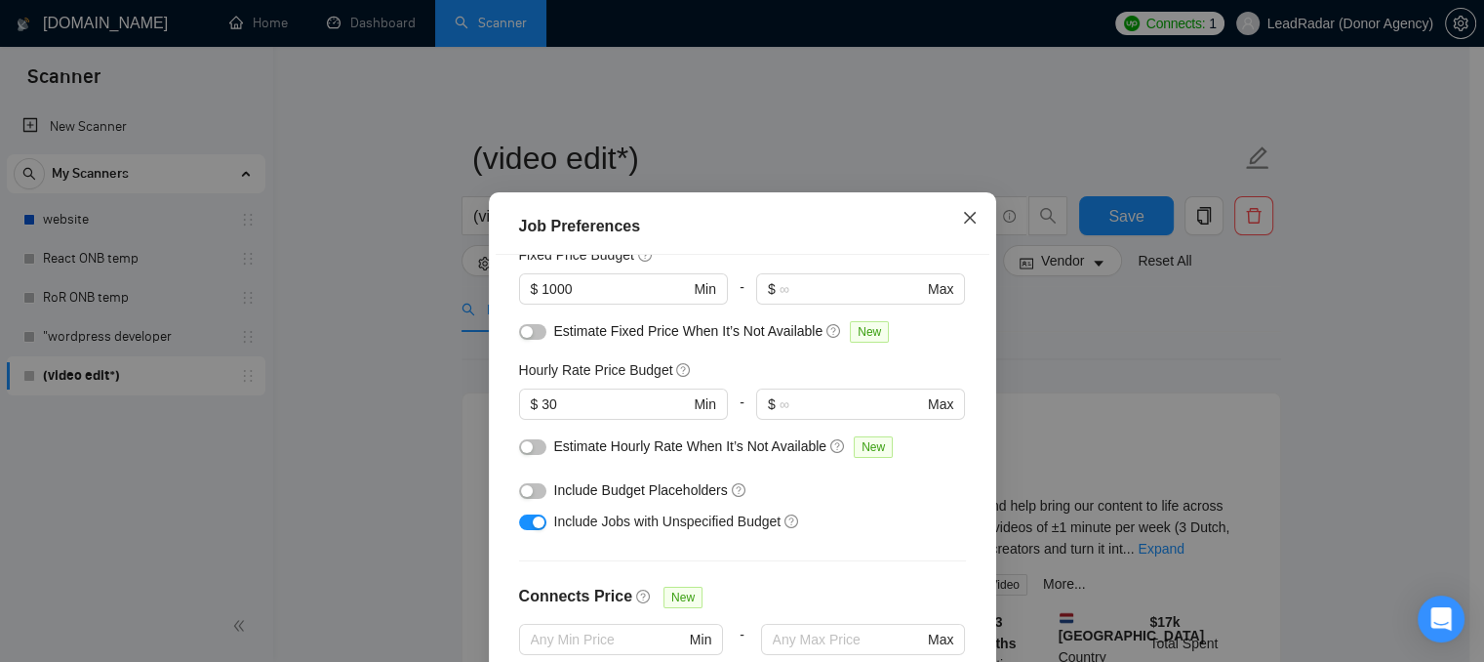
click at [962, 216] on icon "close" at bounding box center [970, 218] width 16 height 16
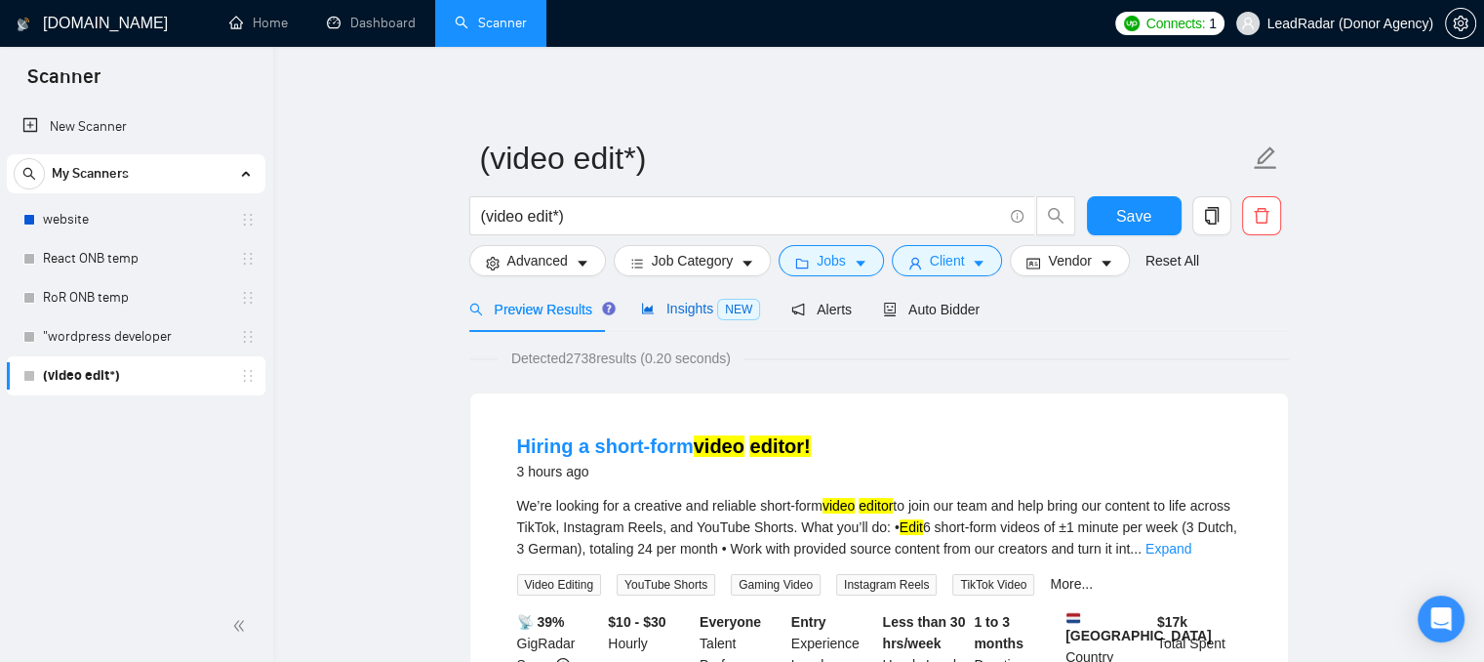
click at [691, 305] on span "Insights NEW" at bounding box center [700, 309] width 119 height 16
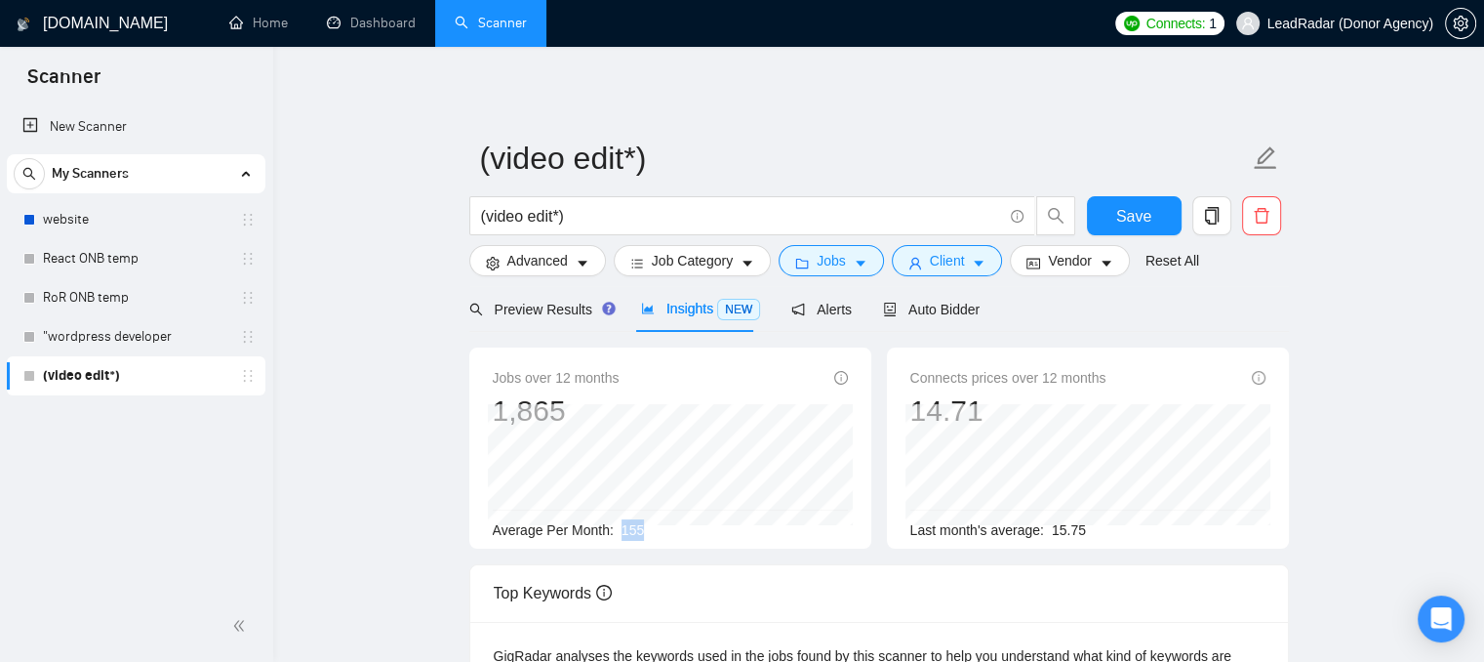
drag, startPoint x: 613, startPoint y: 526, endPoint x: 664, endPoint y: 524, distance: 50.8
click at [664, 524] on div "Average Per Month: 155" at bounding box center [670, 529] width 355 height 21
click at [873, 459] on div "Jobs over 12 months 1,865 Aug 2025 196 Average Per Month: 155" at bounding box center [671, 447] width 418 height 201
